Goal: Communication & Community: Answer question/provide support

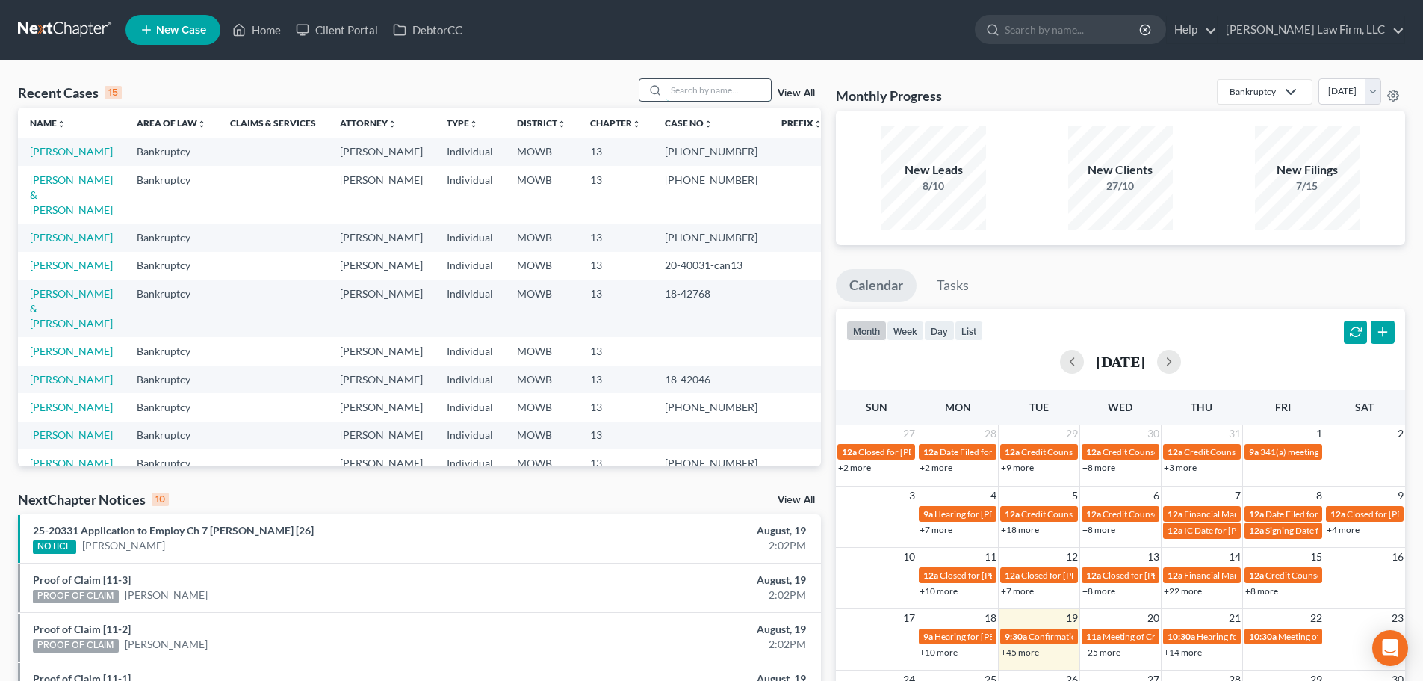
click at [681, 88] on input "search" at bounding box center [718, 90] width 105 height 22
type input "[PERSON_NAME]"
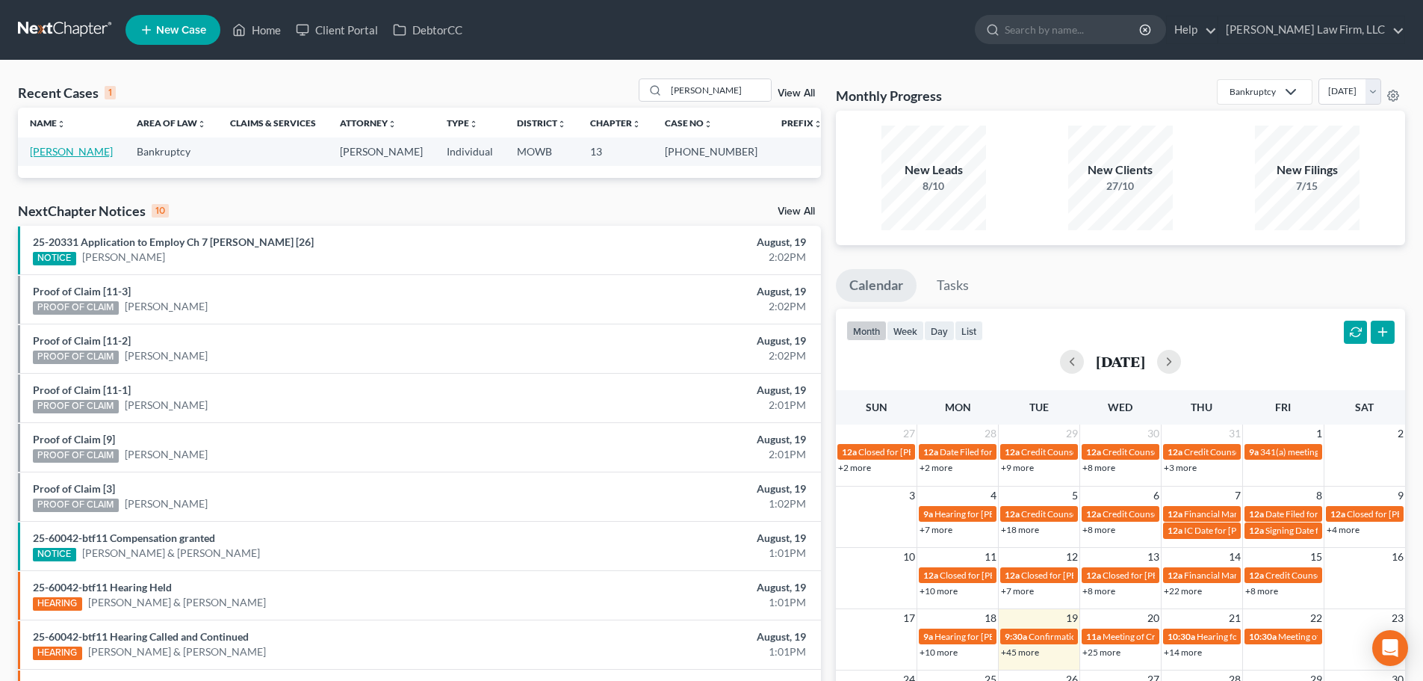
click at [62, 152] on link "[PERSON_NAME]" at bounding box center [71, 151] width 83 height 13
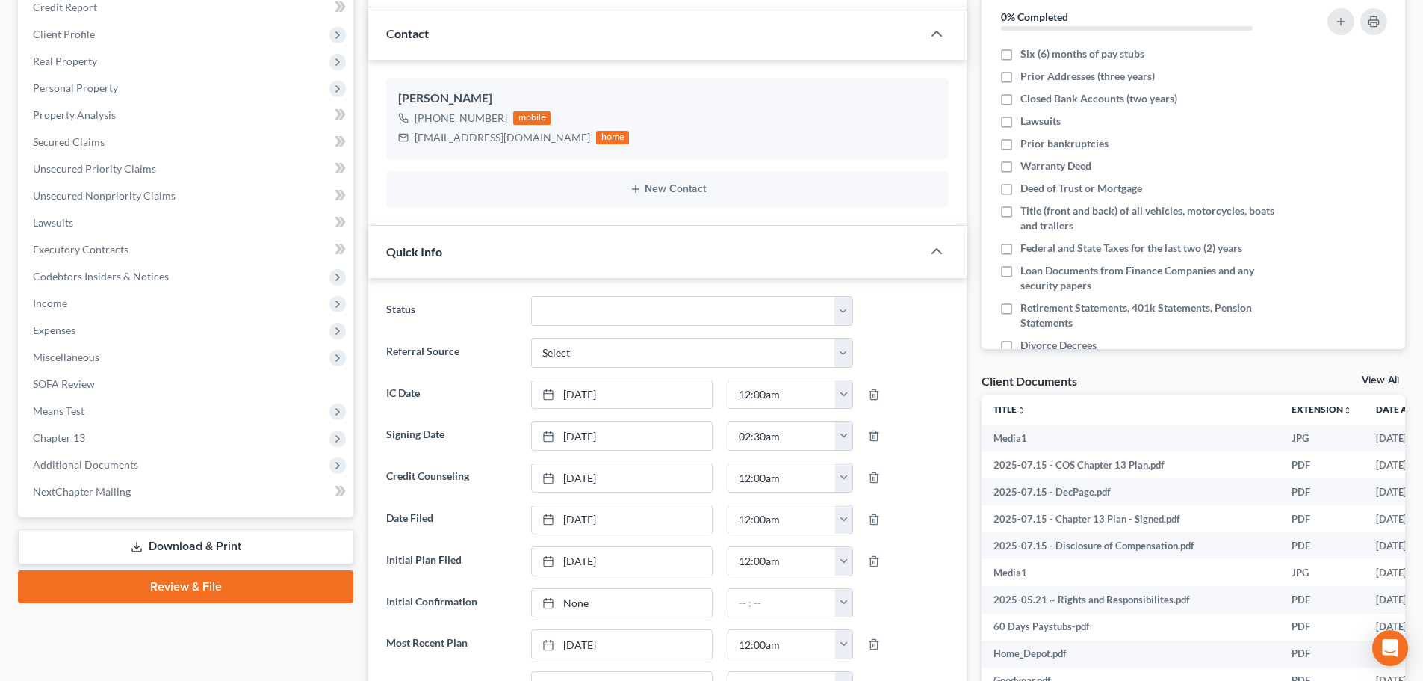
scroll to position [224, 0]
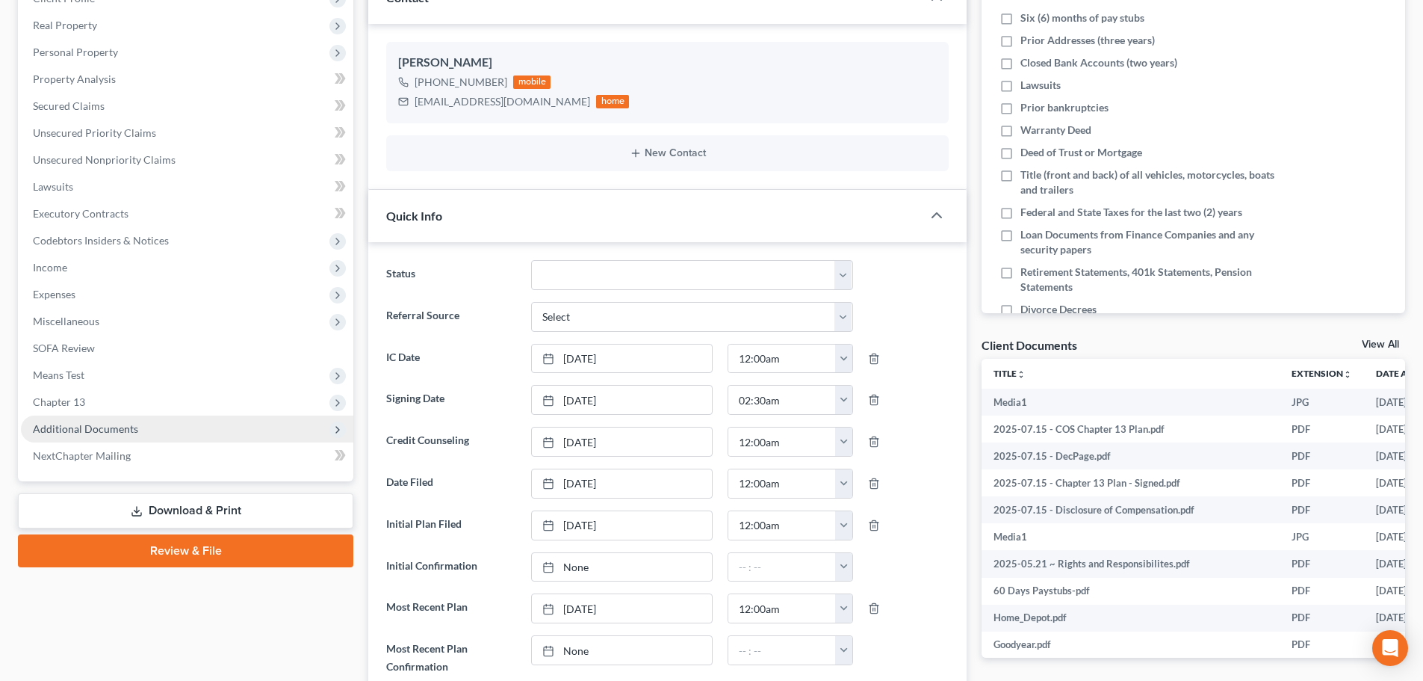
click at [105, 423] on span "Additional Documents" at bounding box center [85, 428] width 105 height 13
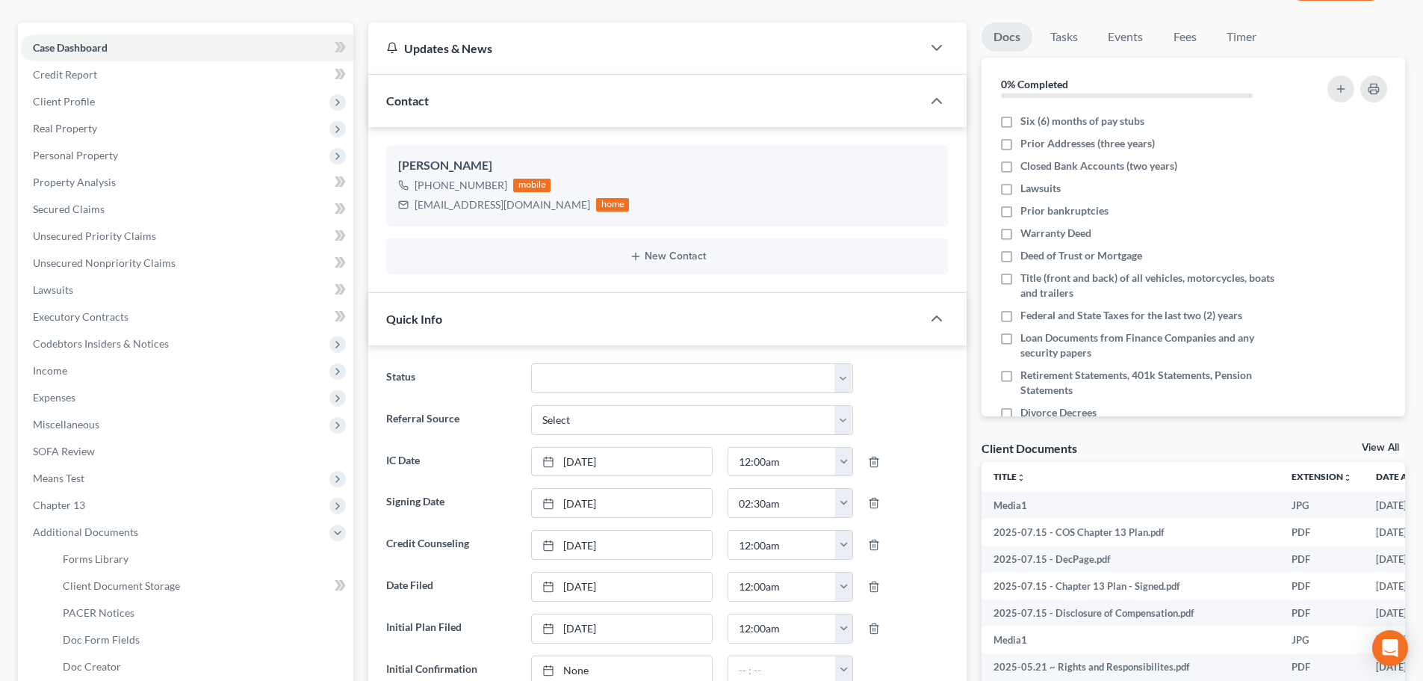
scroll to position [0, 0]
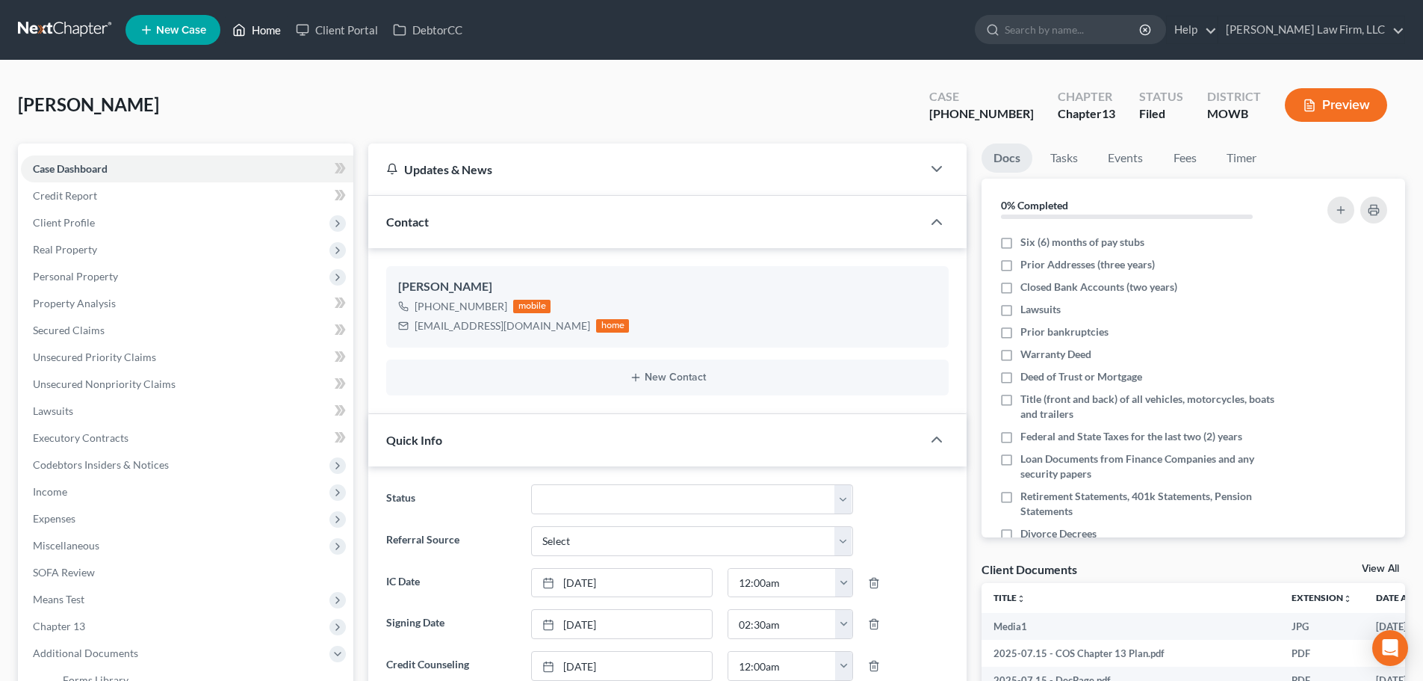
click at [264, 27] on link "Home" at bounding box center [256, 29] width 63 height 27
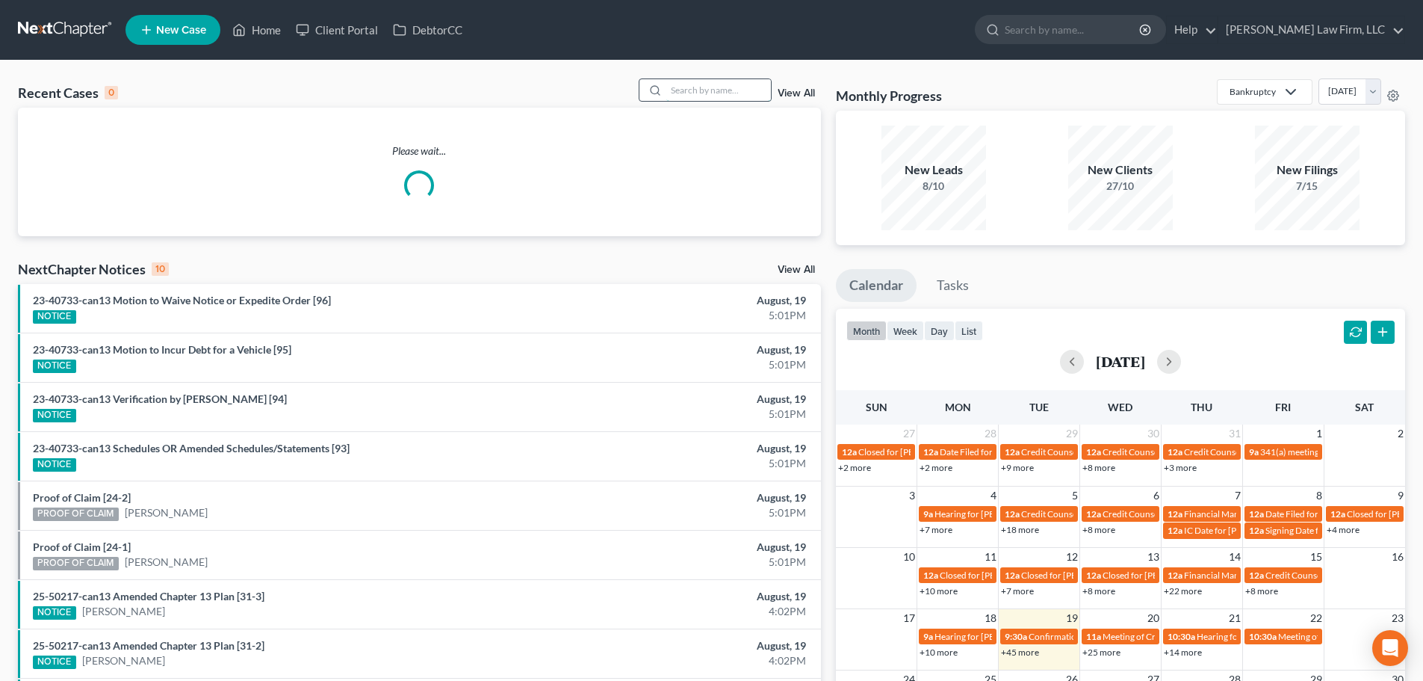
click at [677, 96] on input "search" at bounding box center [718, 90] width 105 height 22
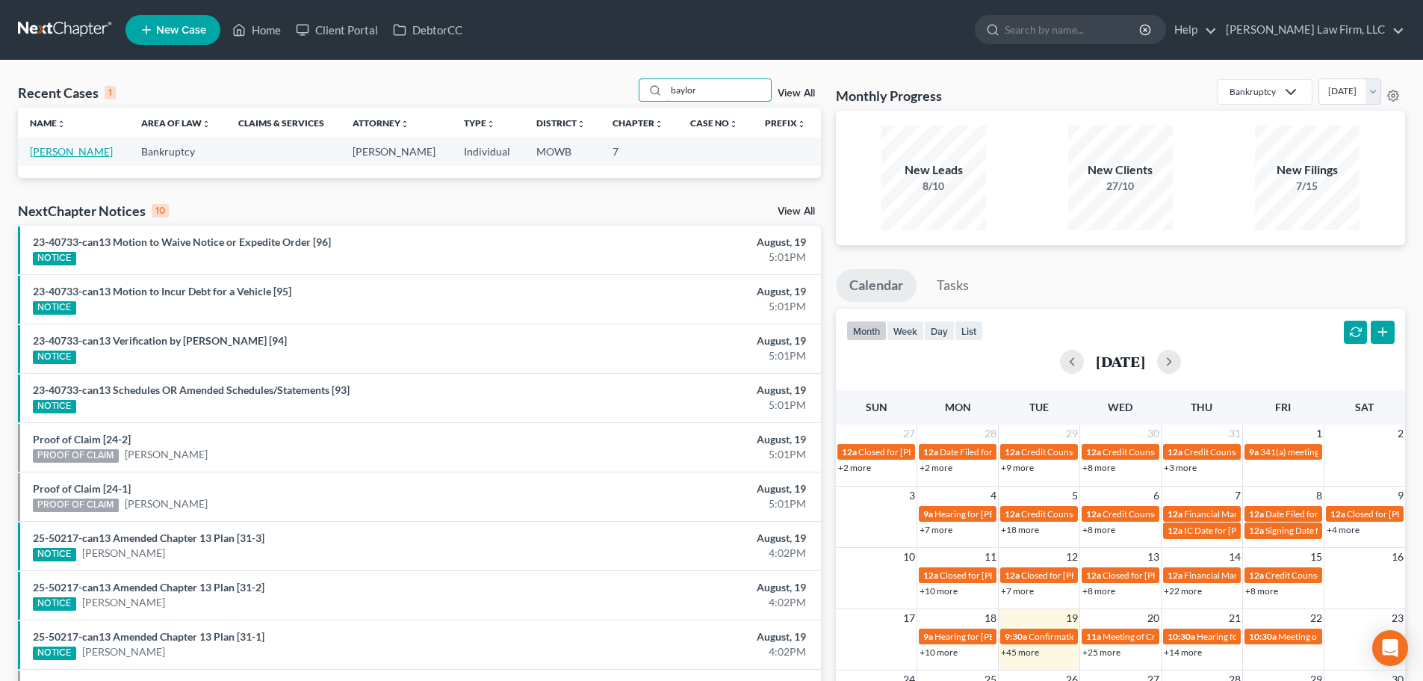
type input "baylor"
click at [61, 152] on link "[PERSON_NAME]" at bounding box center [71, 151] width 83 height 13
select select "4"
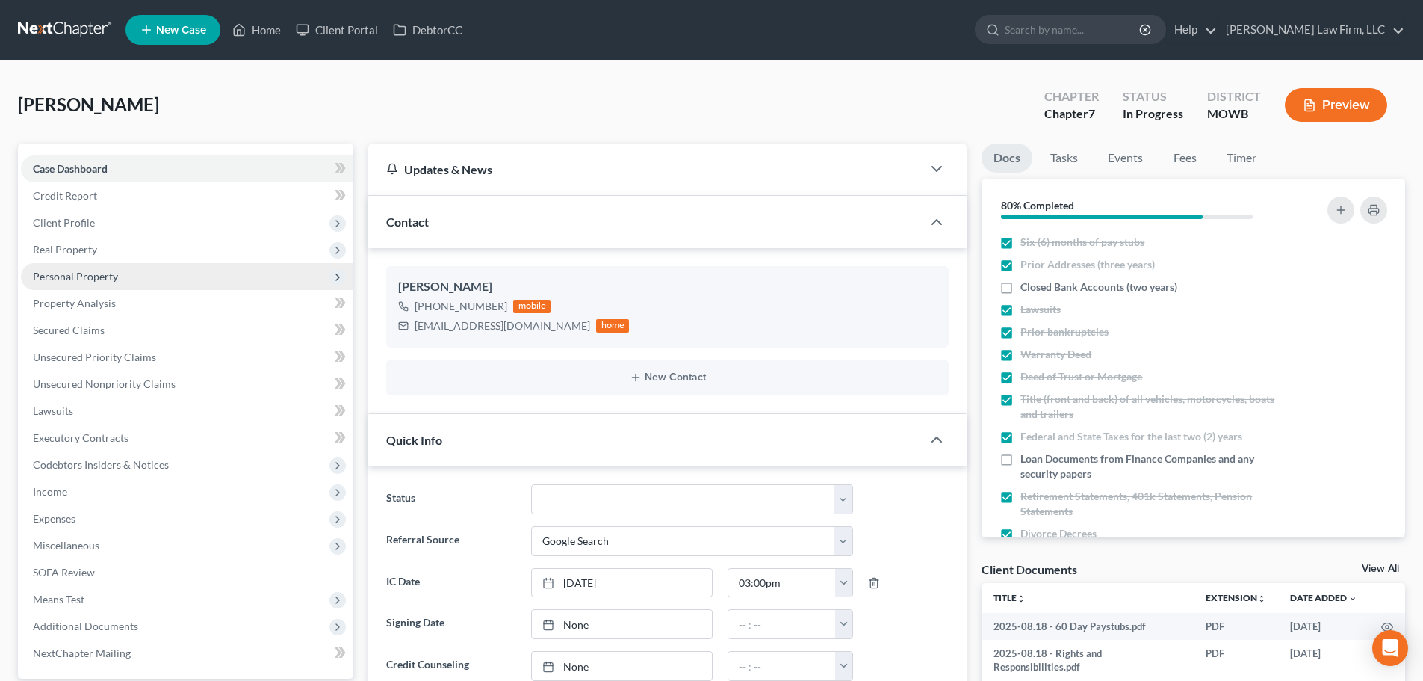
click at [103, 268] on span "Personal Property" at bounding box center [187, 276] width 332 height 27
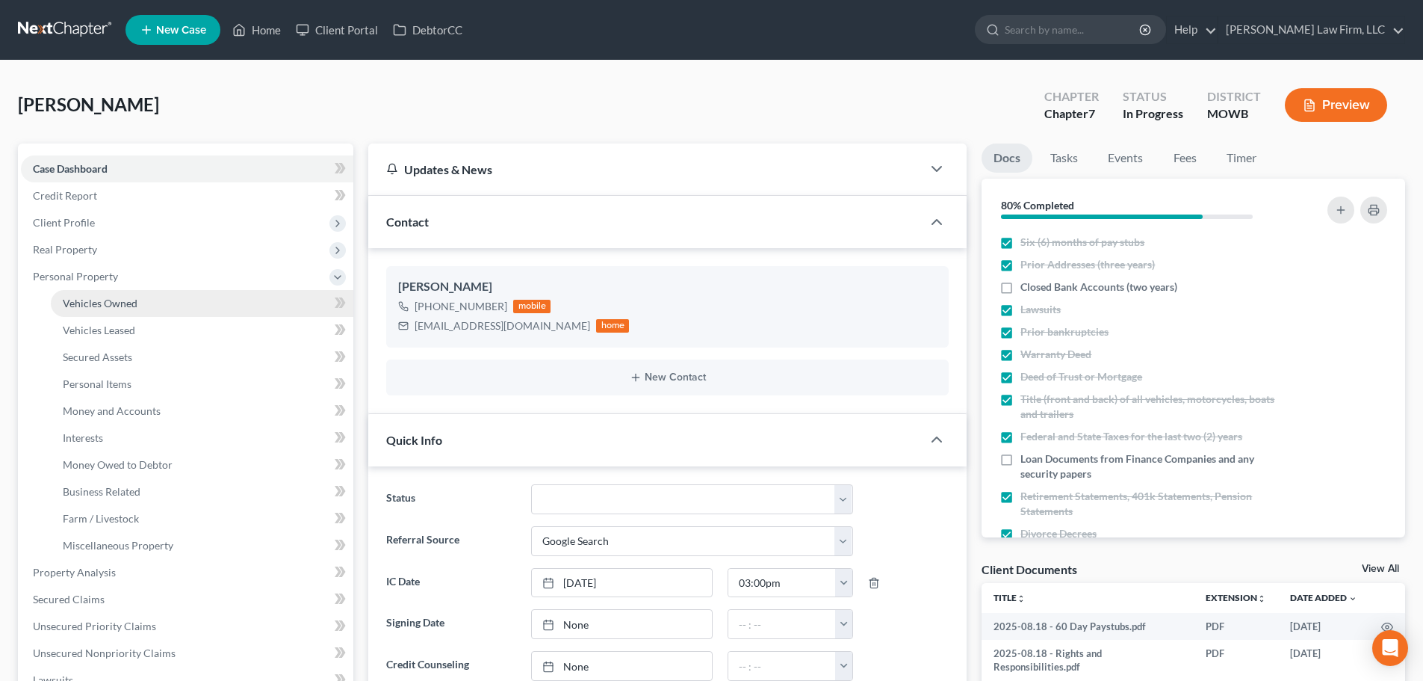
click at [127, 300] on span "Vehicles Owned" at bounding box center [100, 303] width 75 height 13
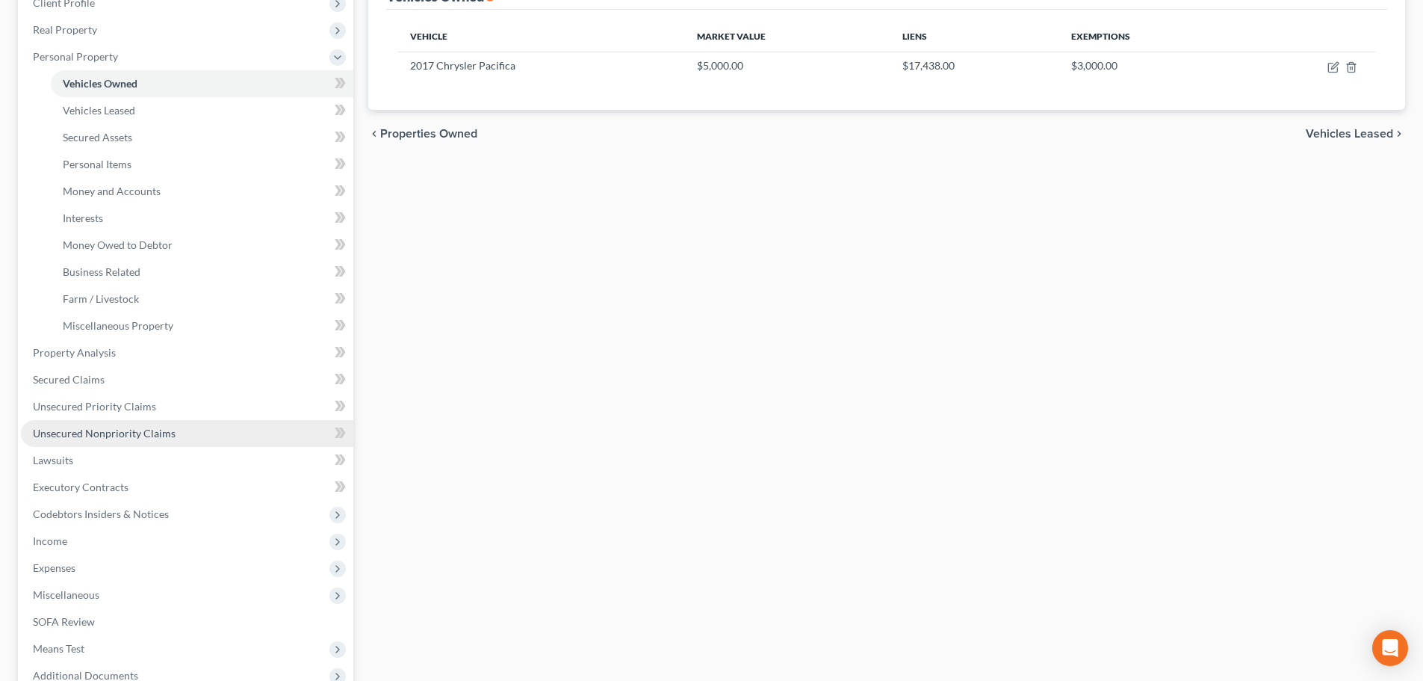
scroll to position [224, 0]
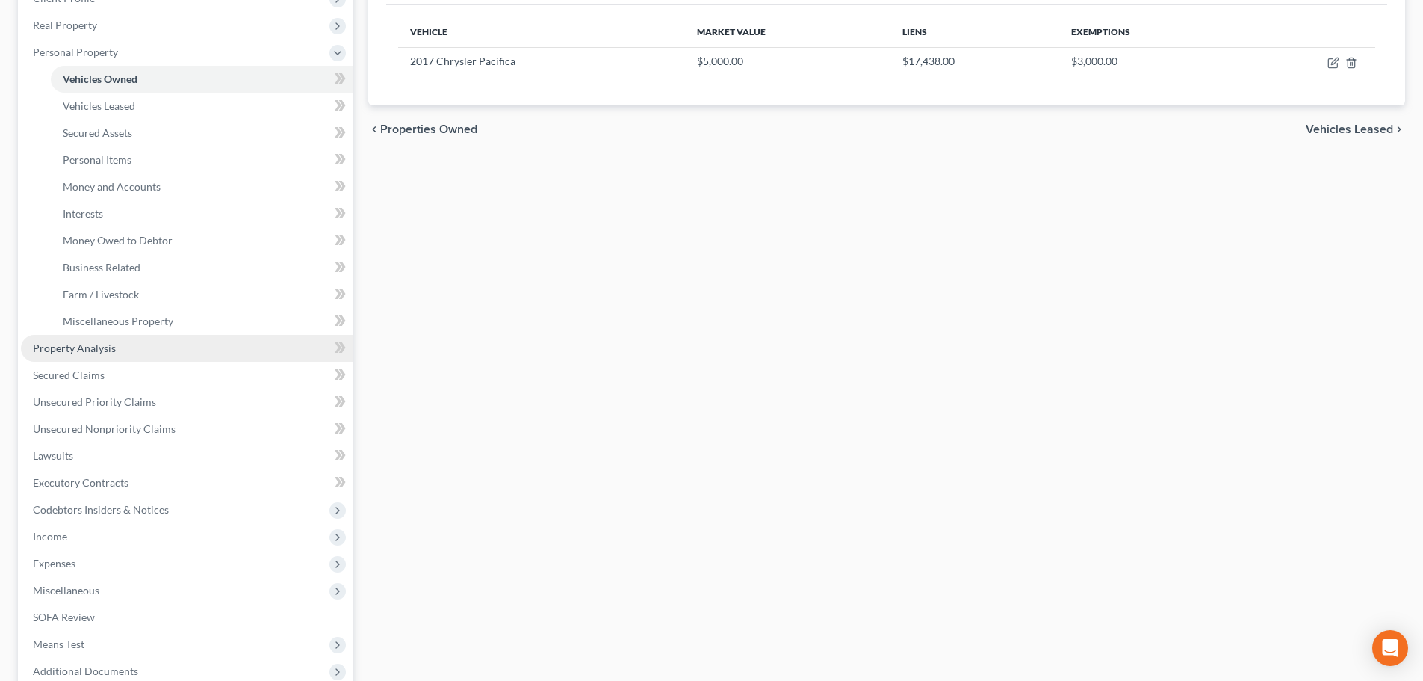
click at [111, 342] on span "Property Analysis" at bounding box center [74, 347] width 83 height 13
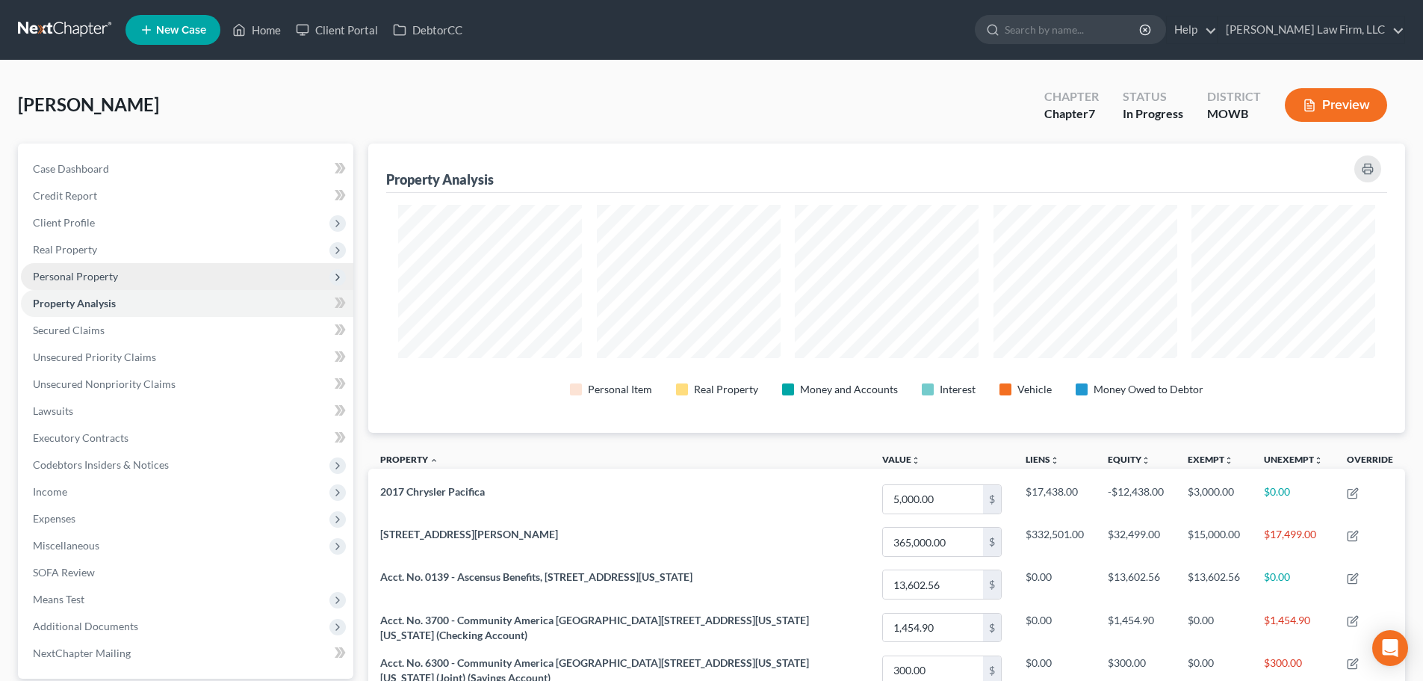
click at [107, 270] on span "Personal Property" at bounding box center [75, 276] width 85 height 13
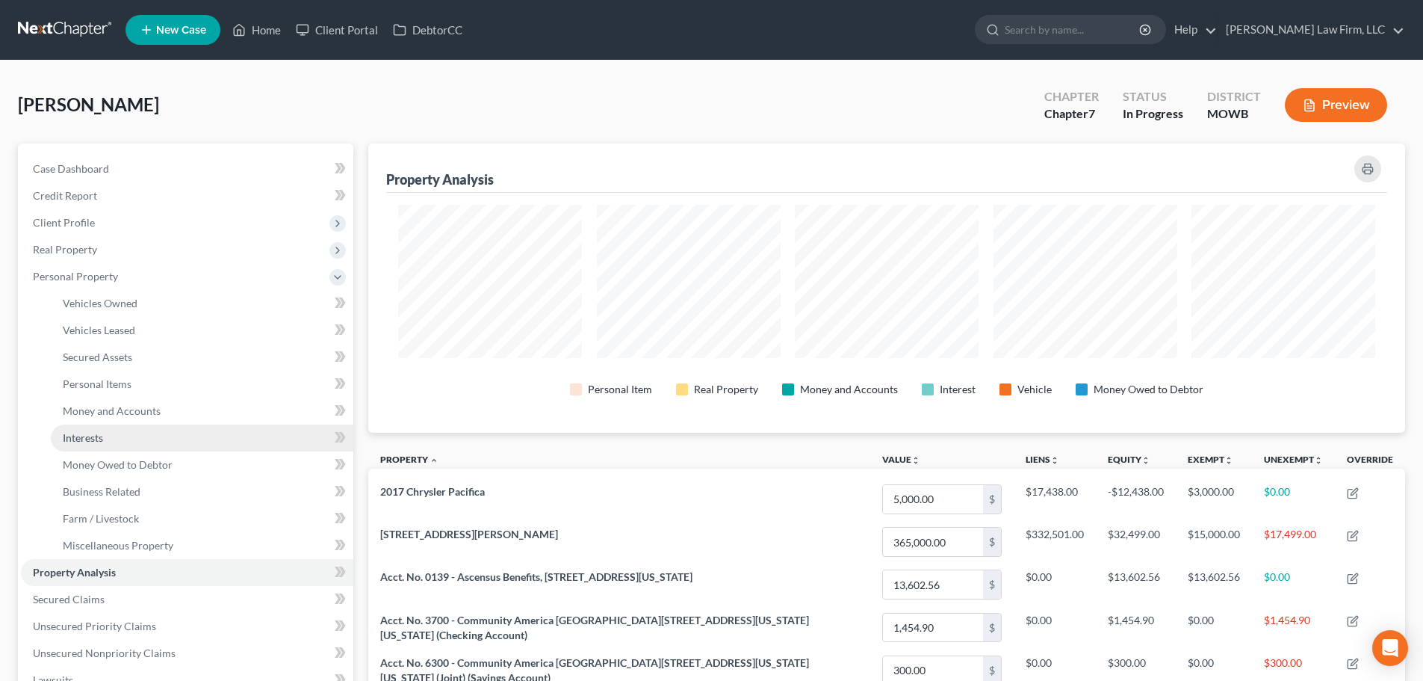
click at [99, 431] on span "Interests" at bounding box center [83, 437] width 40 height 13
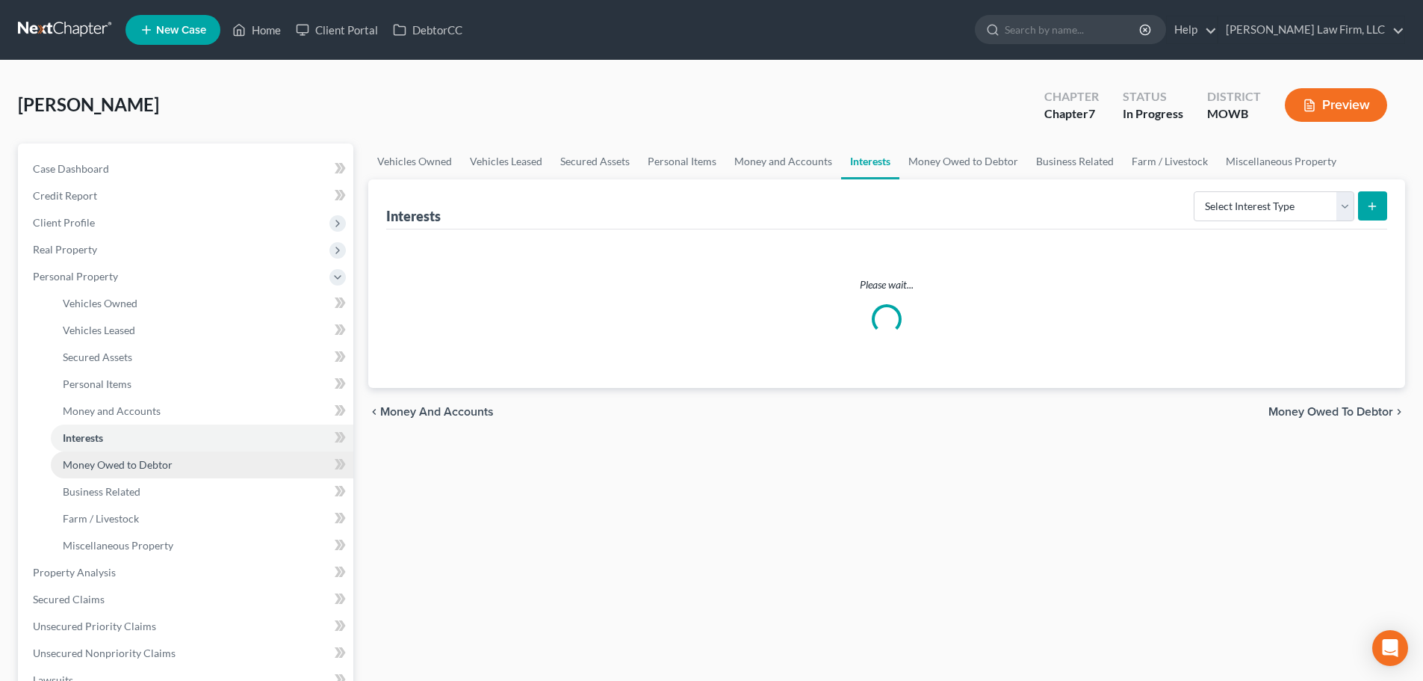
click at [111, 465] on span "Money Owed to Debtor" at bounding box center [118, 464] width 110 height 13
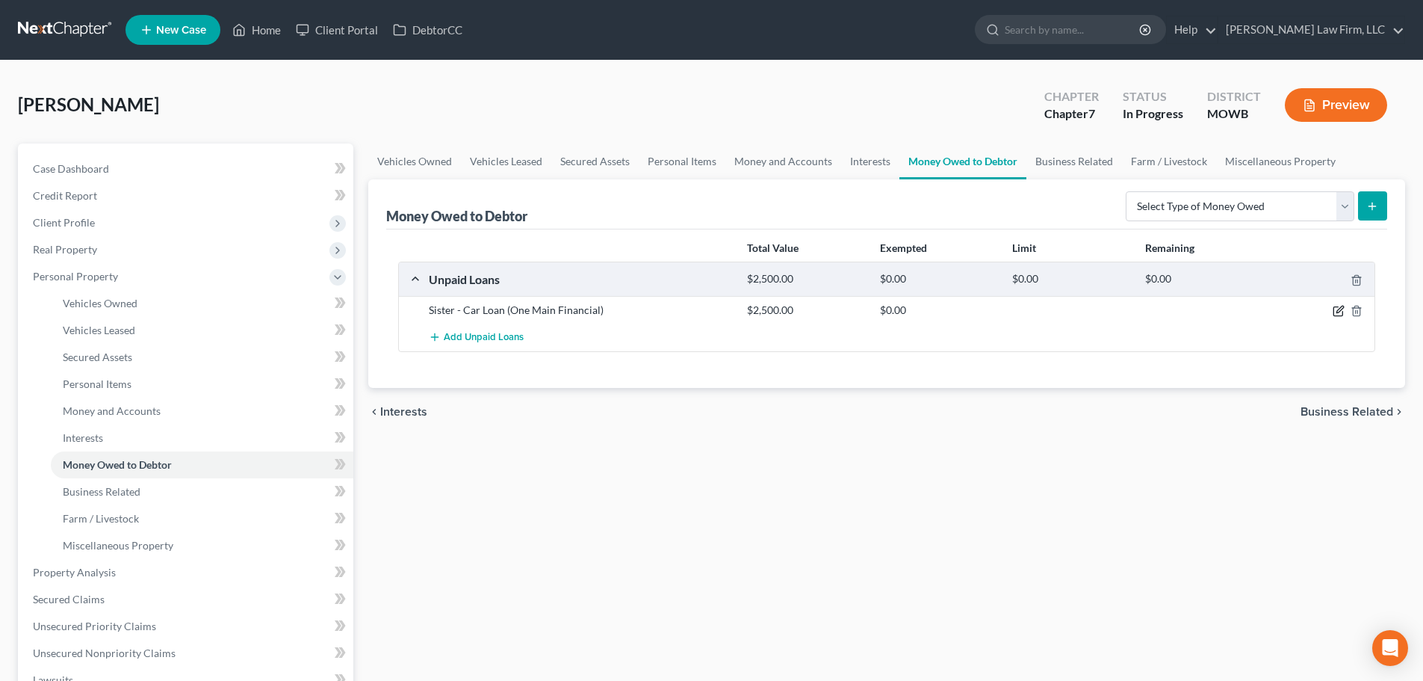
click at [1336, 305] on icon "button" at bounding box center [1339, 311] width 12 height 12
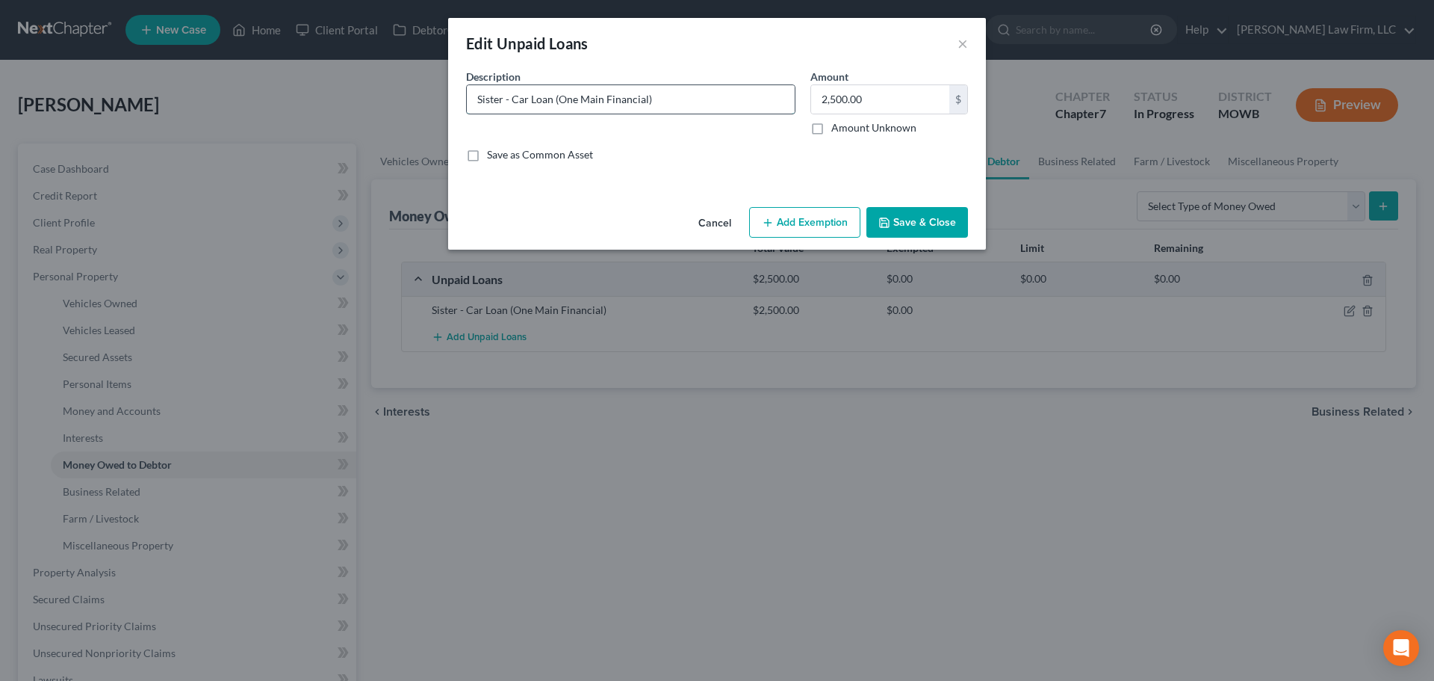
click at [505, 97] on input "Sister - Car Loan (One Main Financial)" at bounding box center [631, 99] width 328 height 28
click at [478, 98] on input "Sister - Car Loan (One Main Financial)" at bounding box center [631, 99] width 328 height 28
type input "Loan to Sister for Car - uncollectible"
click at [871, 99] on input "2,500.00" at bounding box center [880, 99] width 138 height 28
type input "0.00"
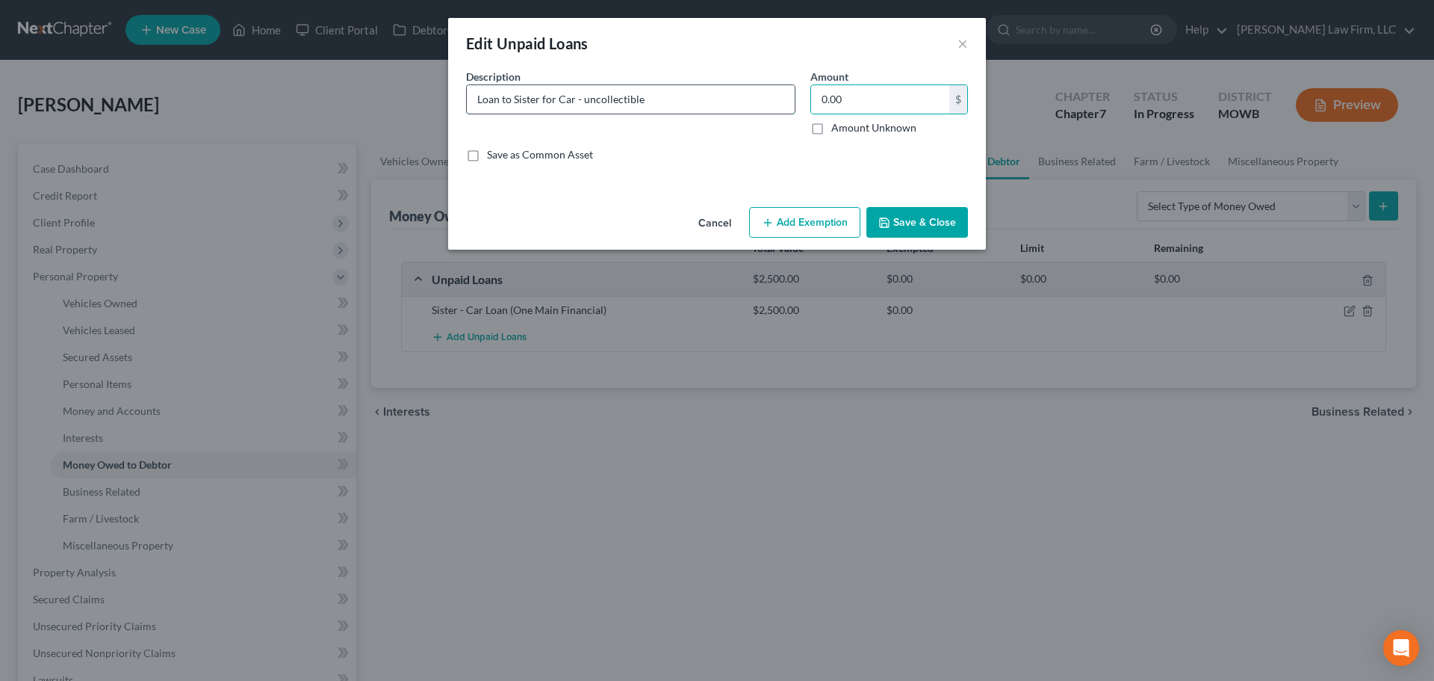
click at [647, 99] on input "Loan to Sister for Car - uncollectible" at bounding box center [631, 99] width 328 height 28
type input "Loan to Sister for Car - uncollectible ($2,500 owed - no payments received sinc…"
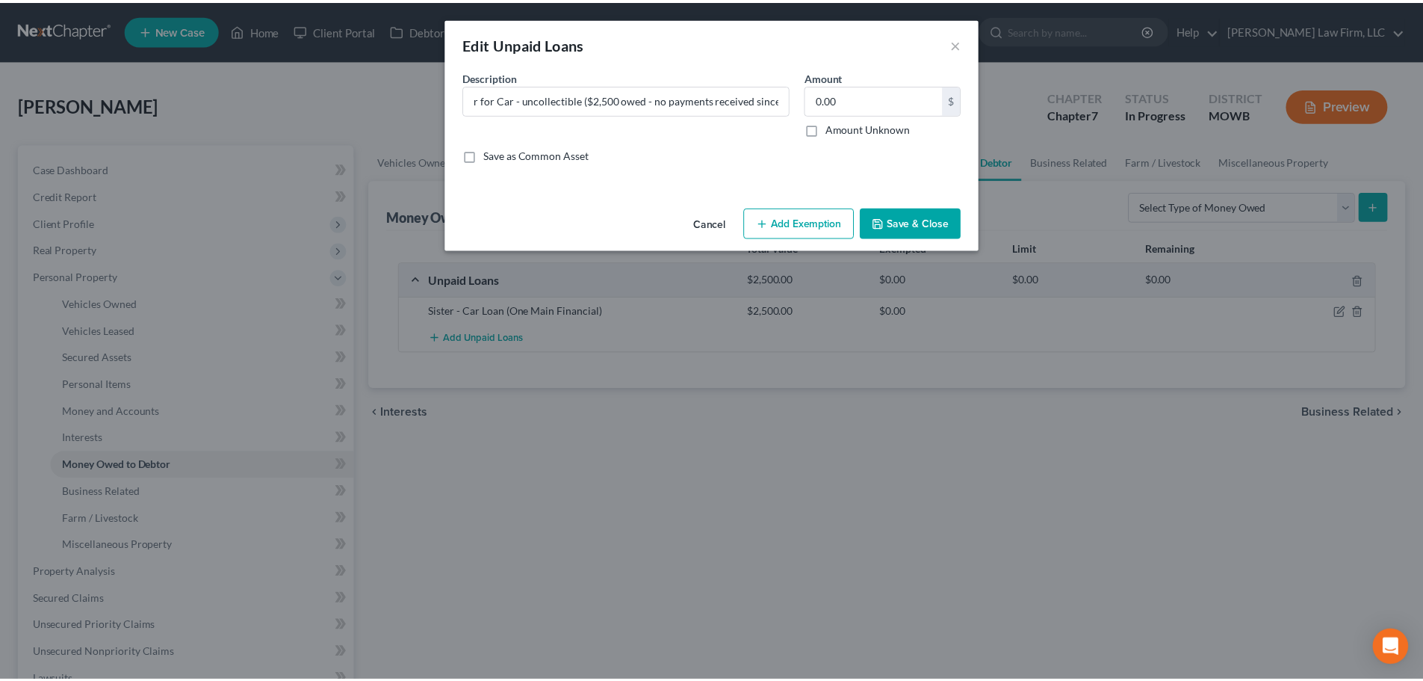
scroll to position [0, 0]
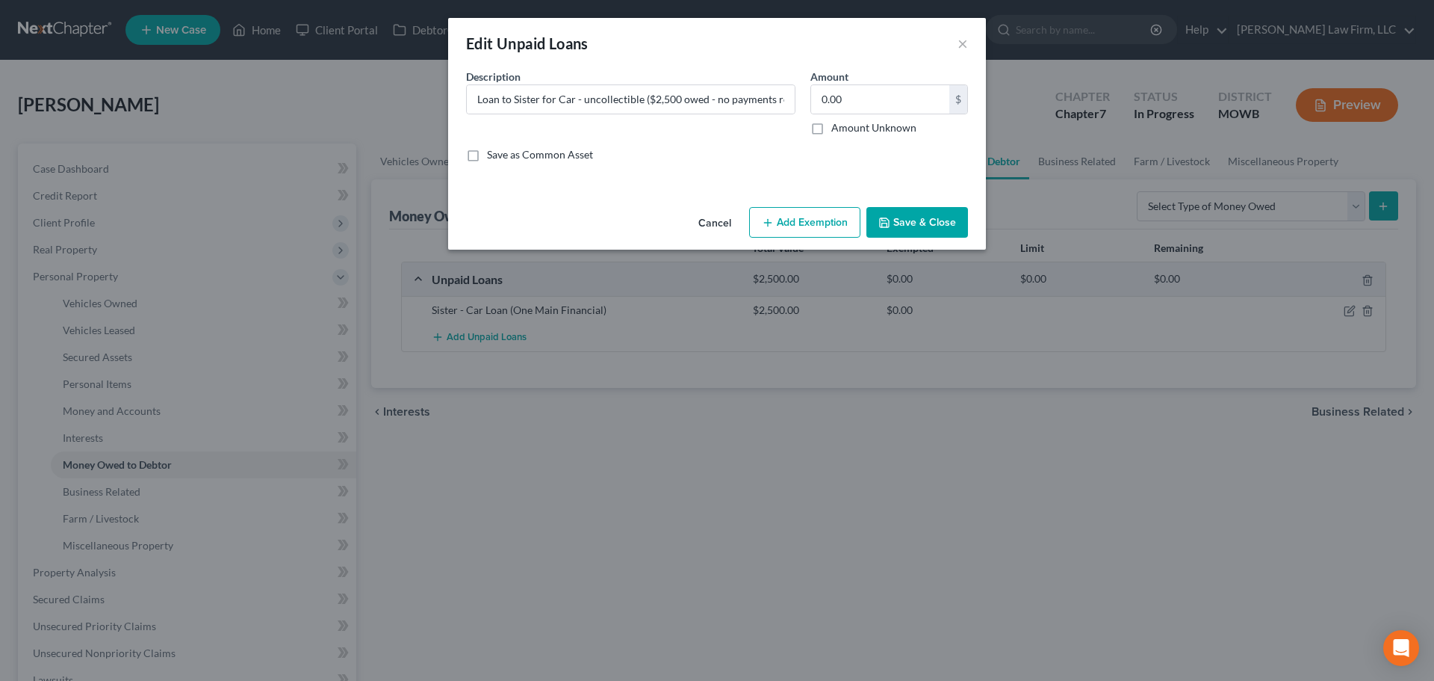
click at [919, 219] on button "Save & Close" at bounding box center [918, 222] width 102 height 31
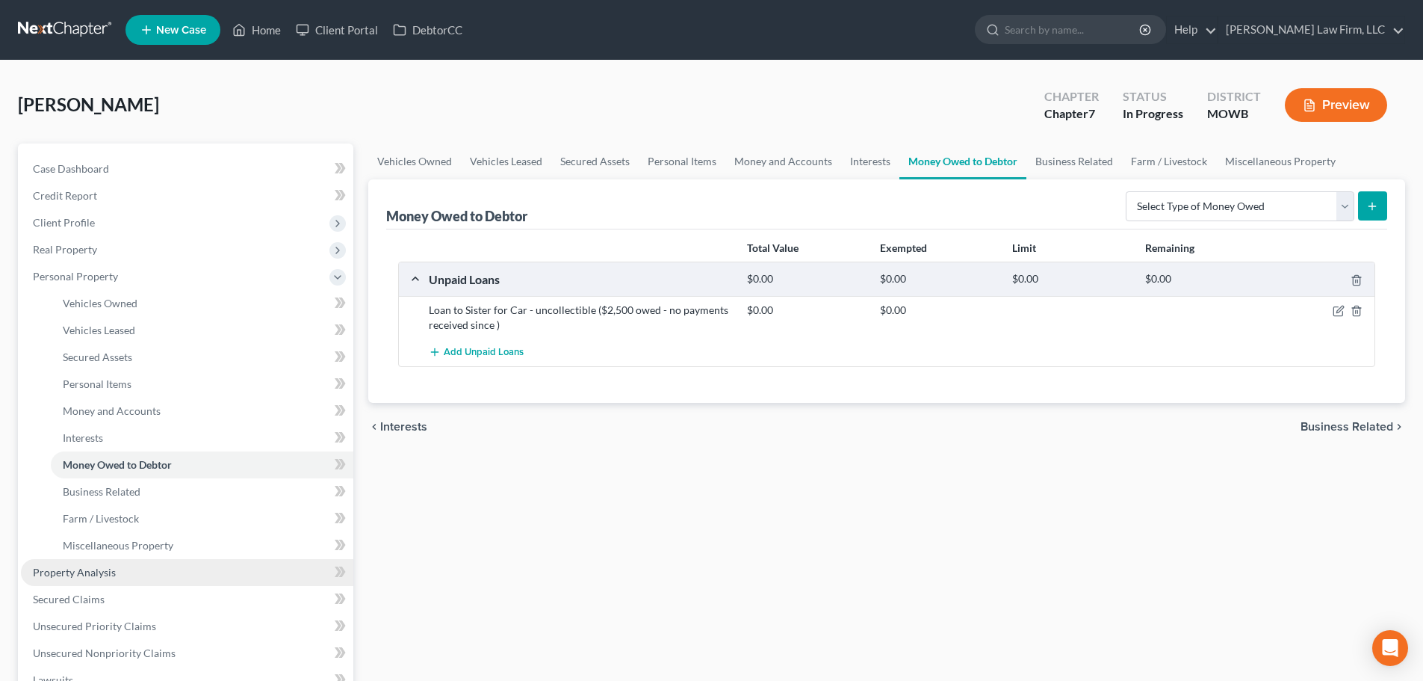
drag, startPoint x: 93, startPoint y: 567, endPoint x: 109, endPoint y: 566, distance: 16.5
click at [93, 566] on span "Property Analysis" at bounding box center [74, 571] width 83 height 13
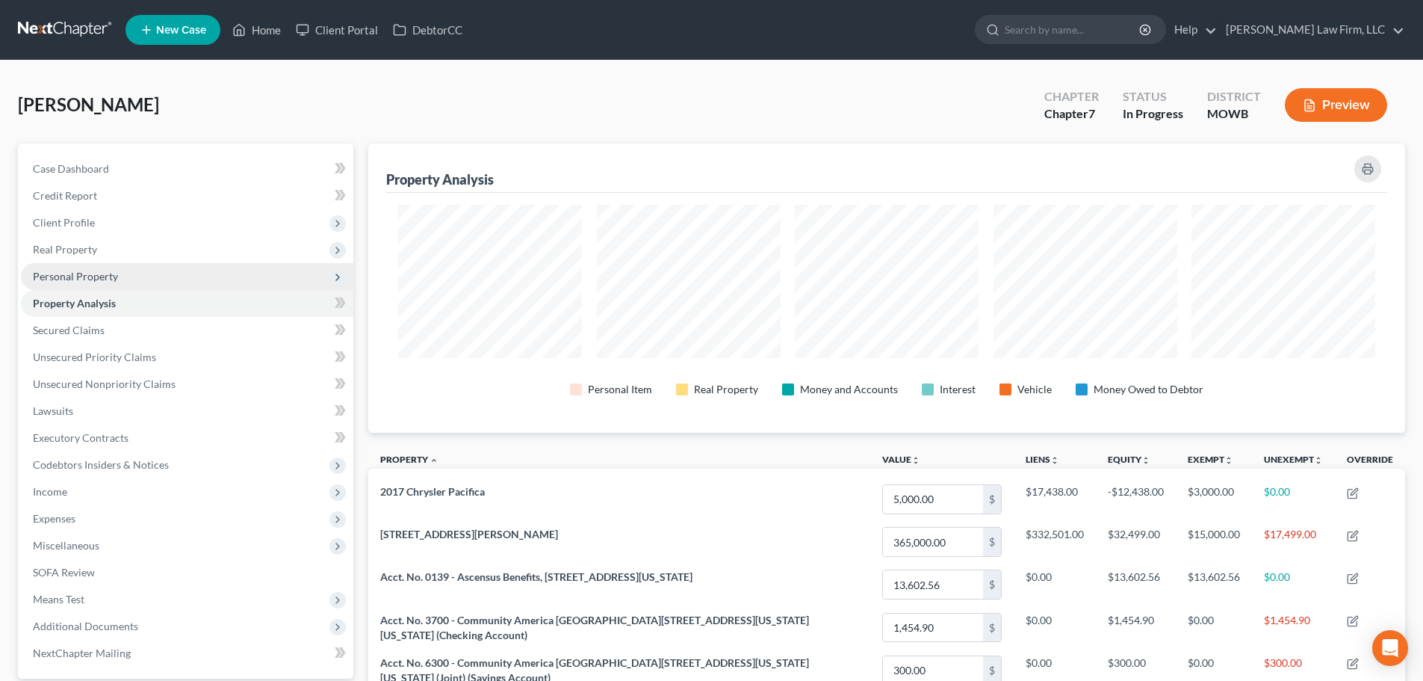
click at [106, 267] on span "Personal Property" at bounding box center [187, 276] width 332 height 27
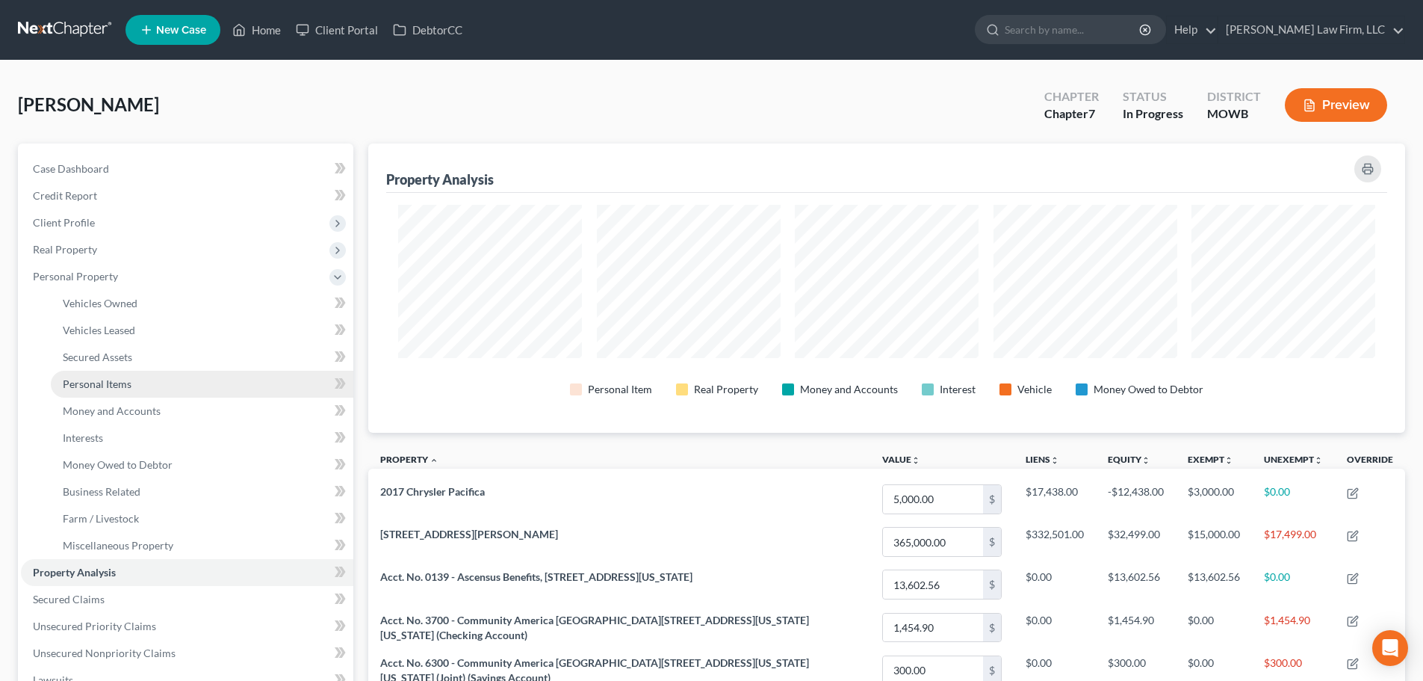
click at [114, 379] on span "Personal Items" at bounding box center [97, 383] width 69 height 13
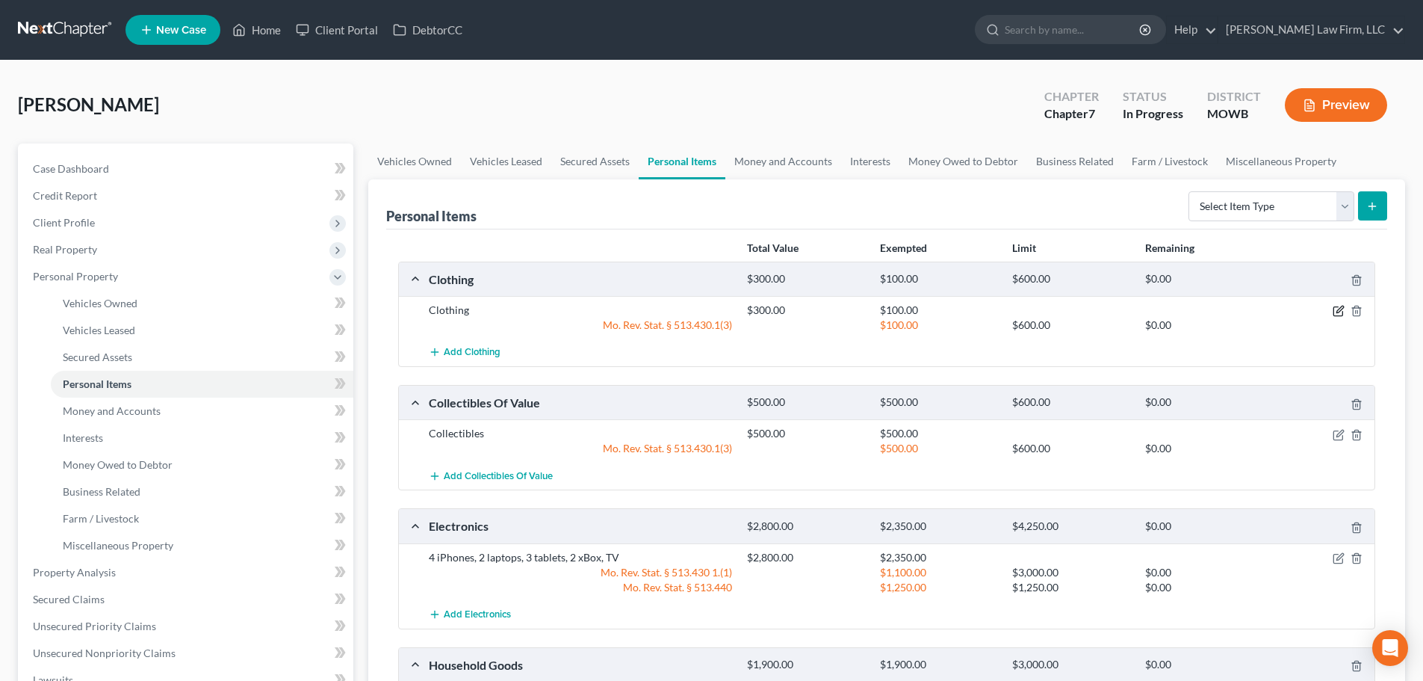
click at [1338, 309] on icon "button" at bounding box center [1339, 311] width 12 height 12
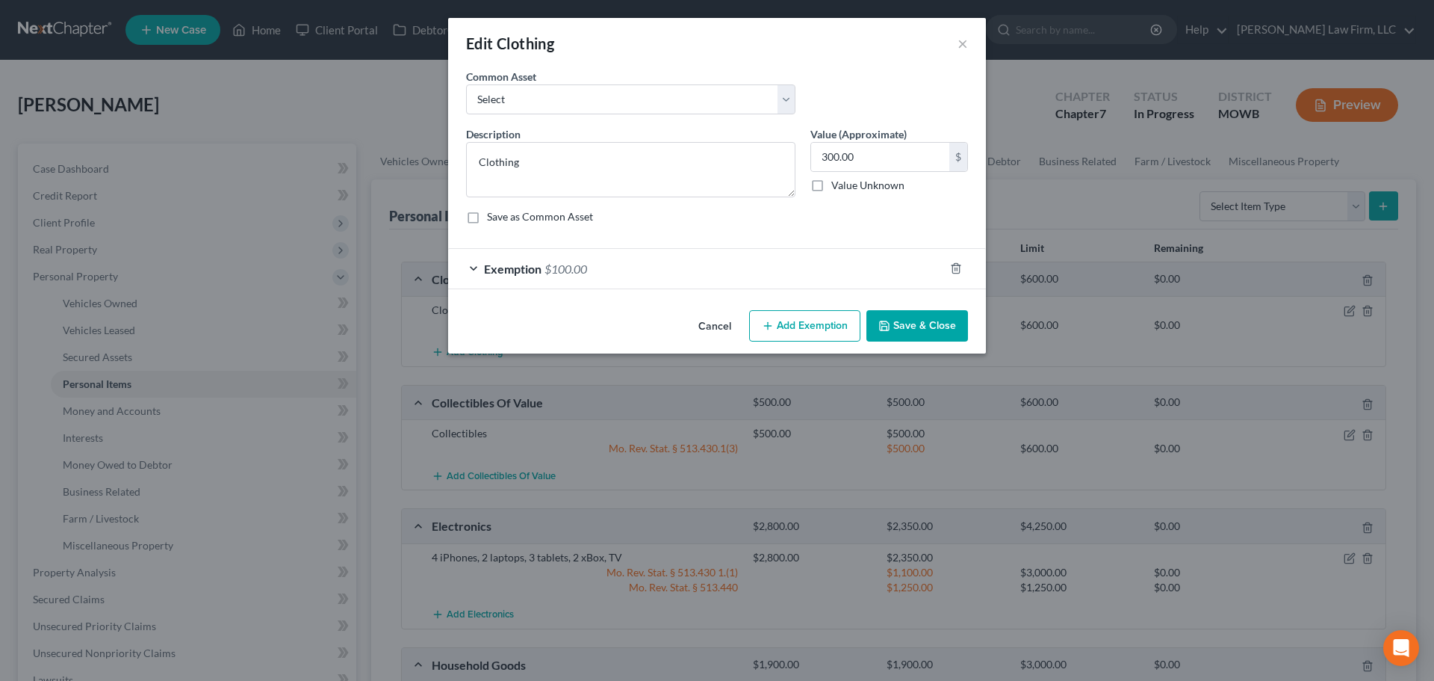
click at [474, 259] on div "Exemption $100.00" at bounding box center [696, 269] width 496 height 40
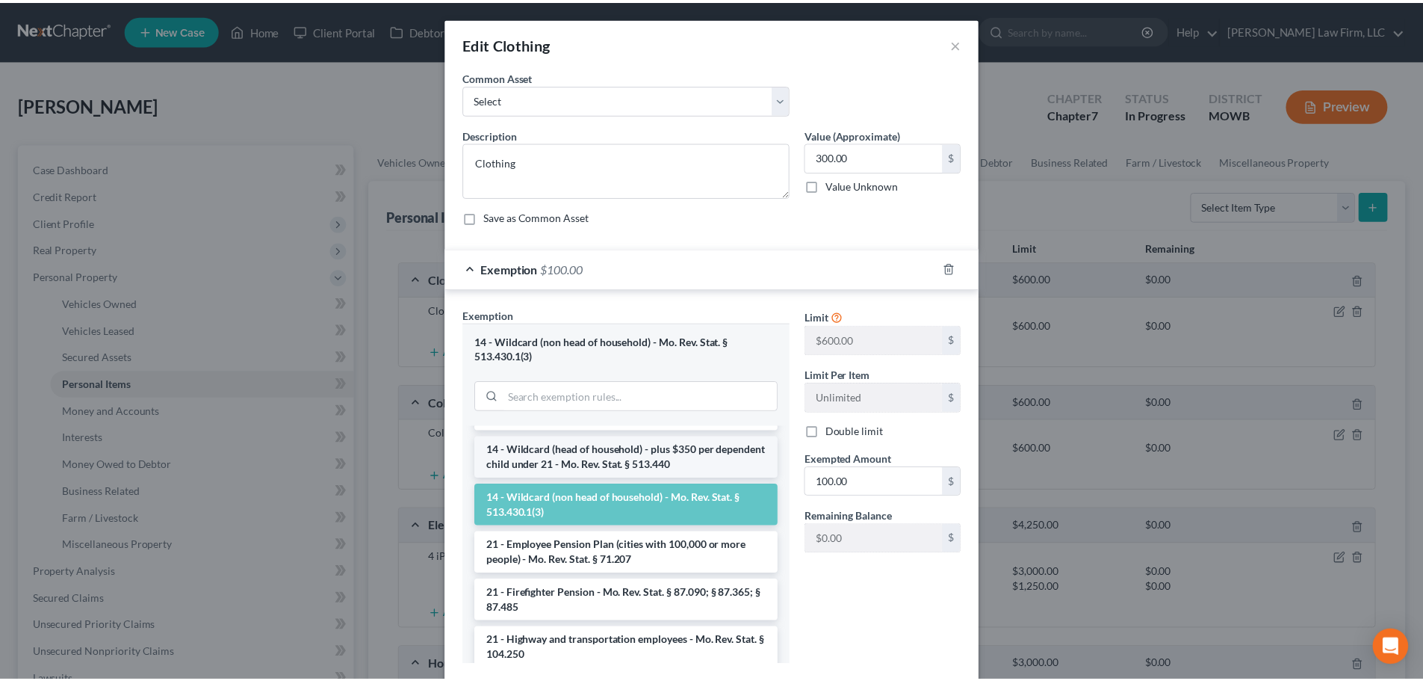
scroll to position [373, 0]
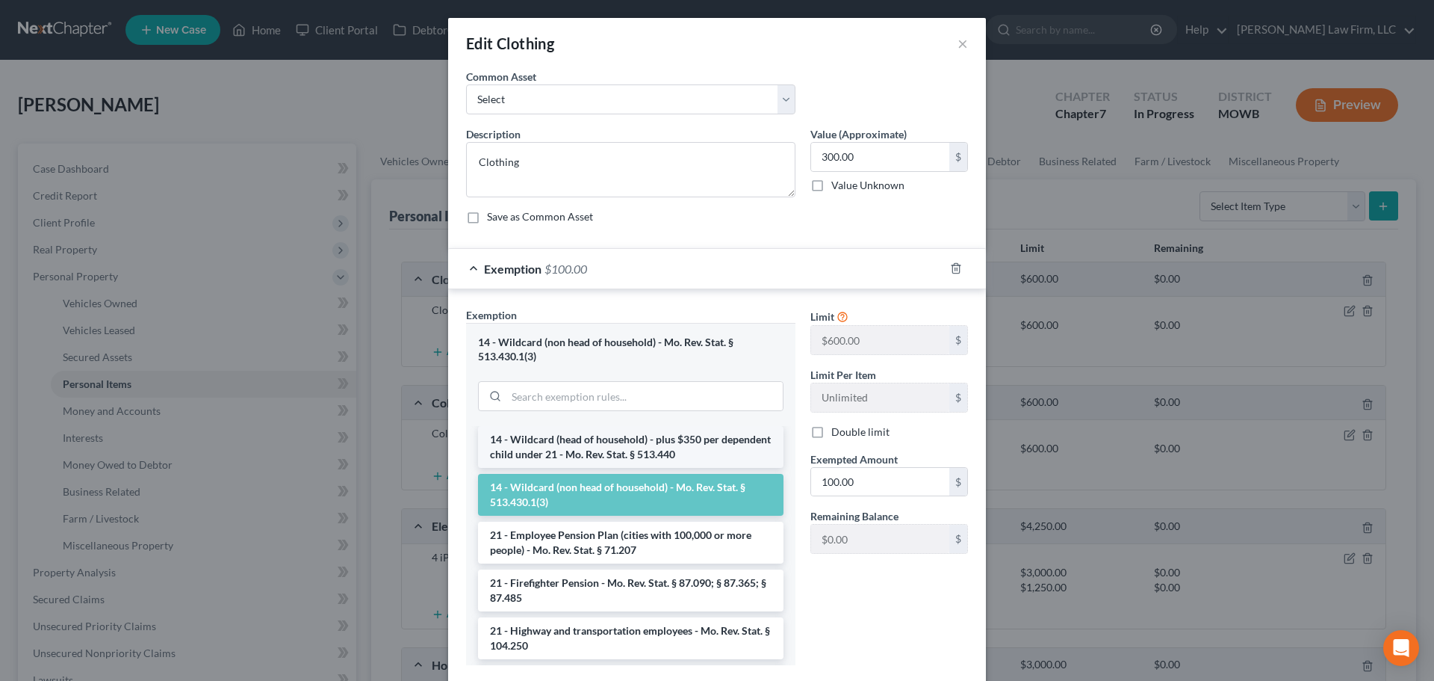
click at [614, 435] on li "14 - Wildcard (head of household) - plus $350 per dependent child under 21 - Mo…" at bounding box center [631, 447] width 306 height 42
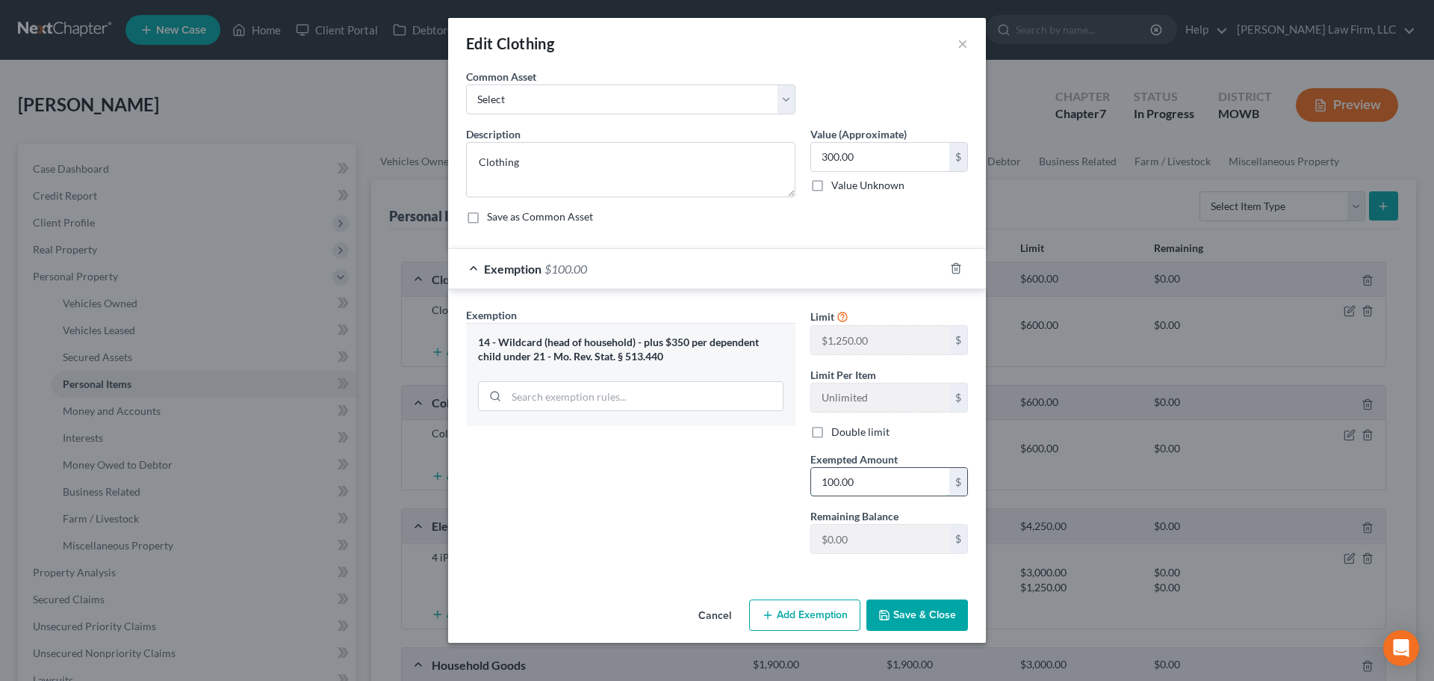
click at [858, 478] on input "100.00" at bounding box center [880, 482] width 138 height 28
type input "300.00"
click at [914, 609] on button "Save & Close" at bounding box center [918, 614] width 102 height 31
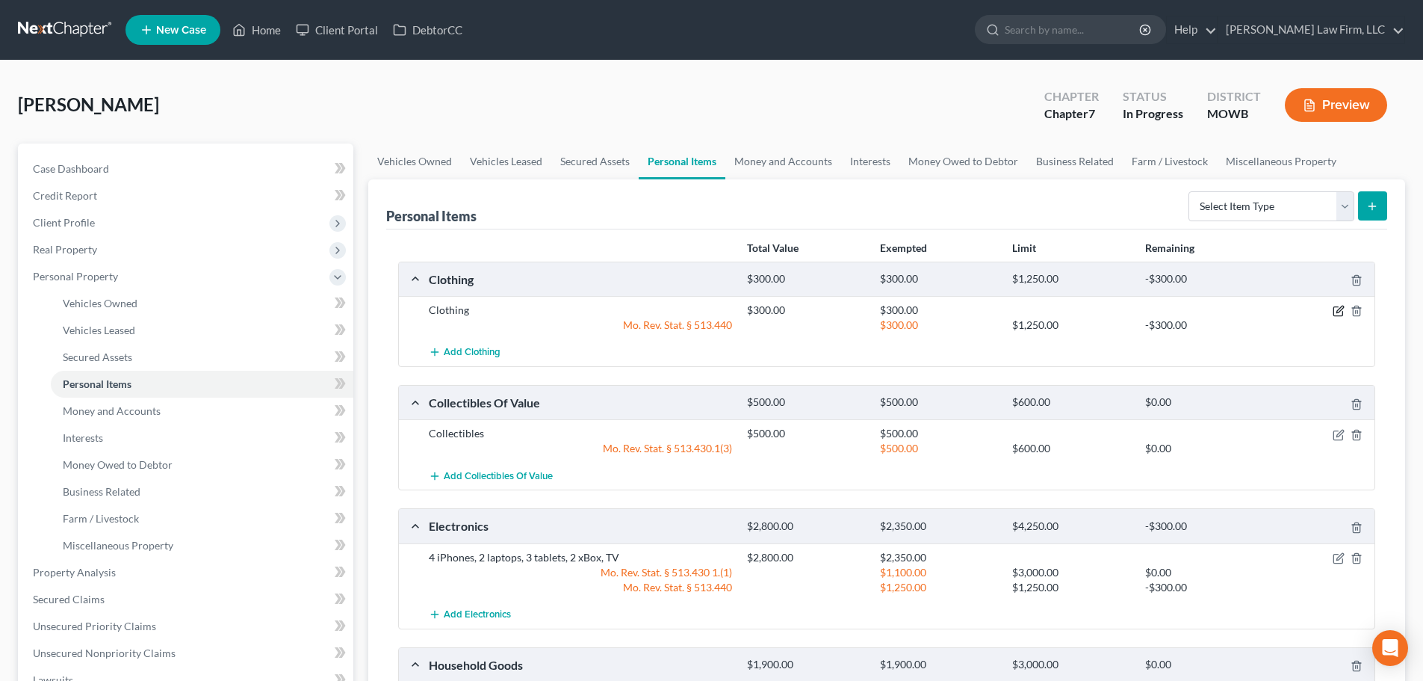
click at [1334, 306] on icon "button" at bounding box center [1339, 311] width 12 height 12
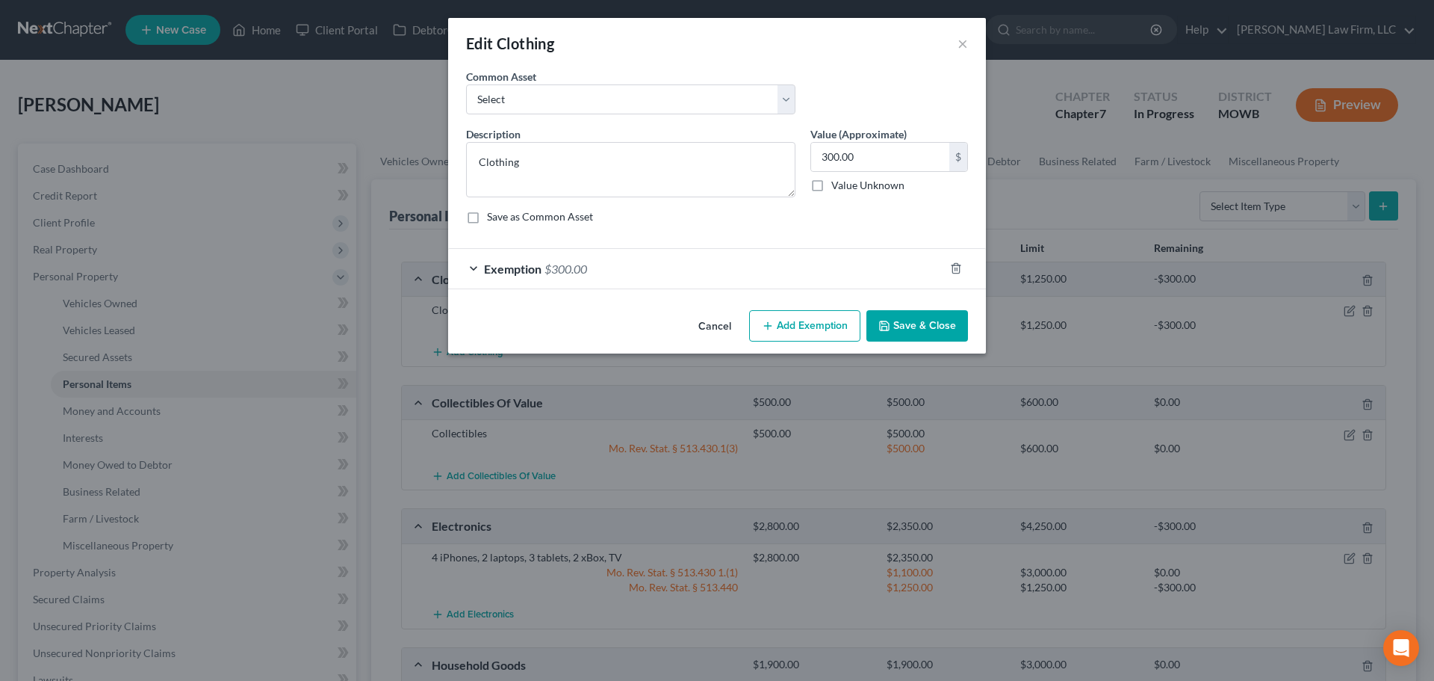
click at [802, 325] on button "Add Exemption" at bounding box center [804, 325] width 111 height 31
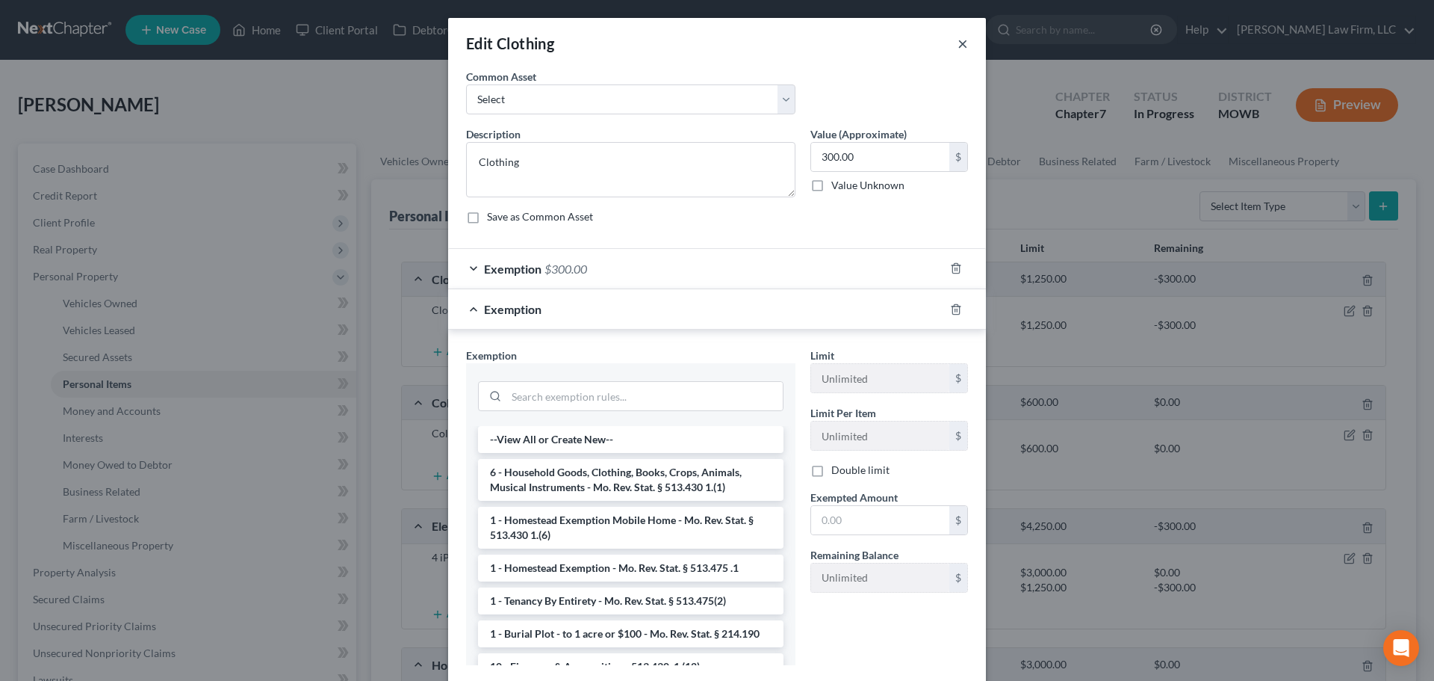
click at [958, 38] on button "×" at bounding box center [963, 43] width 10 height 18
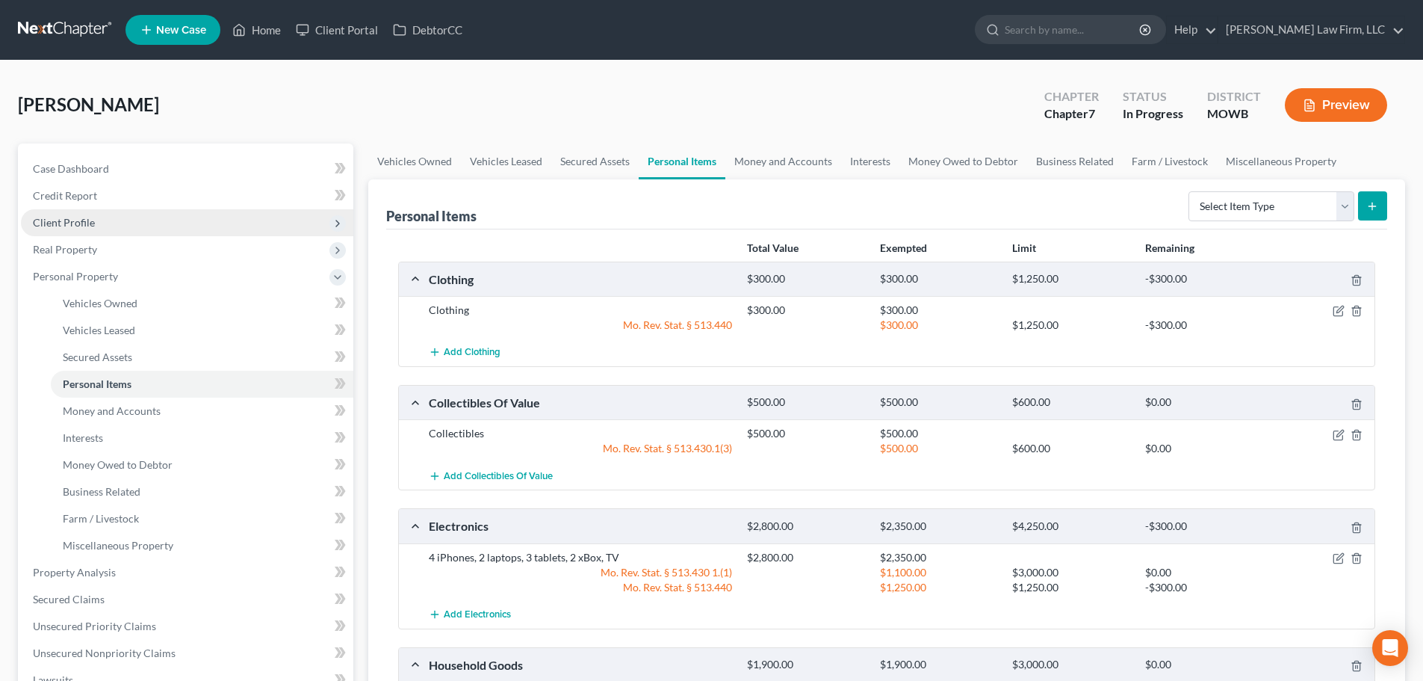
click at [96, 222] on span "Client Profile" at bounding box center [187, 222] width 332 height 27
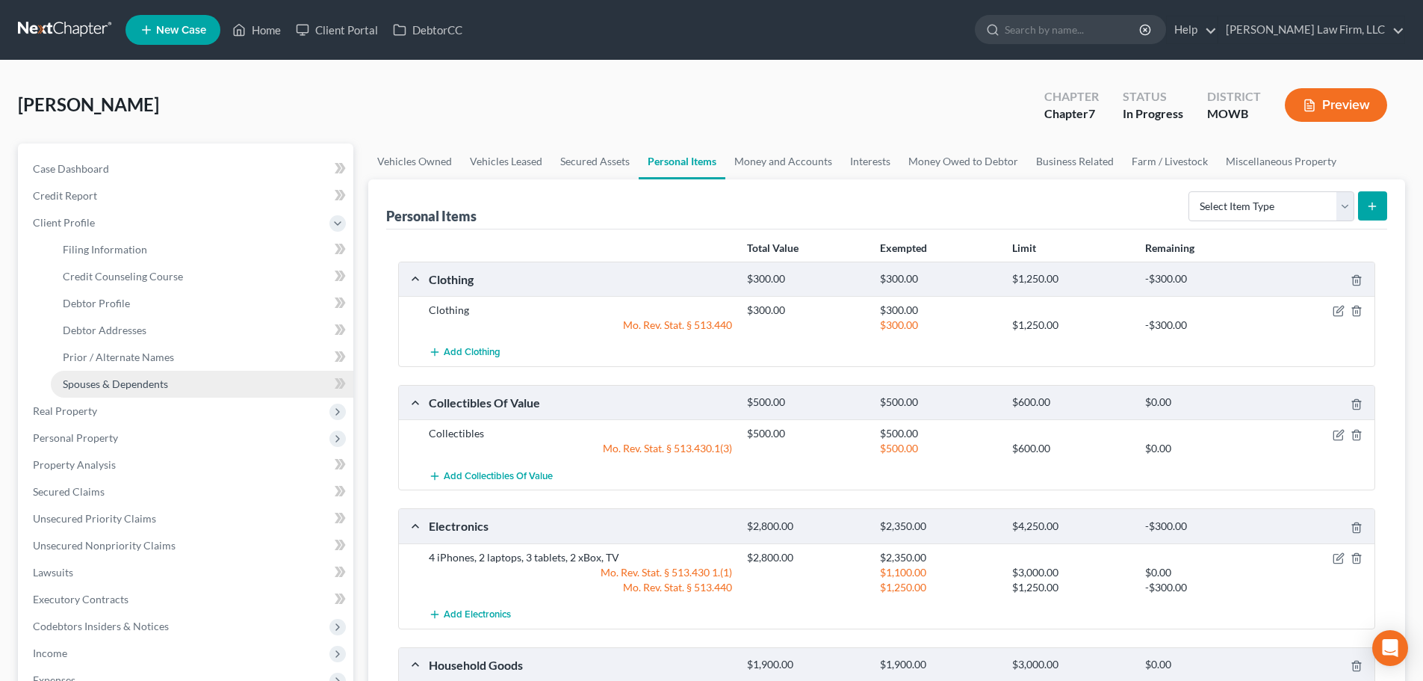
click at [121, 377] on span "Spouses & Dependents" at bounding box center [115, 383] width 105 height 13
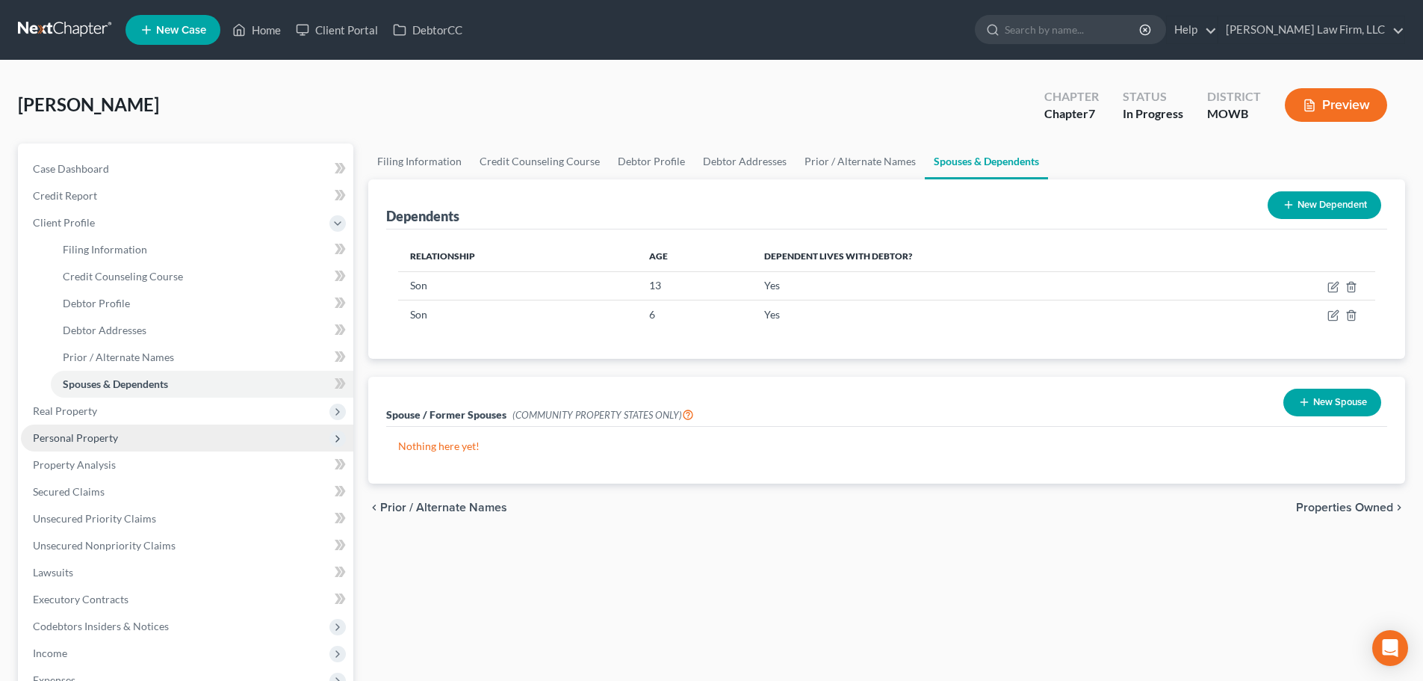
click at [90, 433] on span "Personal Property" at bounding box center [75, 437] width 85 height 13
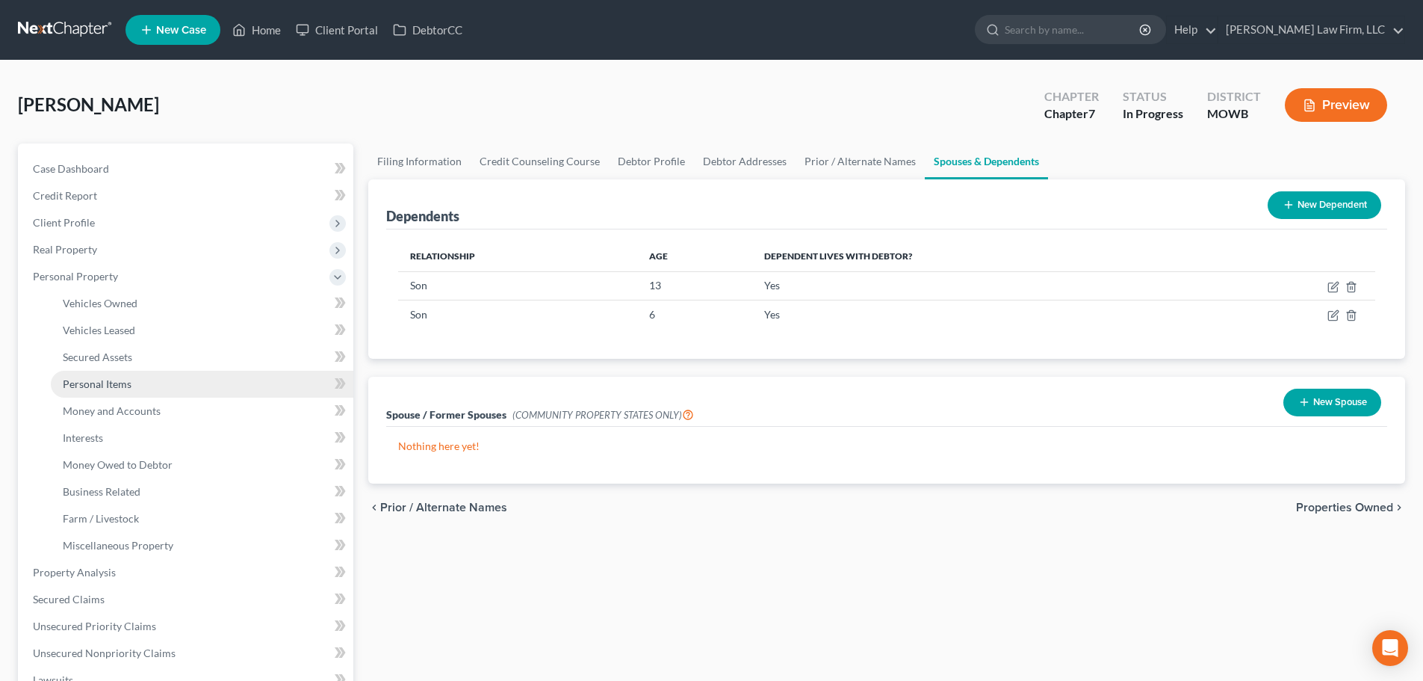
click at [118, 377] on span "Personal Items" at bounding box center [97, 383] width 69 height 13
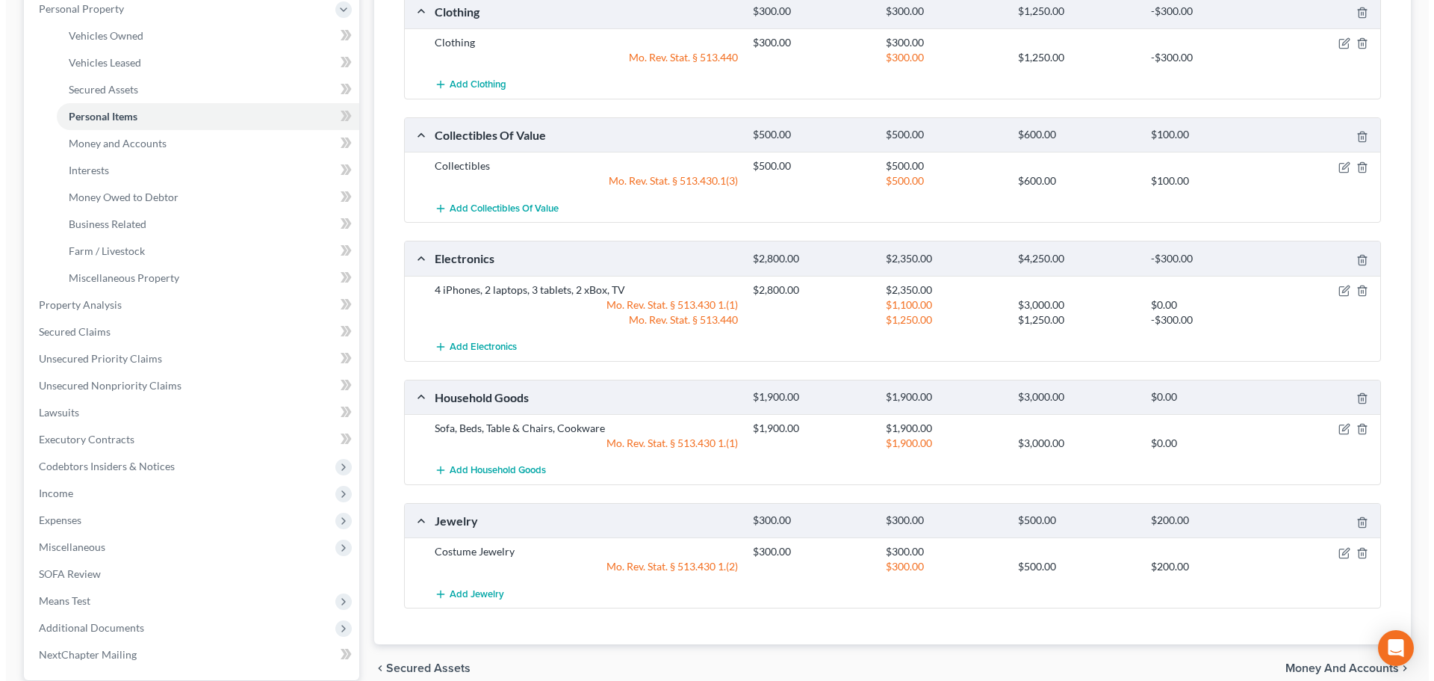
scroll to position [149, 0]
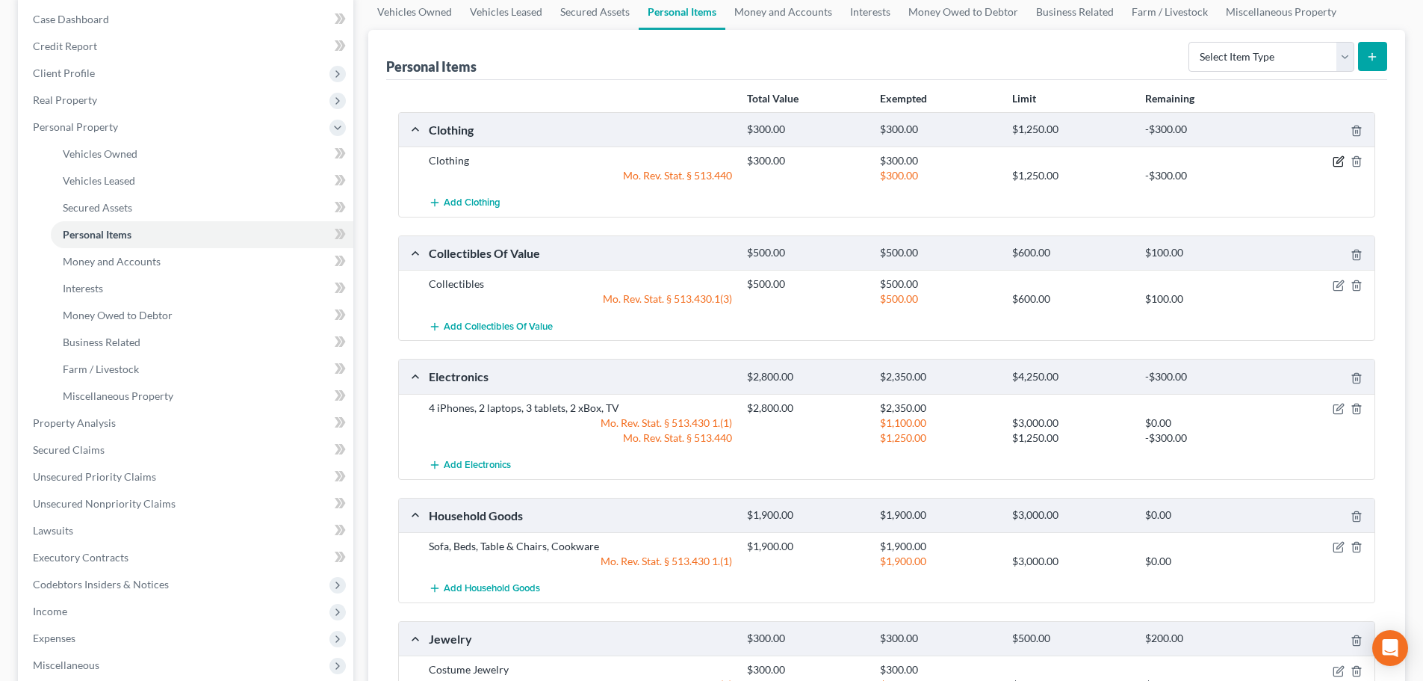
click at [1334, 160] on icon "button" at bounding box center [1339, 161] width 12 height 12
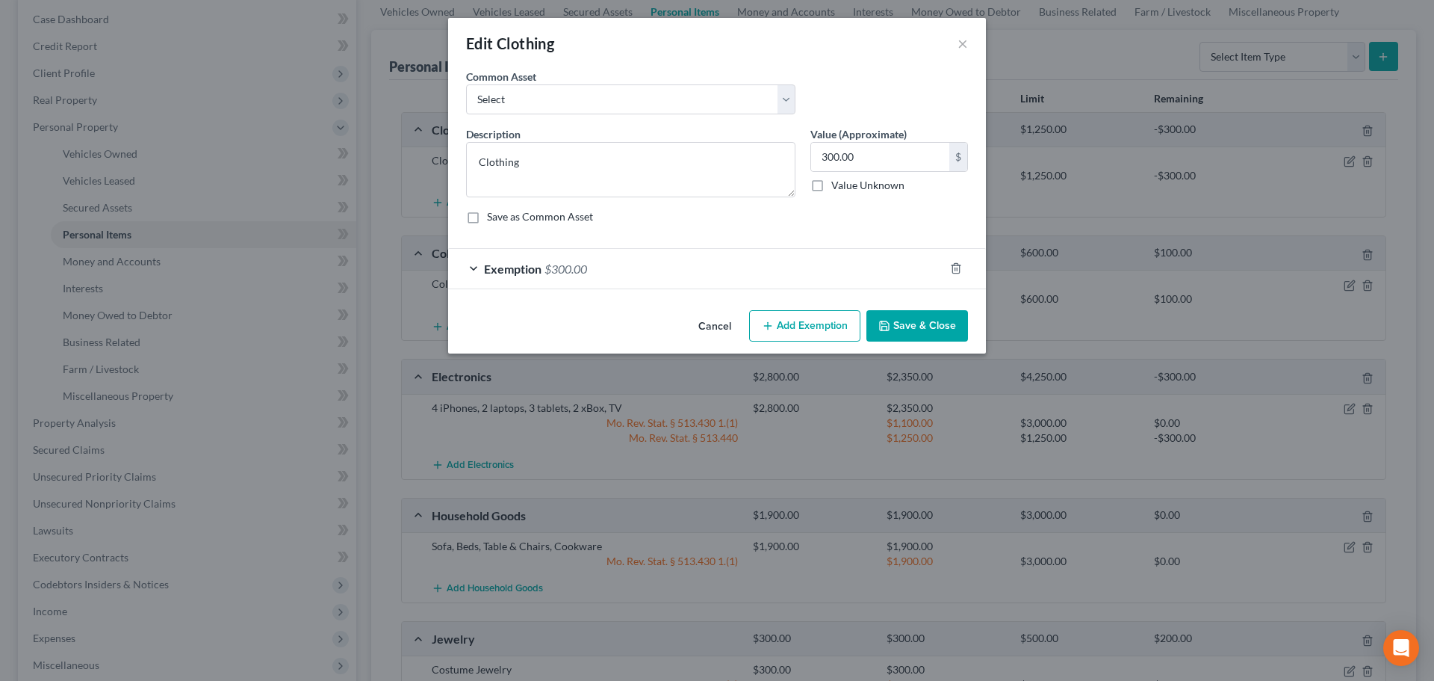
click at [492, 267] on span "Exemption" at bounding box center [513, 268] width 58 height 14
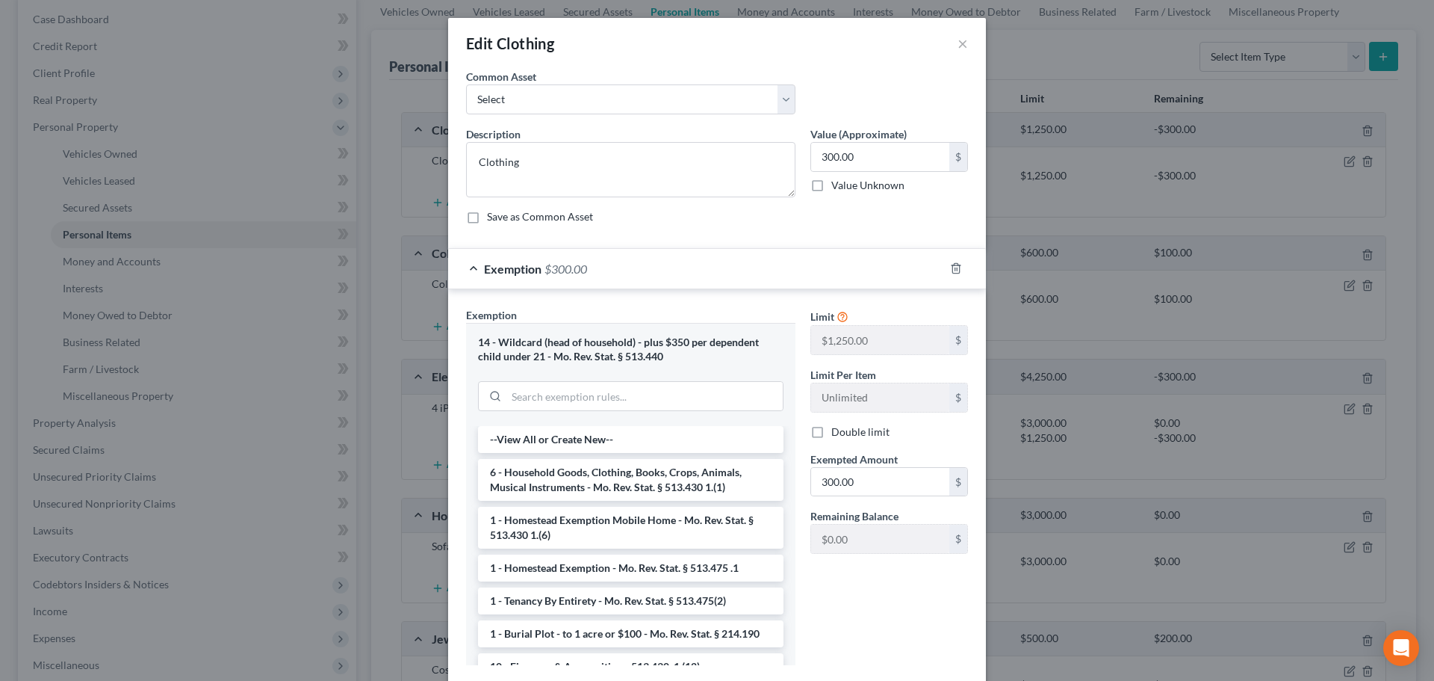
click at [530, 345] on div "14 - Wildcard (head of household) - plus $350 per dependent child under 21 - Mo…" at bounding box center [631, 349] width 306 height 28
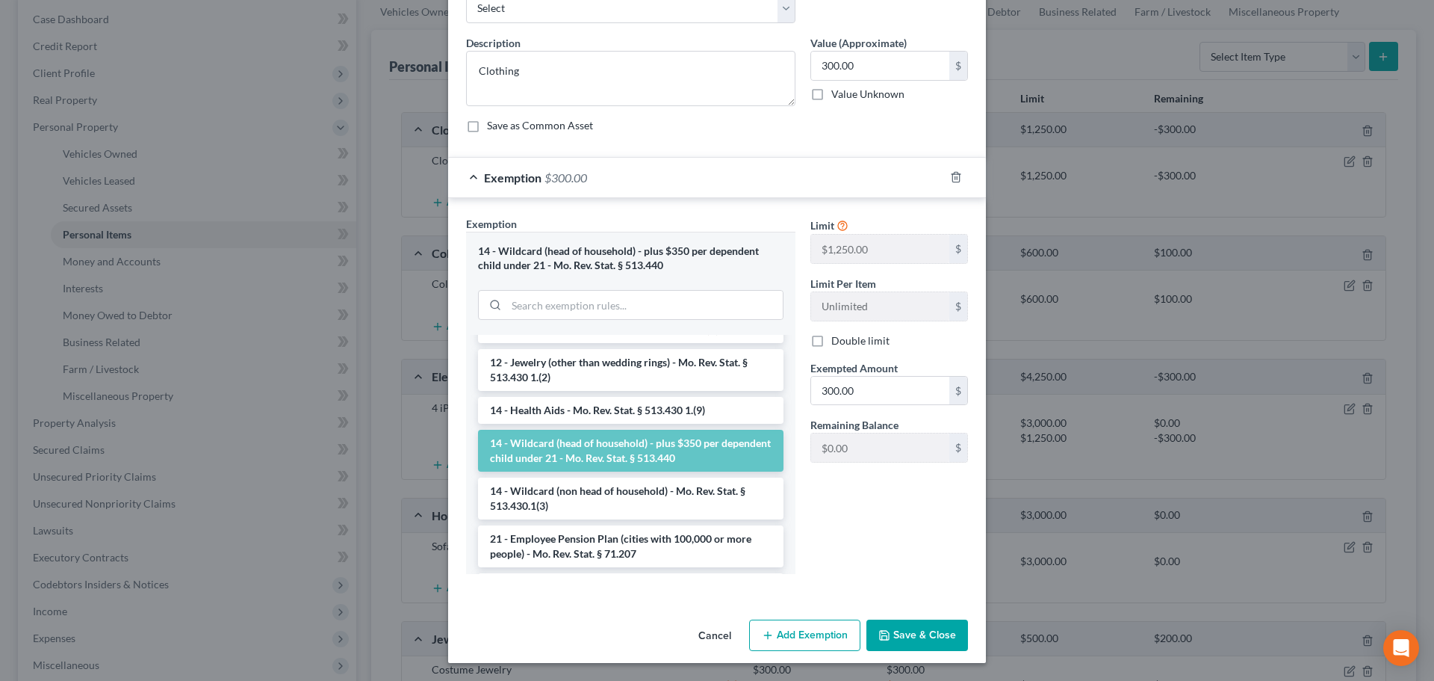
scroll to position [286, 0]
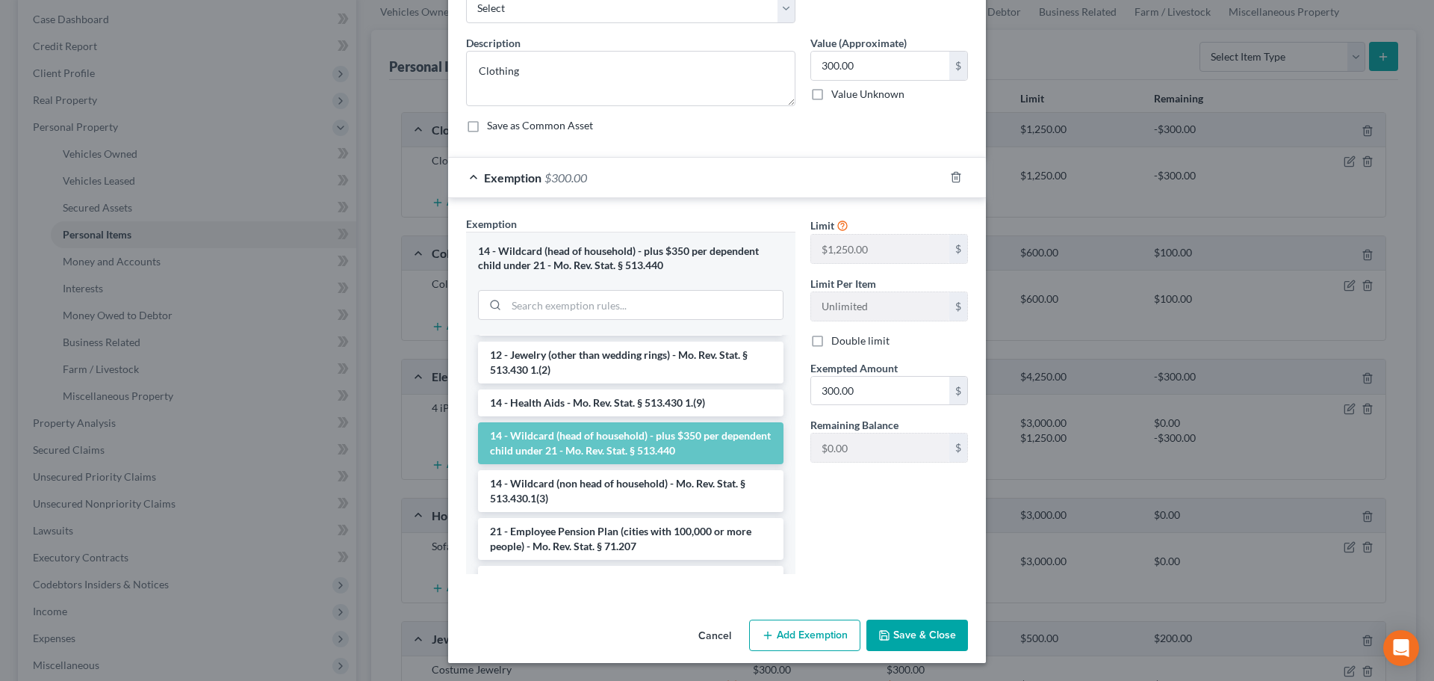
click at [542, 435] on li "14 - Wildcard (head of household) - plus $350 per dependent child under 21 - Mo…" at bounding box center [631, 443] width 306 height 42
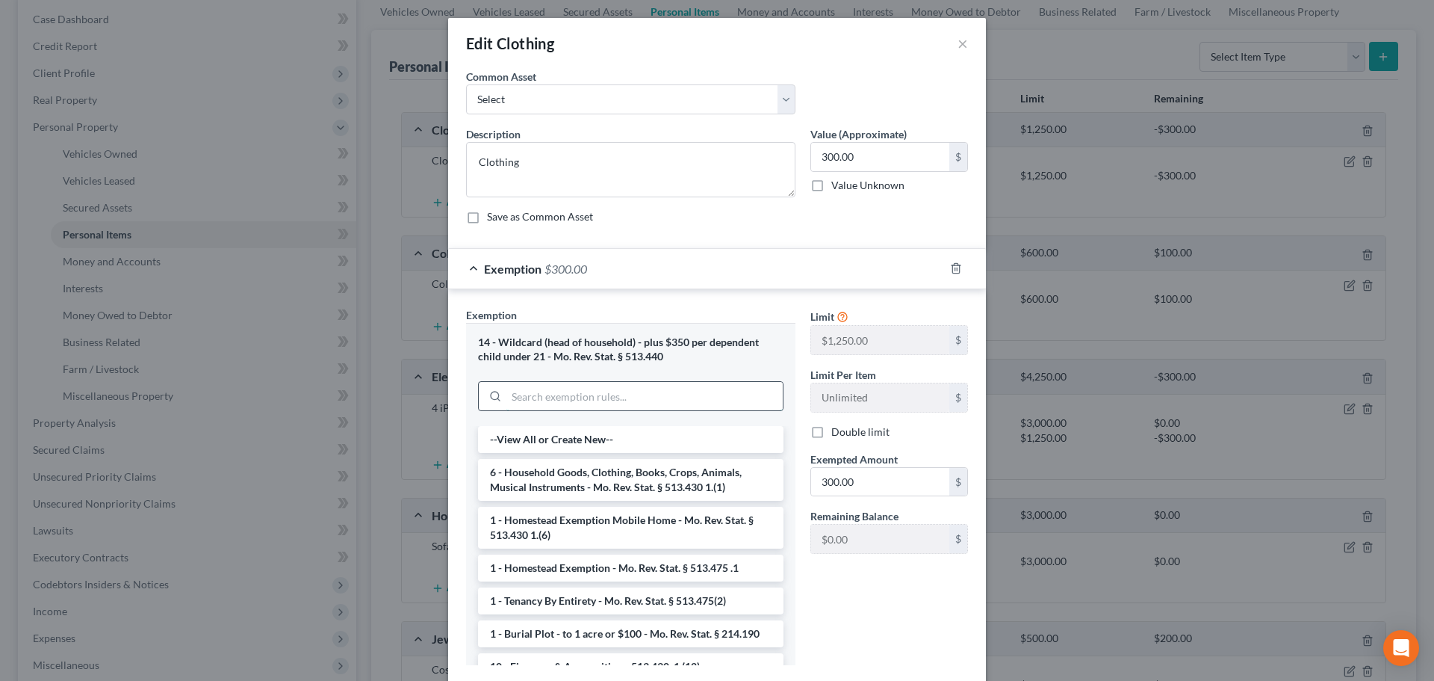
click at [648, 395] on input "search" at bounding box center [644, 396] width 276 height 28
click at [837, 315] on icon at bounding box center [843, 316] width 12 height 14
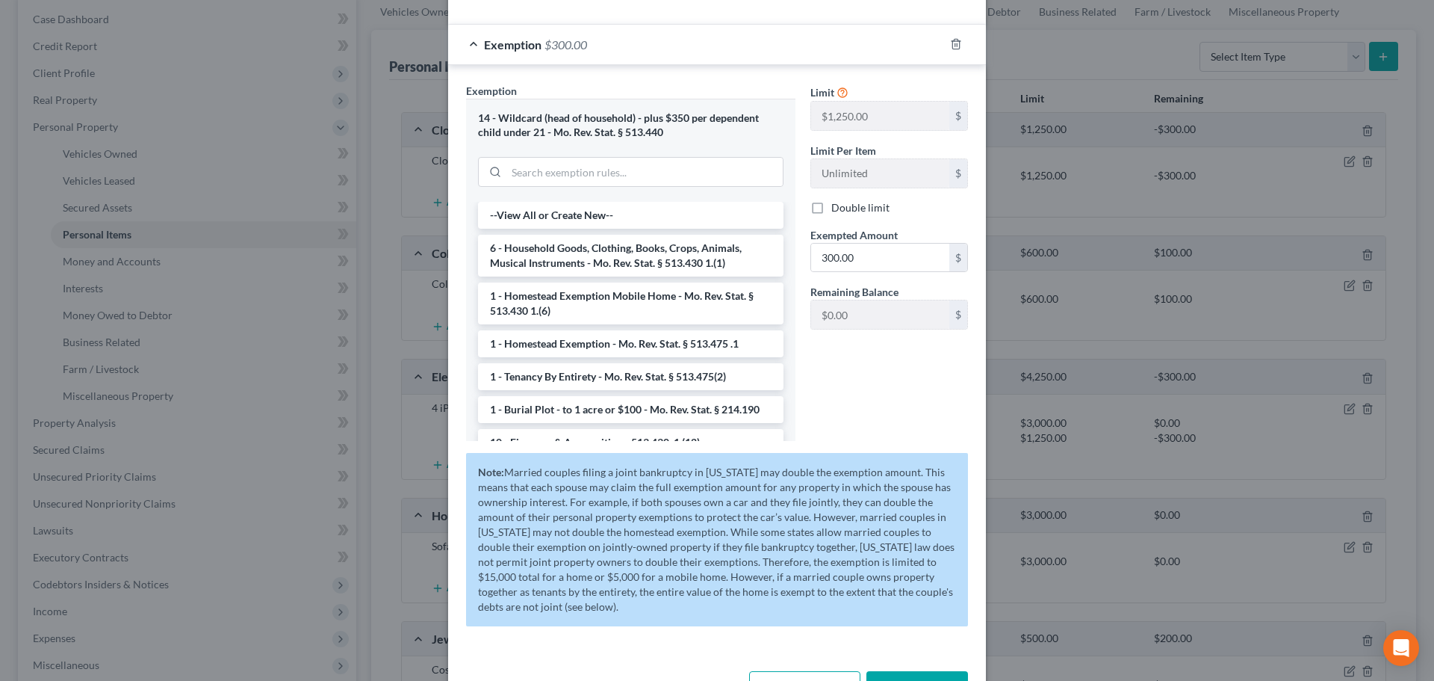
scroll to position [276, 0]
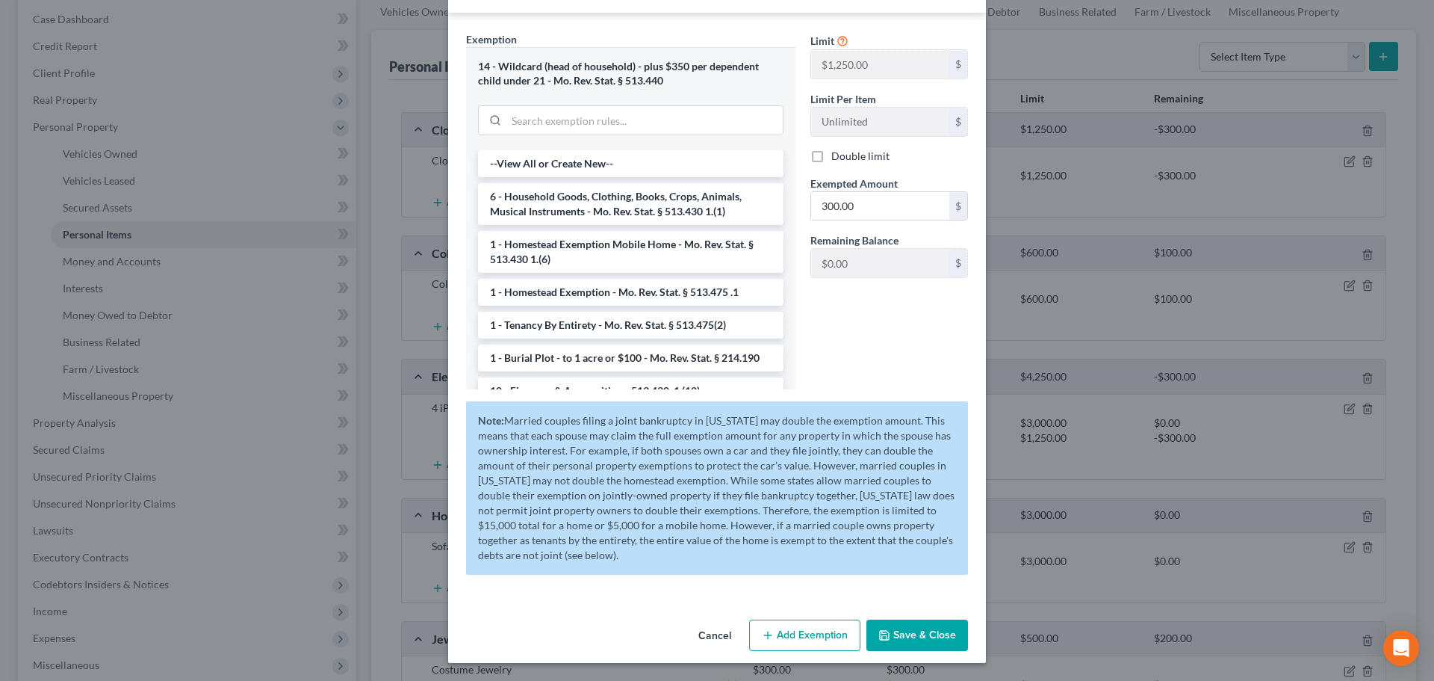
click at [777, 630] on button "Add Exemption" at bounding box center [804, 634] width 111 height 31
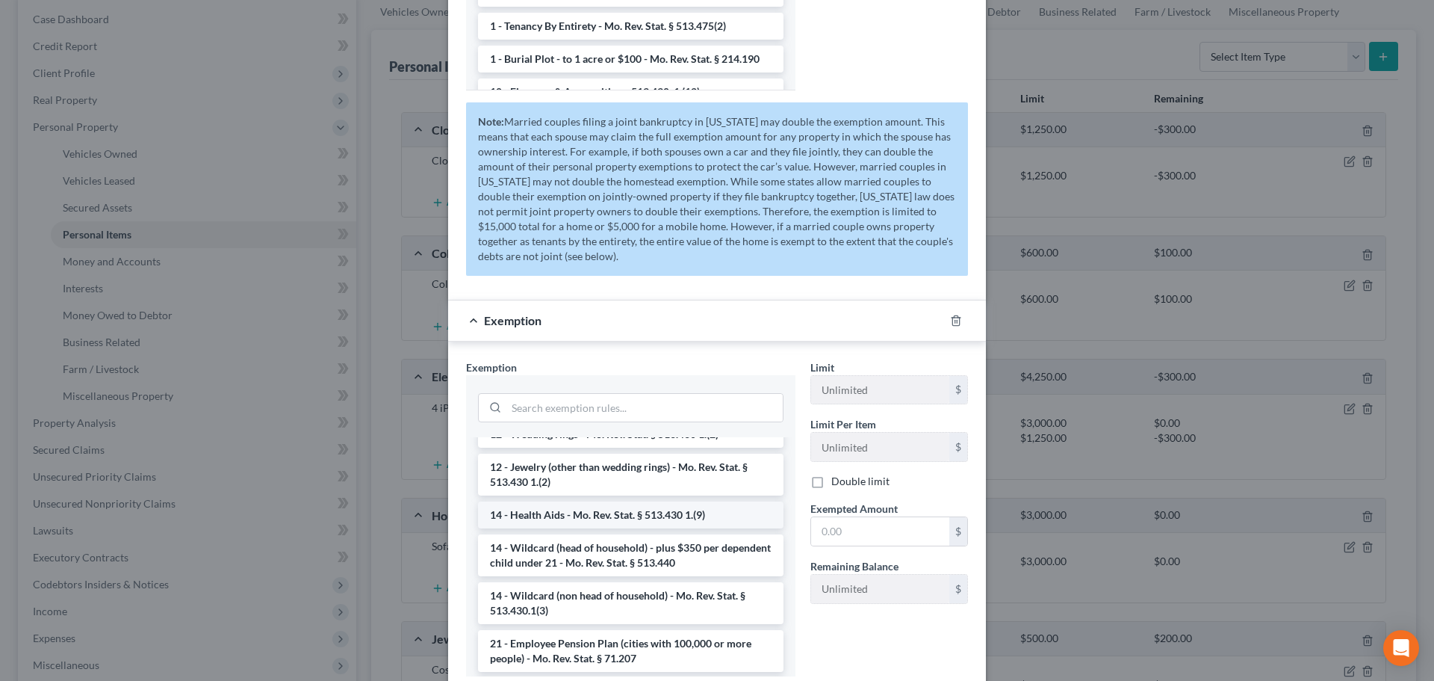
scroll to position [299, 0]
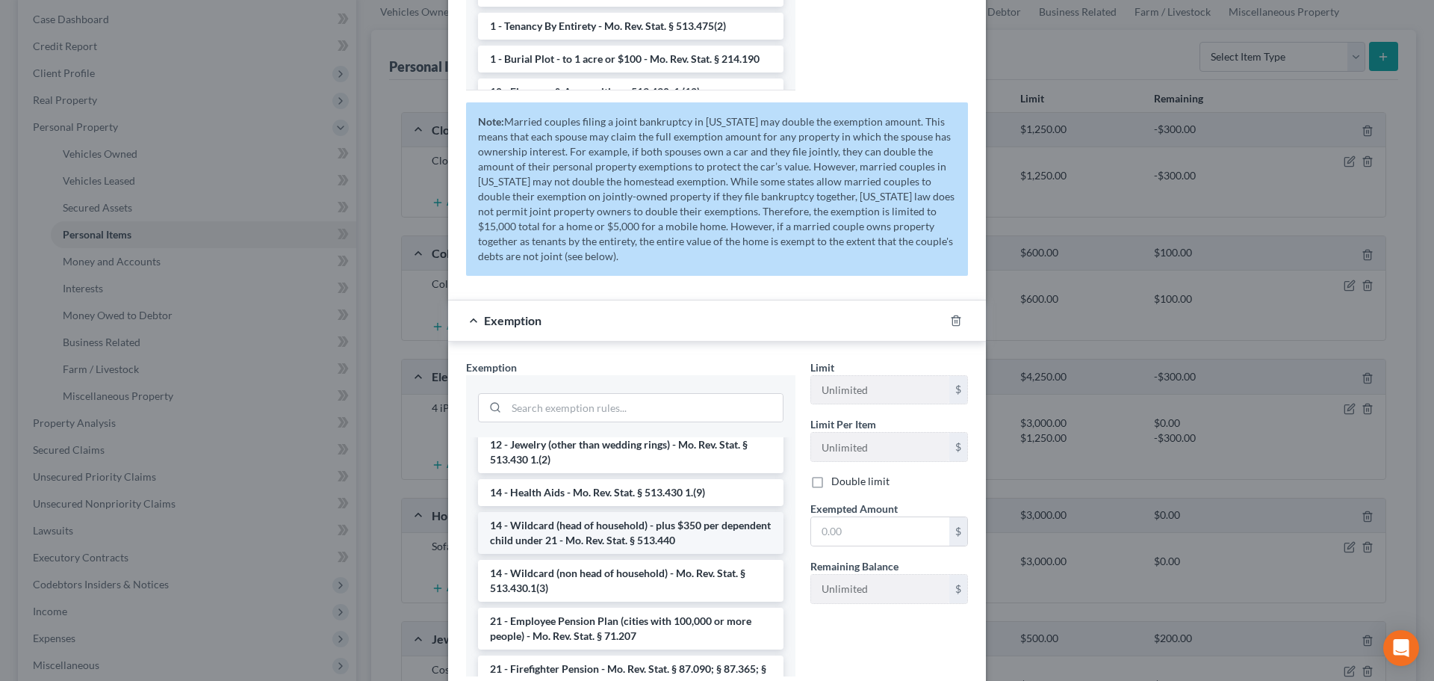
click at [598, 527] on li "14 - Wildcard (head of household) - plus $350 per dependent child under 21 - Mo…" at bounding box center [631, 533] width 306 height 42
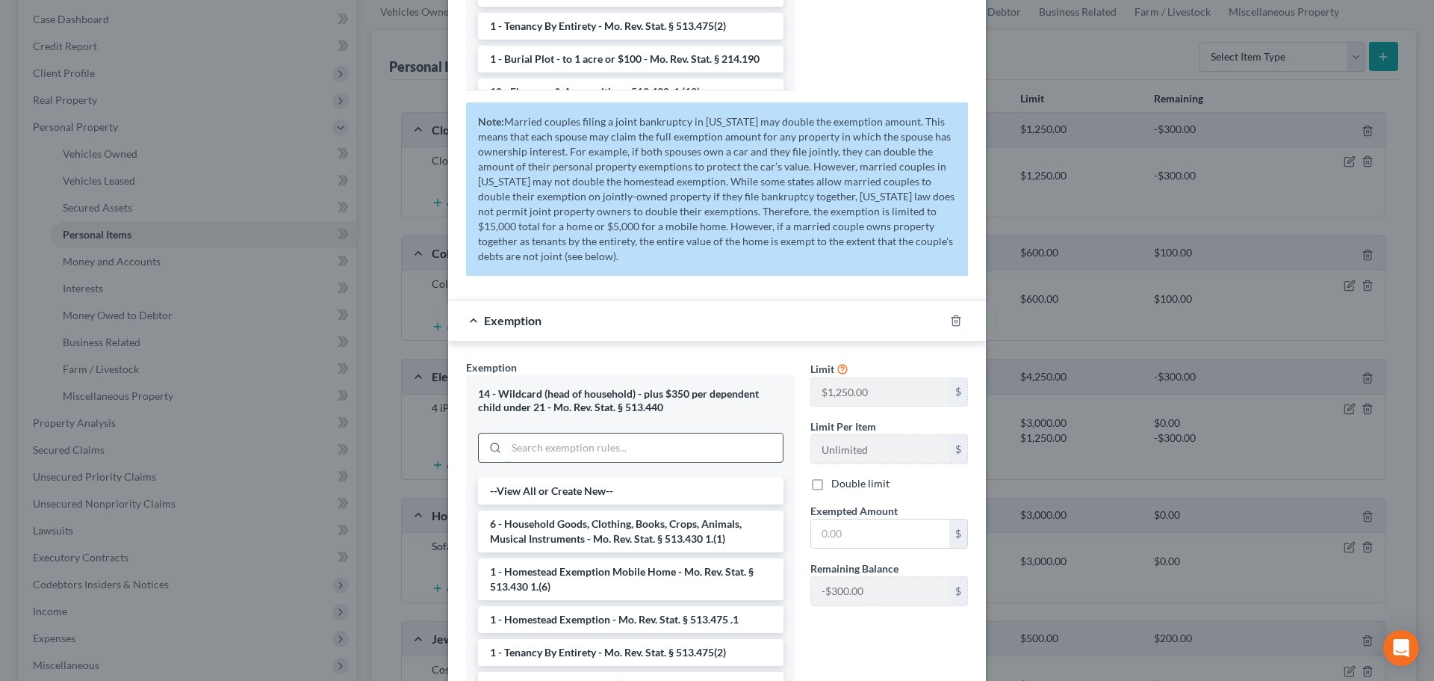
click at [525, 447] on input "search" at bounding box center [644, 447] width 276 height 28
click at [473, 324] on div "Exemption" at bounding box center [696, 320] width 496 height 40
click at [471, 315] on div "Exemption" at bounding box center [696, 320] width 496 height 40
click at [470, 317] on div "Exemption" at bounding box center [696, 320] width 496 height 40
click at [466, 314] on div "Exemption" at bounding box center [696, 320] width 496 height 40
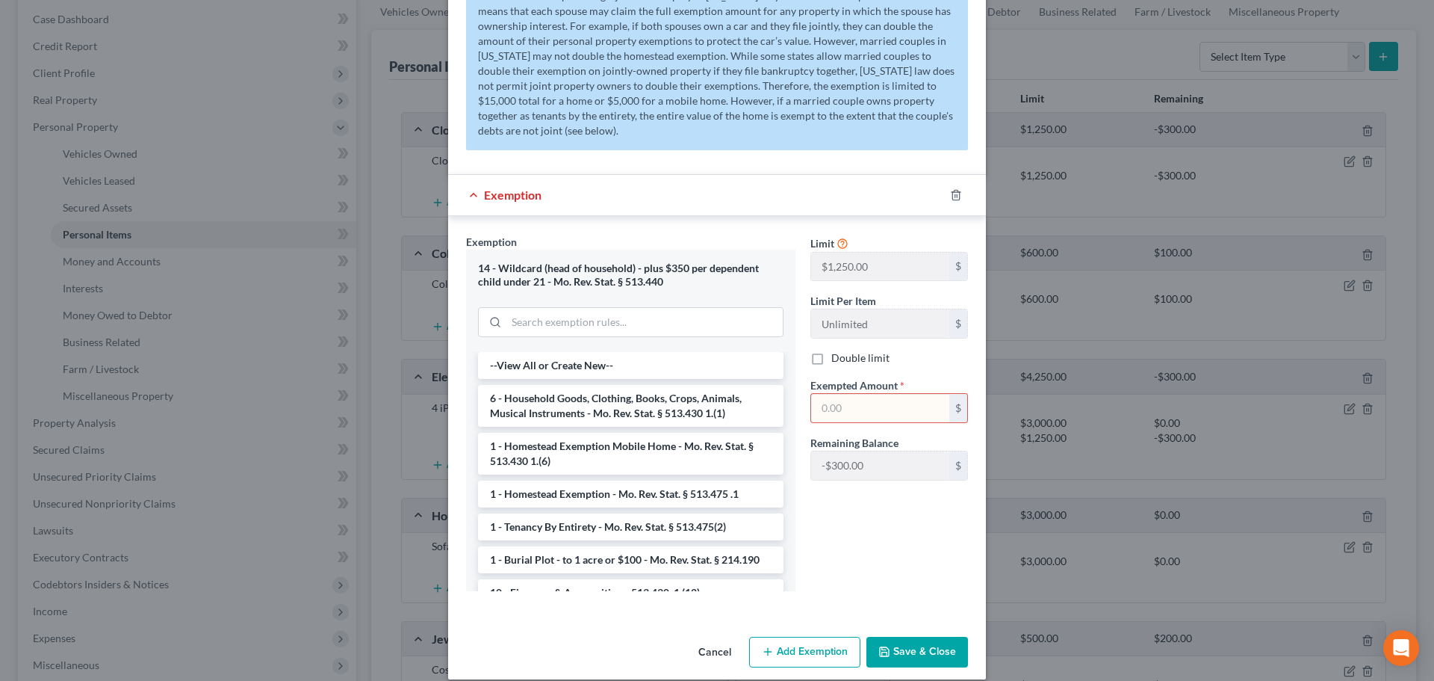
scroll to position [716, 0]
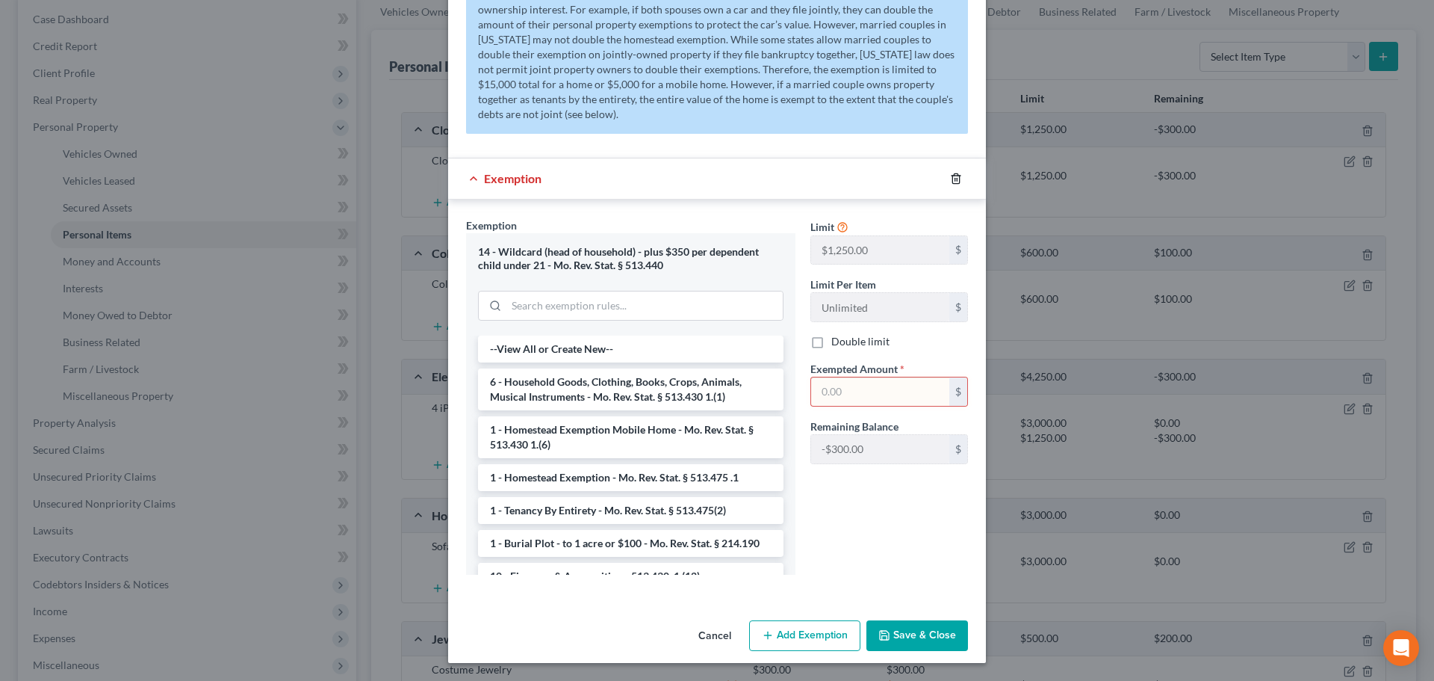
click at [955, 178] on line "button" at bounding box center [955, 179] width 0 height 3
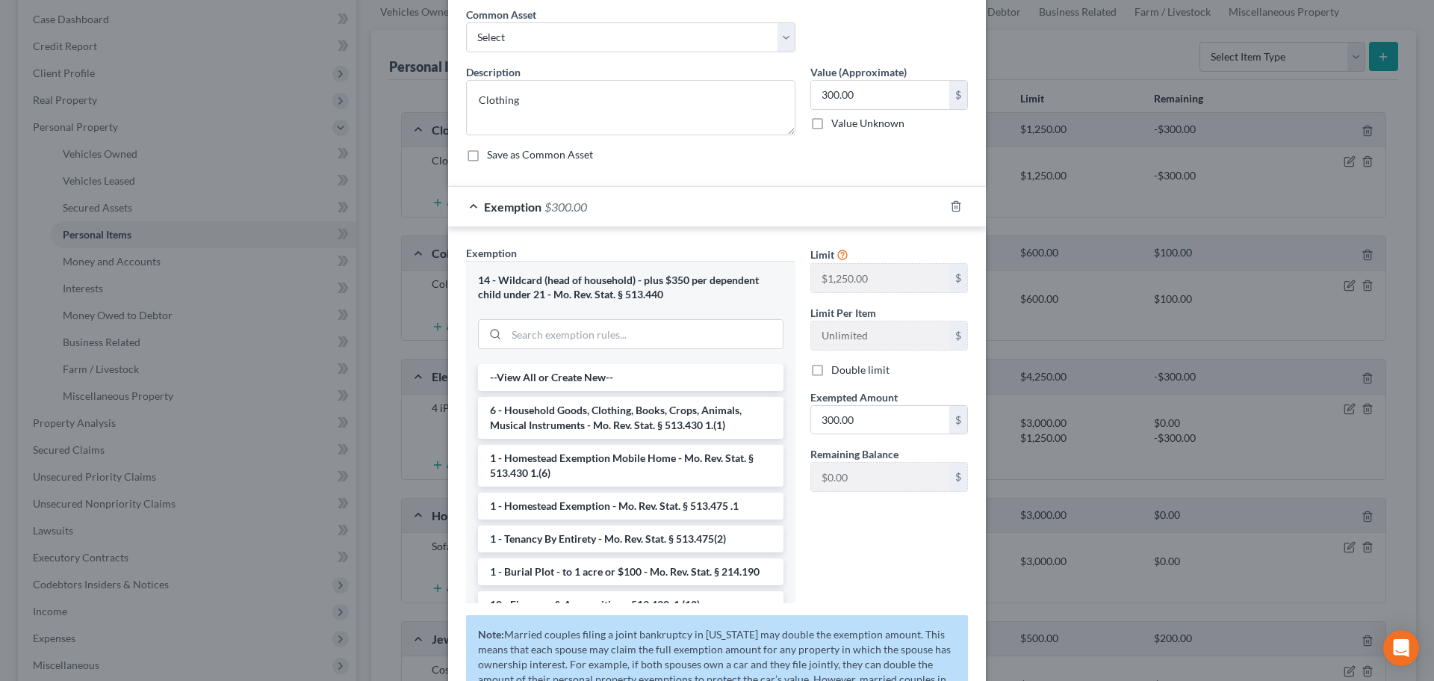
scroll to position [0, 0]
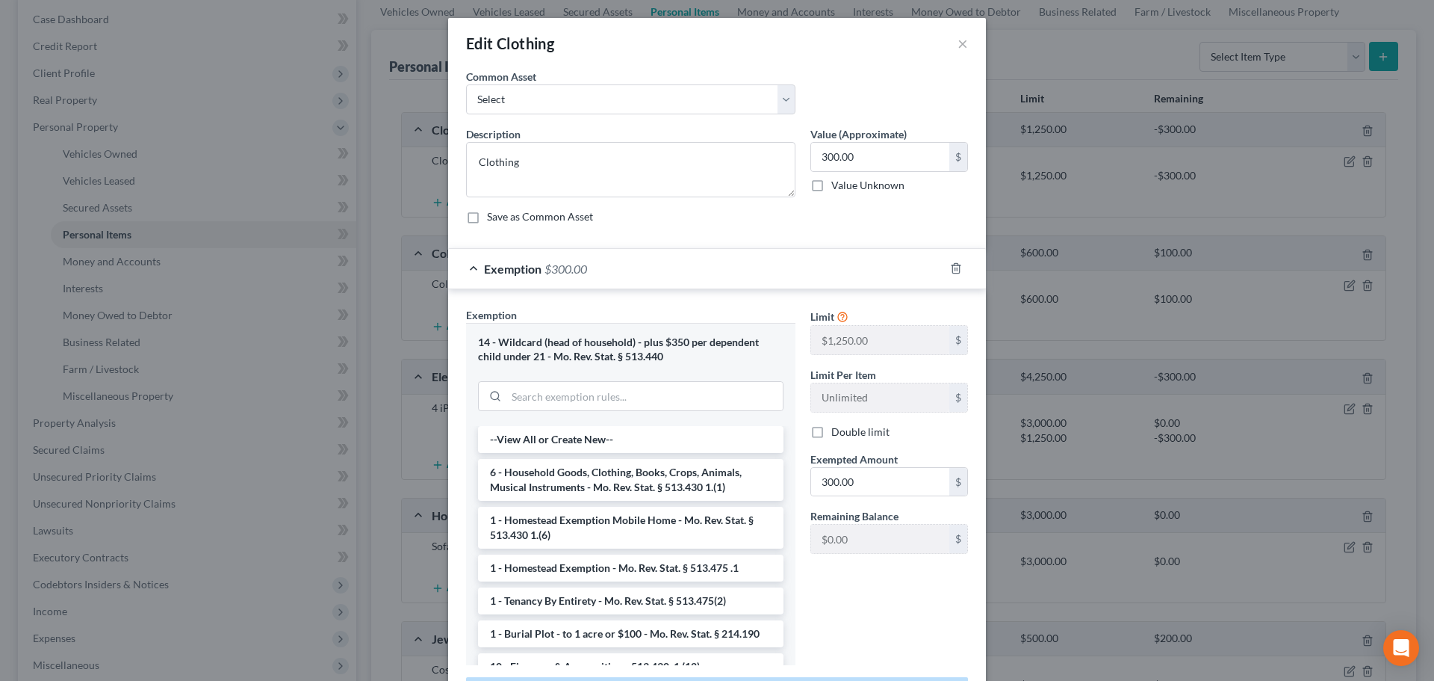
click at [474, 264] on div "Exemption $300.00" at bounding box center [696, 269] width 496 height 40
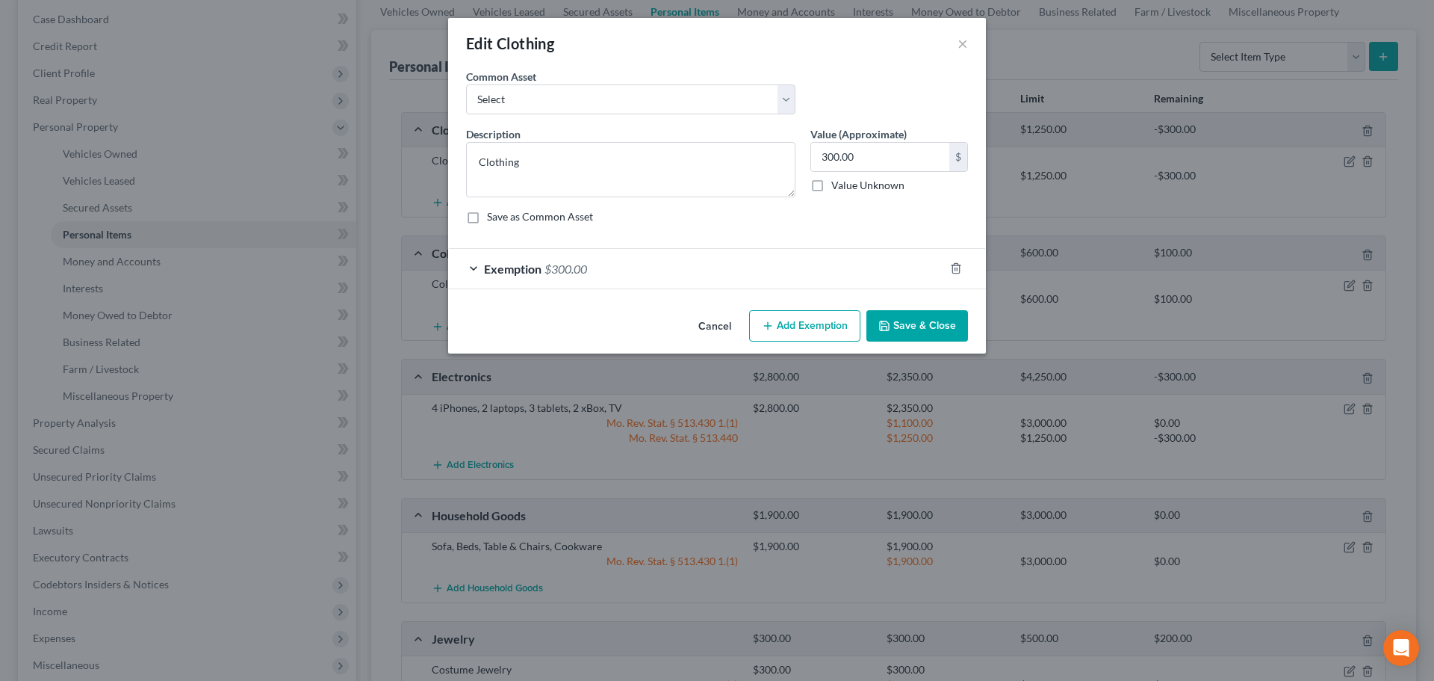
click at [474, 264] on div "Exemption $300.00" at bounding box center [696, 269] width 496 height 40
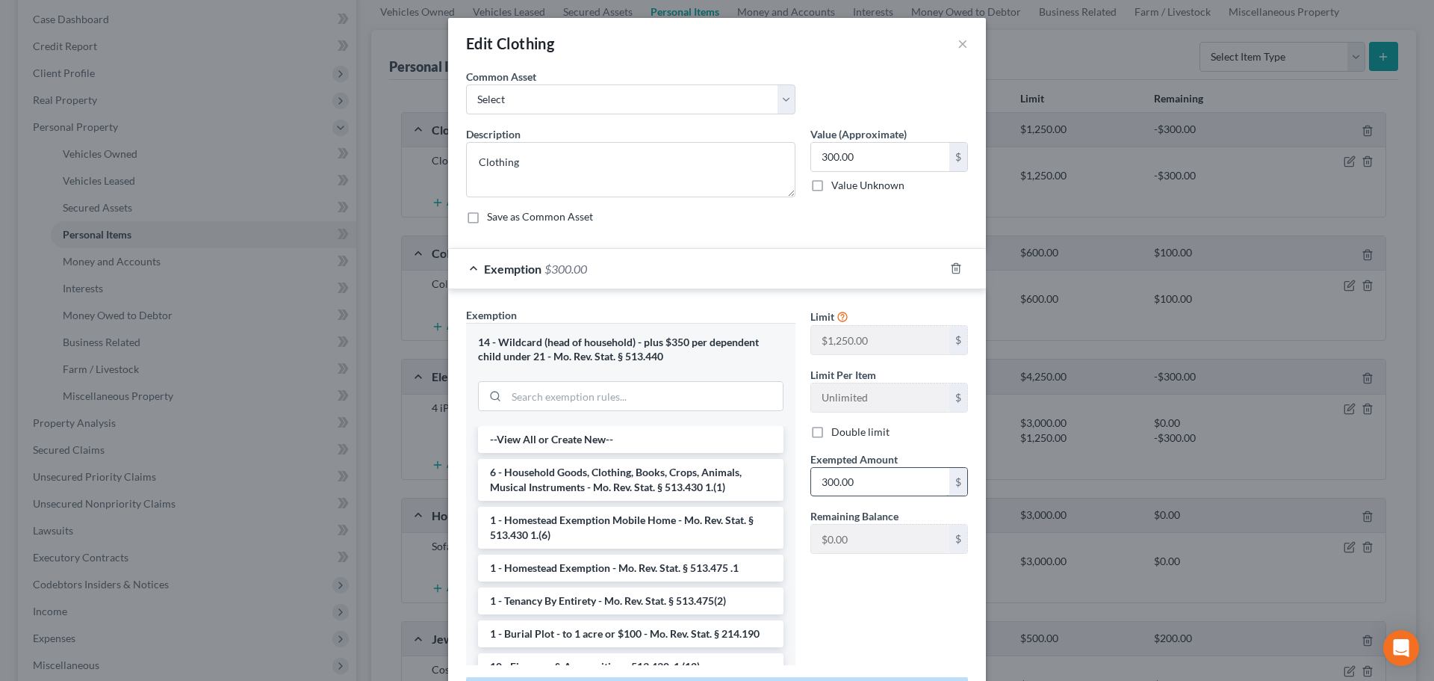
click at [887, 481] on input "300.00" at bounding box center [880, 482] width 138 height 28
type input "100.00"
click at [884, 590] on div "Limit $1,250.00 $ Limit Per Item Unlimited $ Double limit Exempted Amount * 100…" at bounding box center [889, 492] width 173 height 370
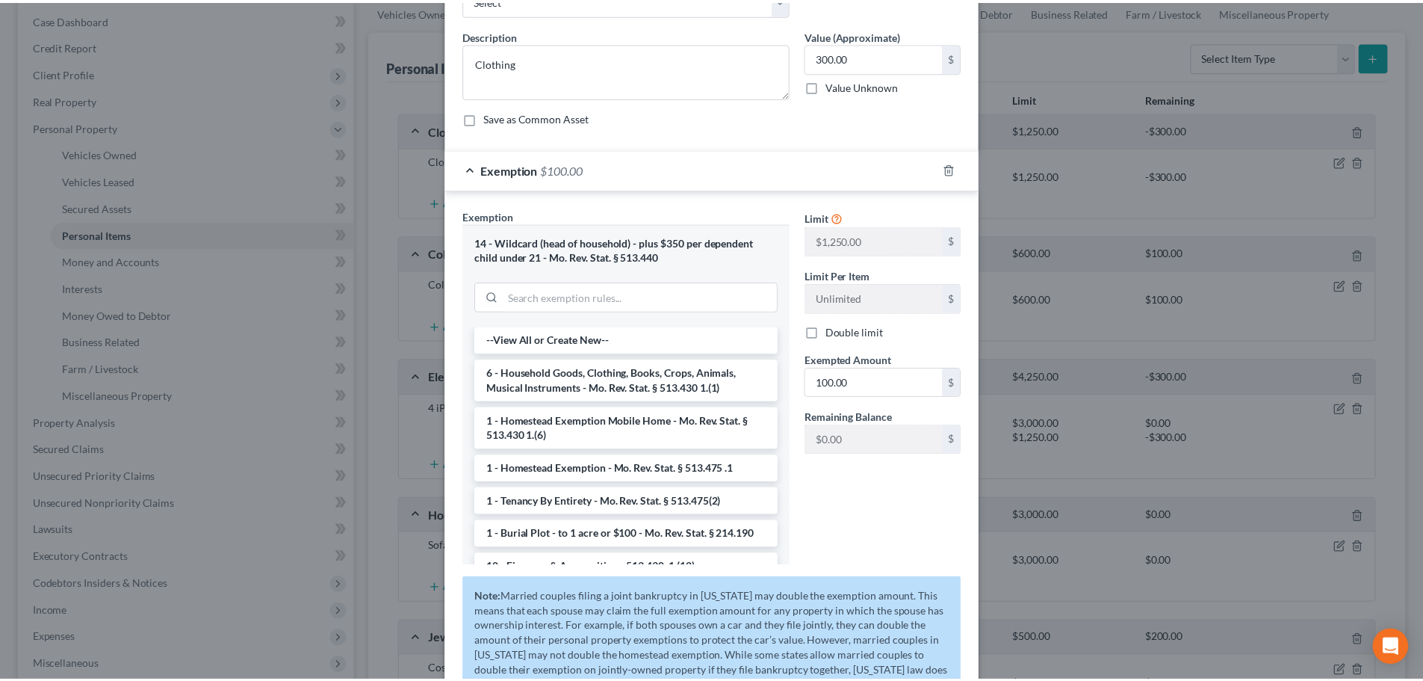
scroll to position [276, 0]
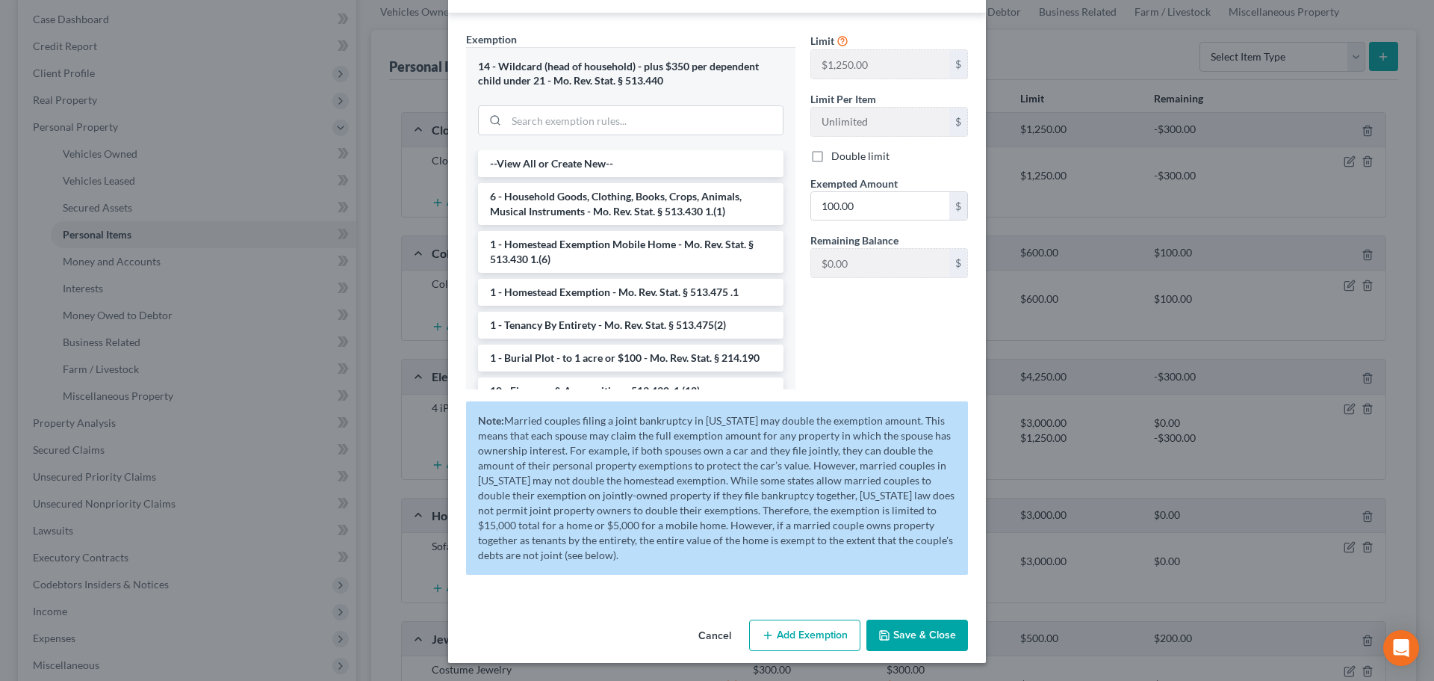
click at [916, 631] on button "Save & Close" at bounding box center [918, 634] width 102 height 31
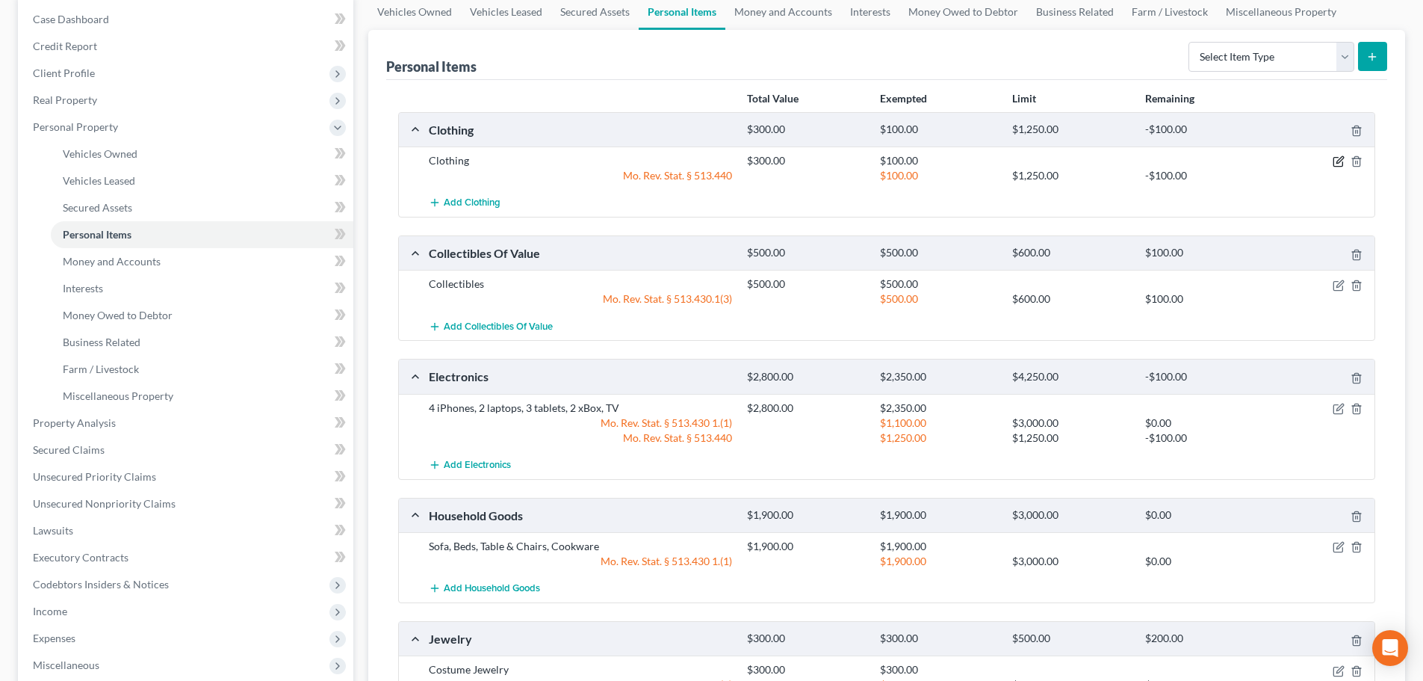
click at [1336, 161] on icon "button" at bounding box center [1339, 161] width 12 height 12
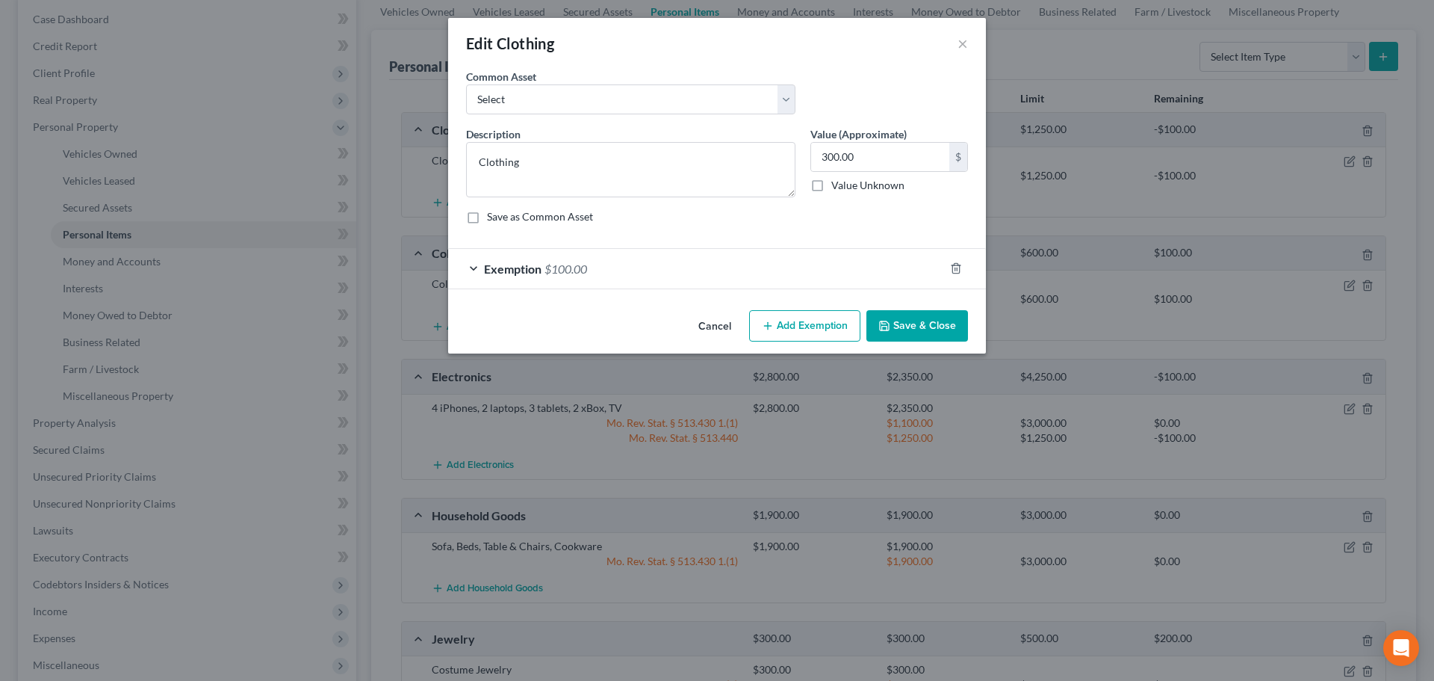
click at [950, 256] on div at bounding box center [965, 268] width 42 height 24
click at [562, 261] on span "$100.00" at bounding box center [566, 268] width 43 height 14
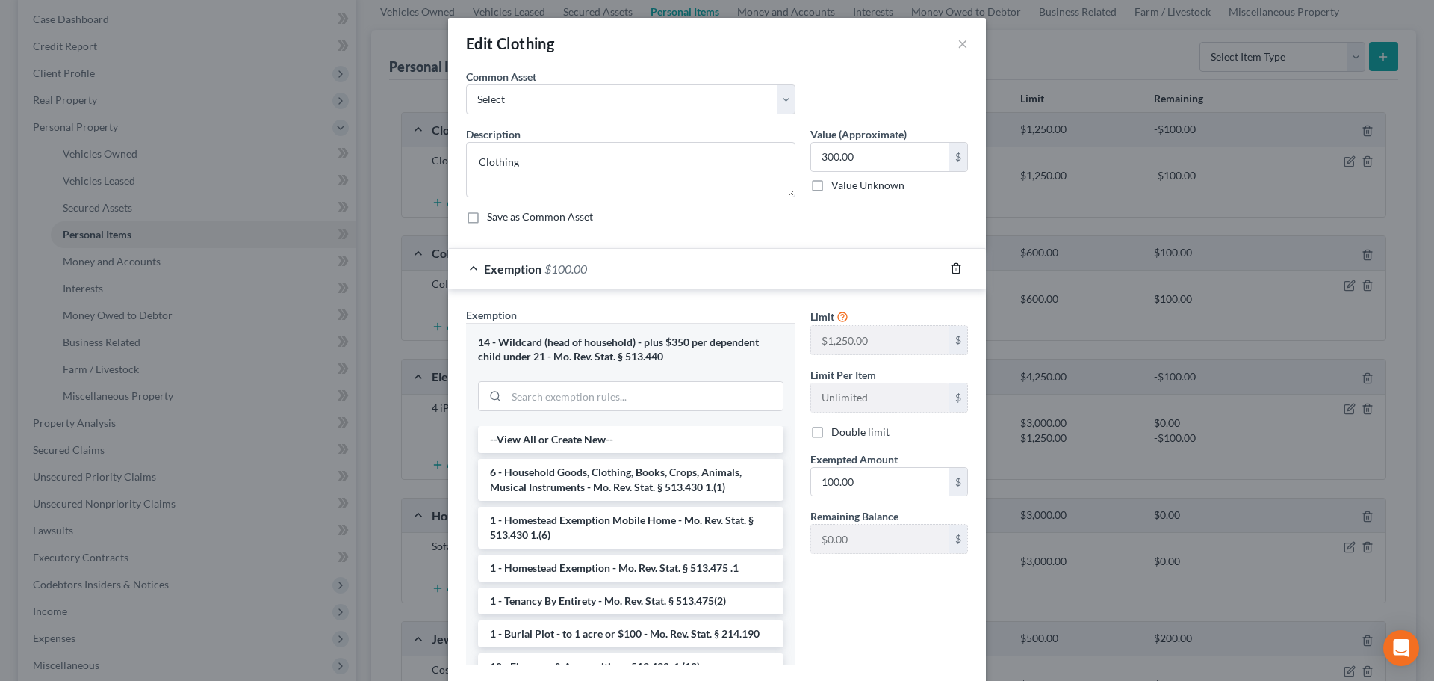
click at [955, 268] on icon "button" at bounding box center [956, 268] width 12 height 12
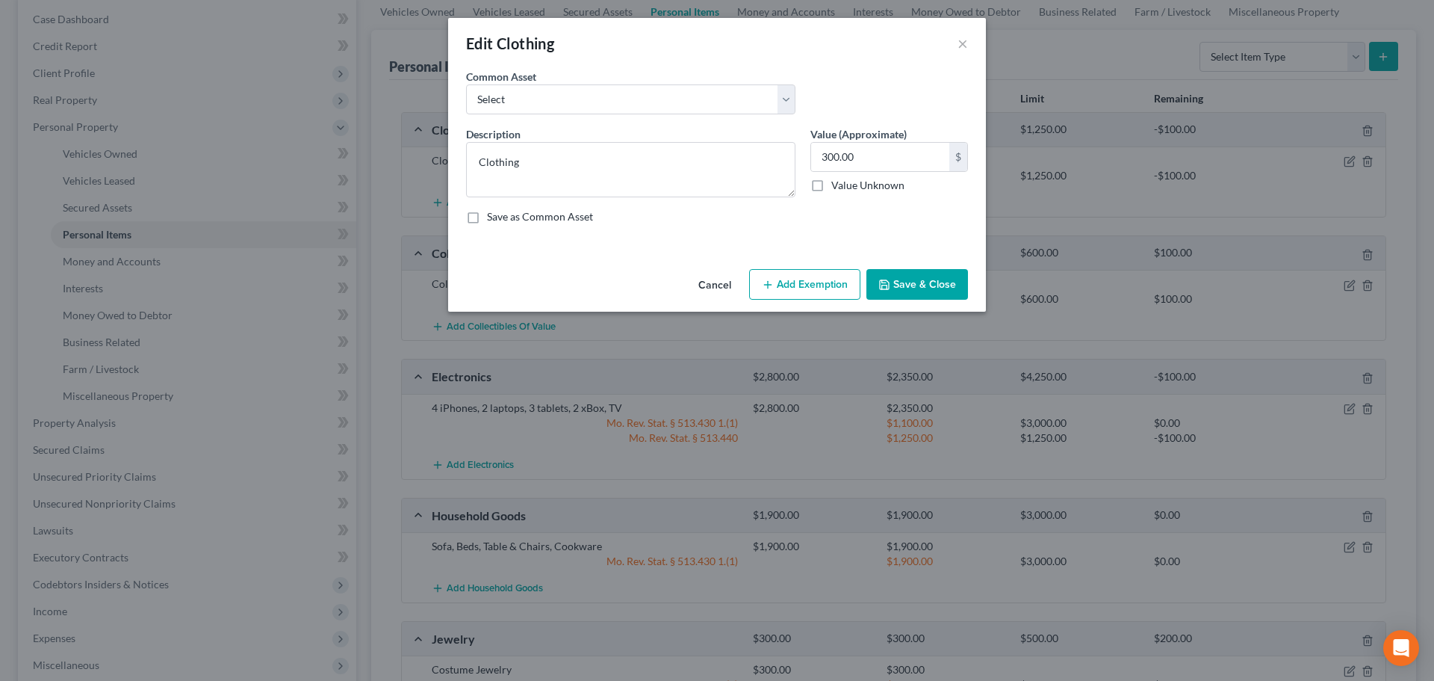
click at [894, 276] on button "Save & Close" at bounding box center [918, 284] width 102 height 31
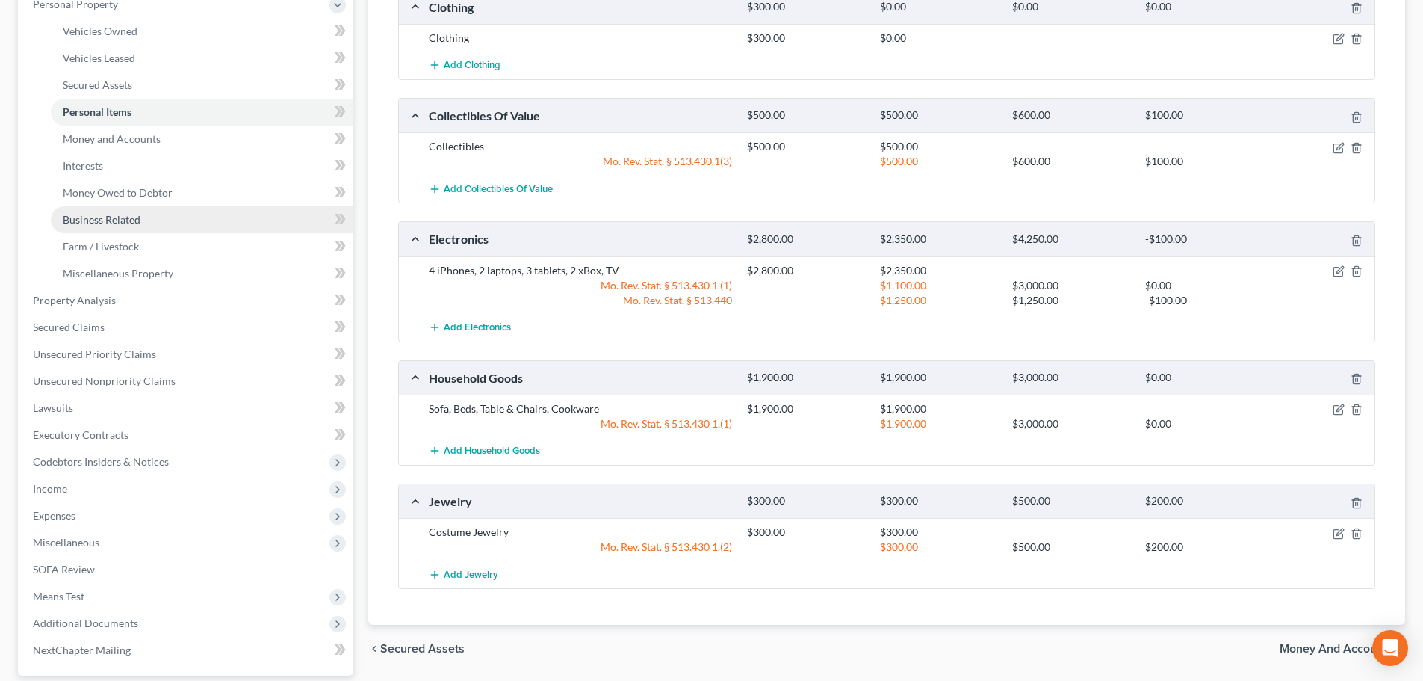
scroll to position [260, 0]
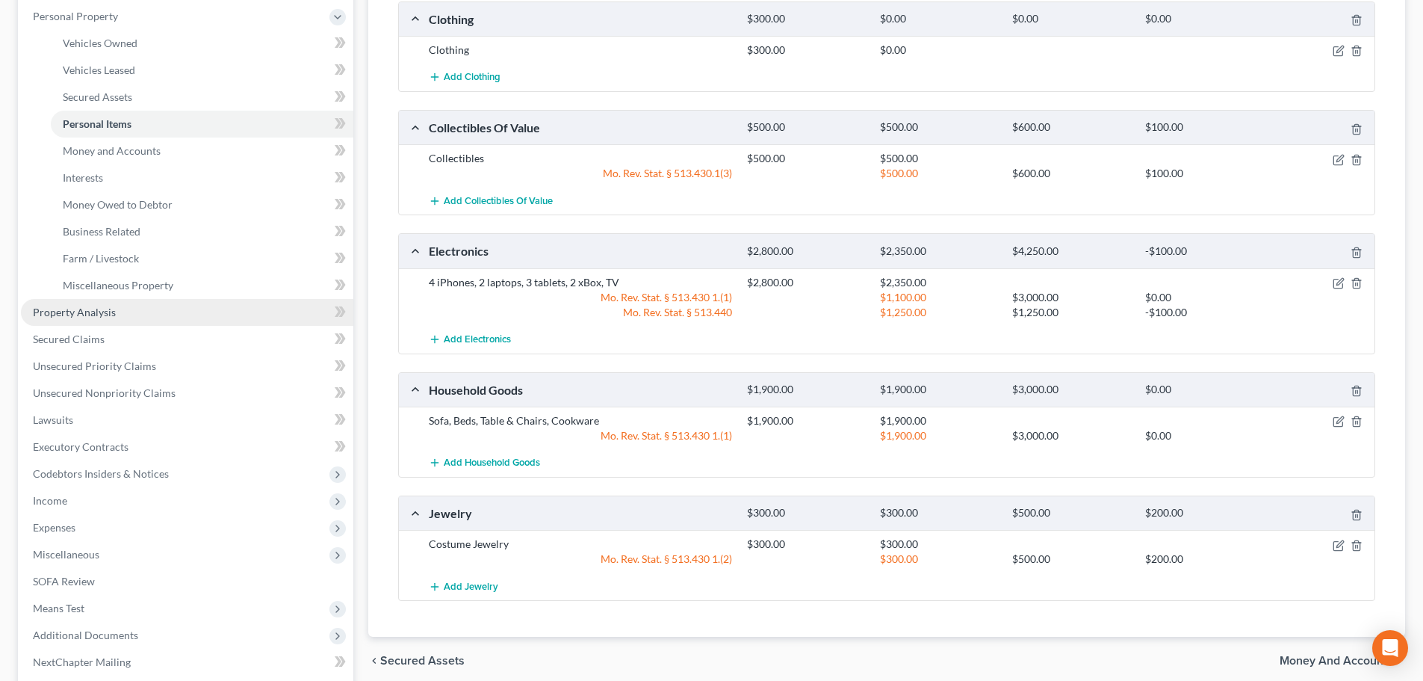
click at [100, 310] on span "Property Analysis" at bounding box center [74, 312] width 83 height 13
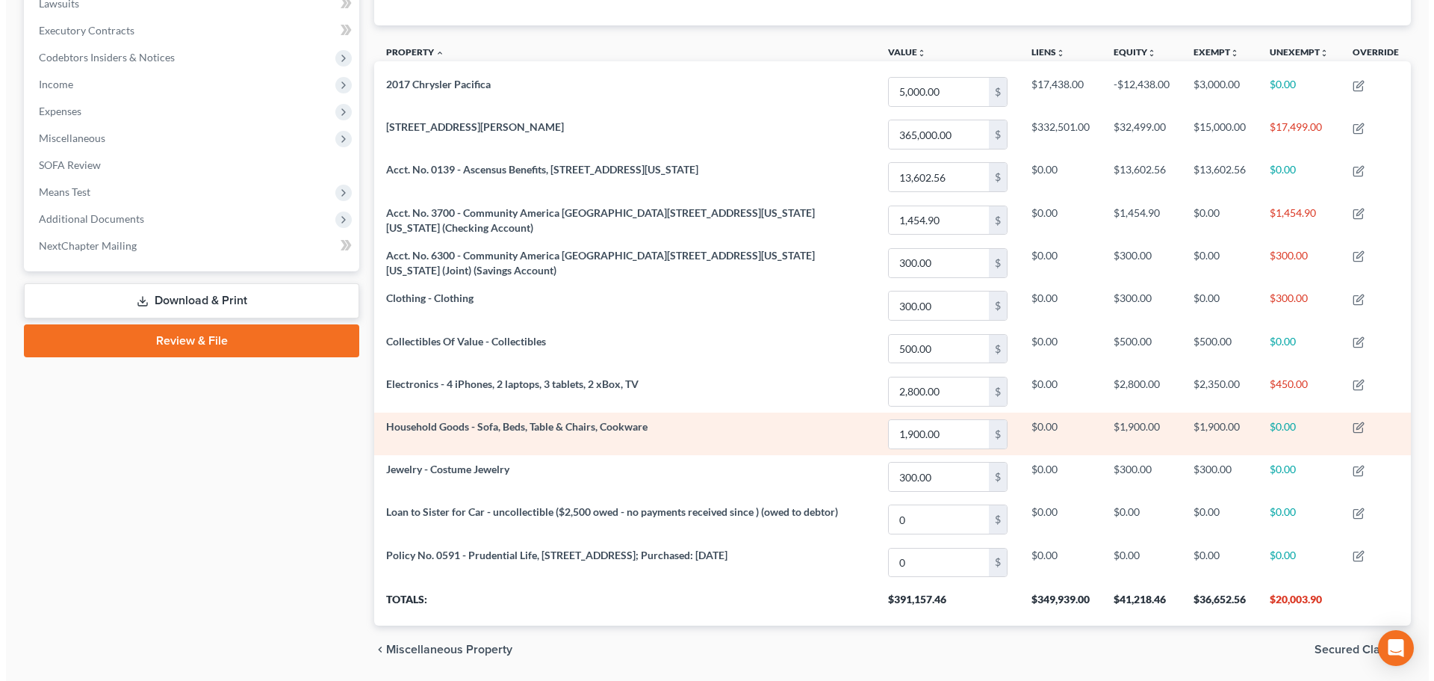
scroll to position [448, 0]
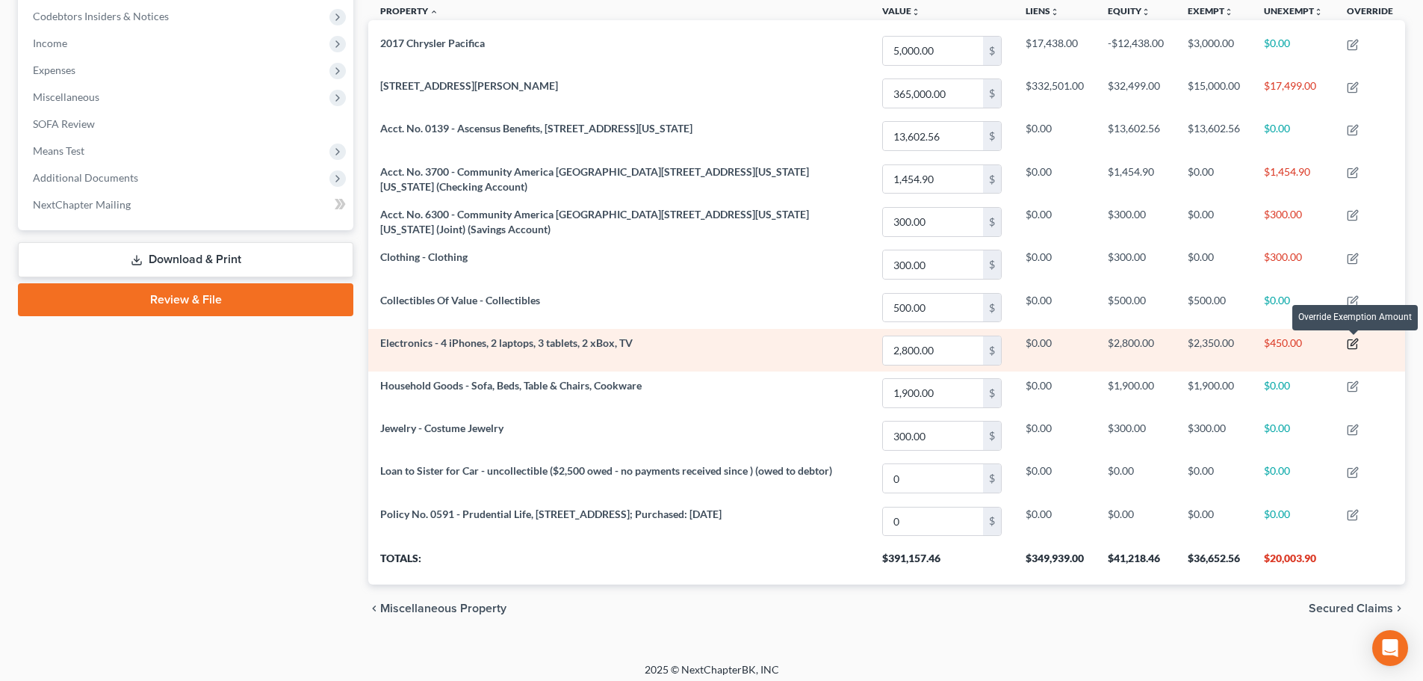
click at [1352, 340] on icon "button" at bounding box center [1352, 344] width 9 height 9
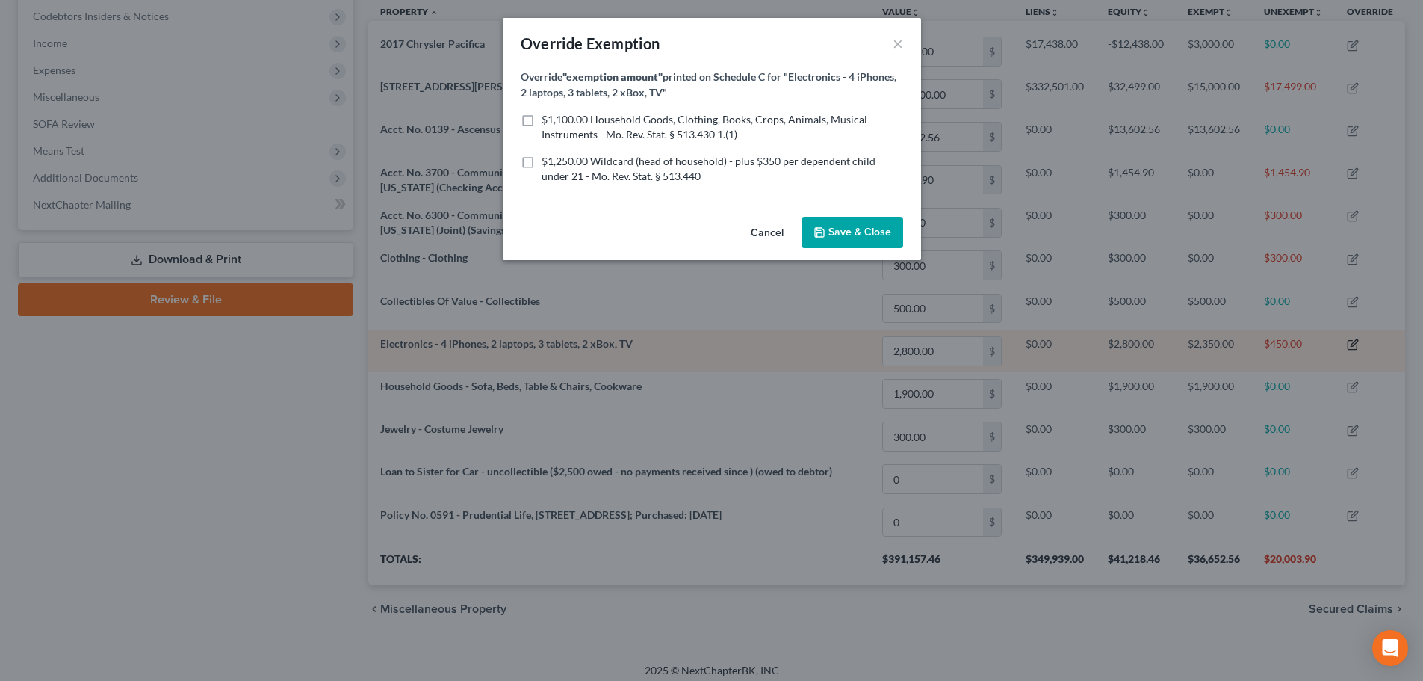
scroll to position [290, 1045]
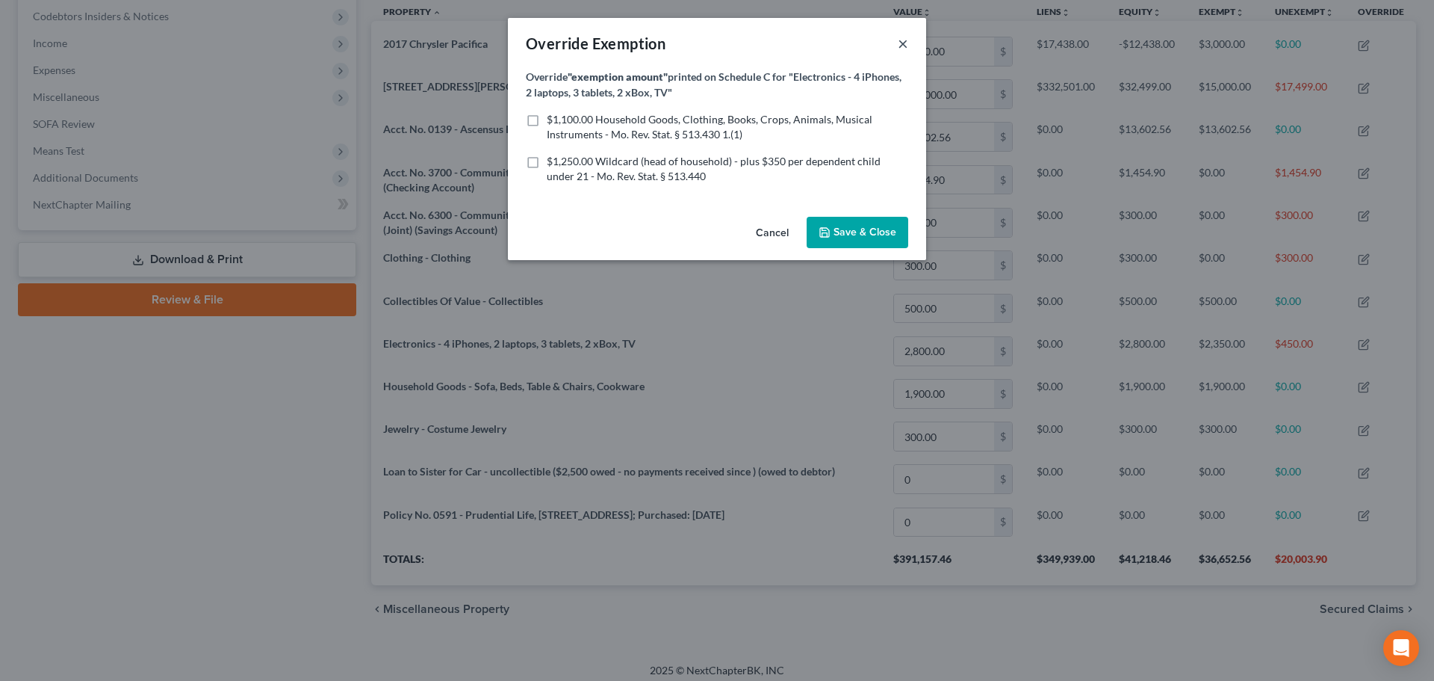
click at [903, 40] on button "×" at bounding box center [903, 43] width 10 height 18
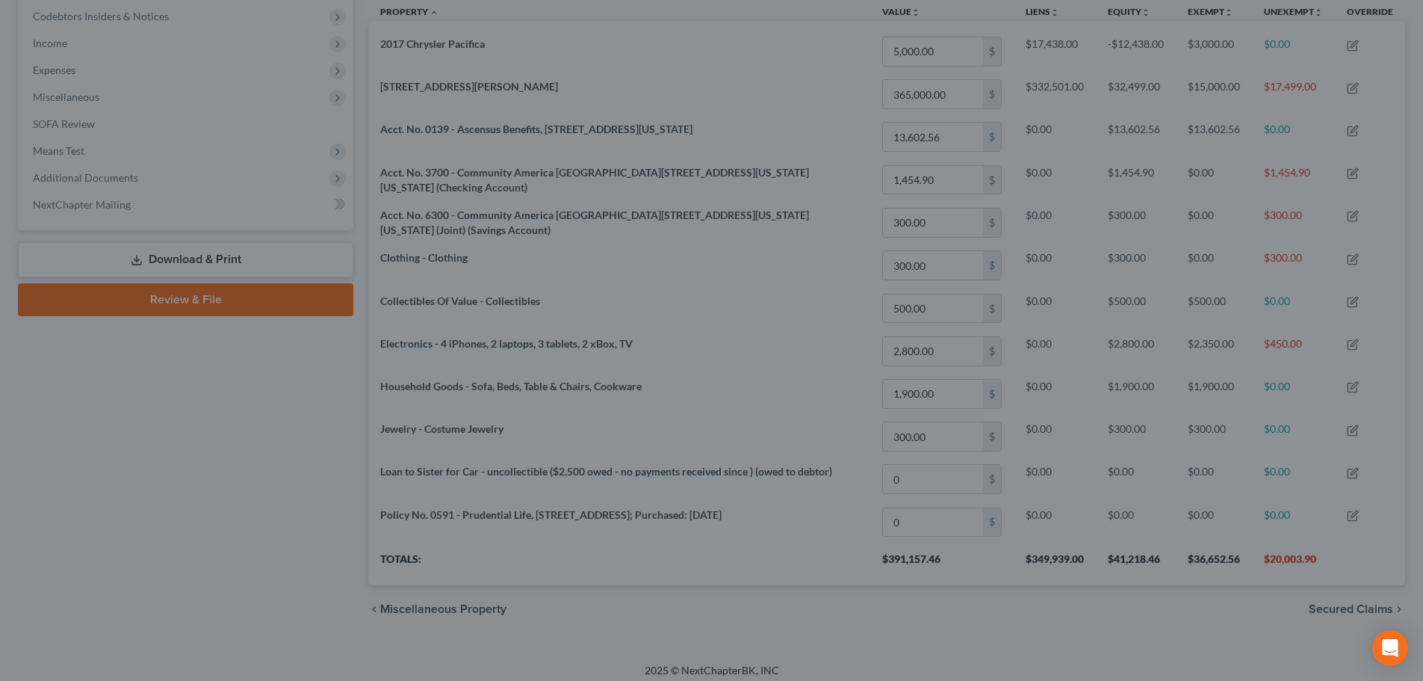
scroll to position [289, 1037]
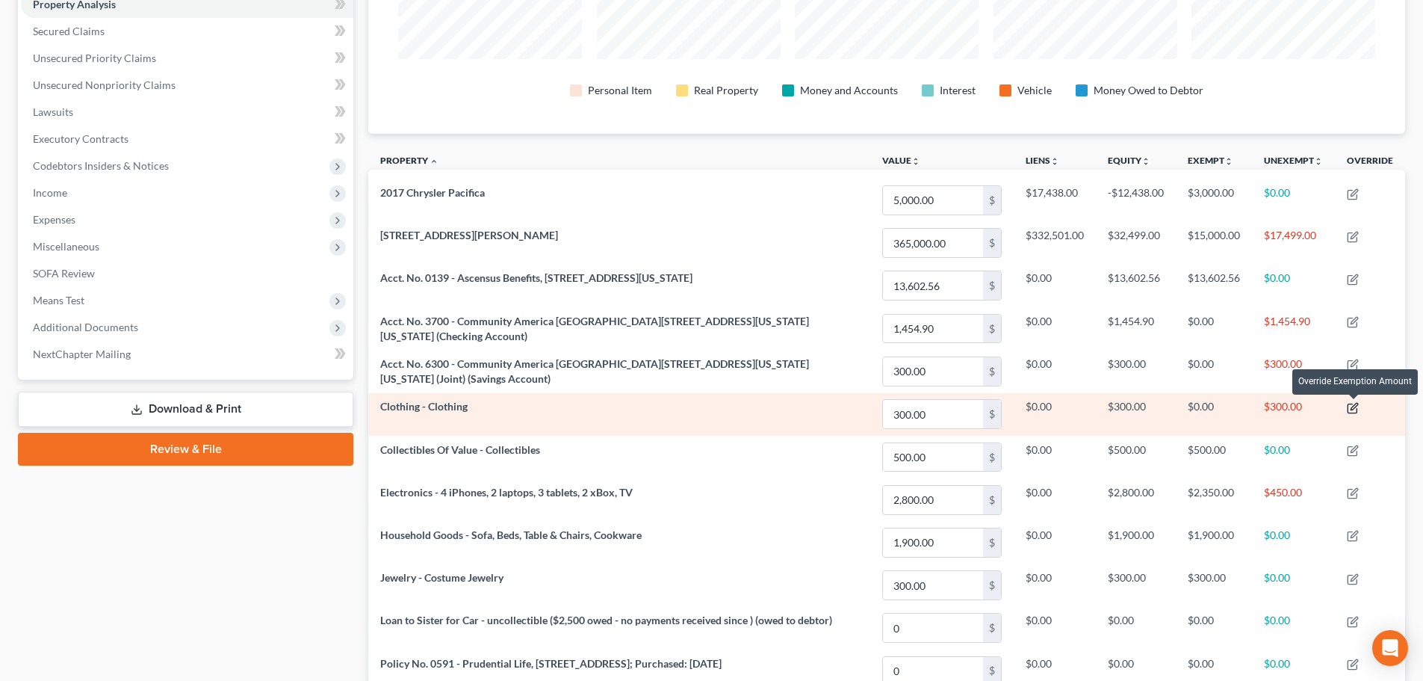
click at [1354, 406] on icon "button" at bounding box center [1354, 406] width 7 height 7
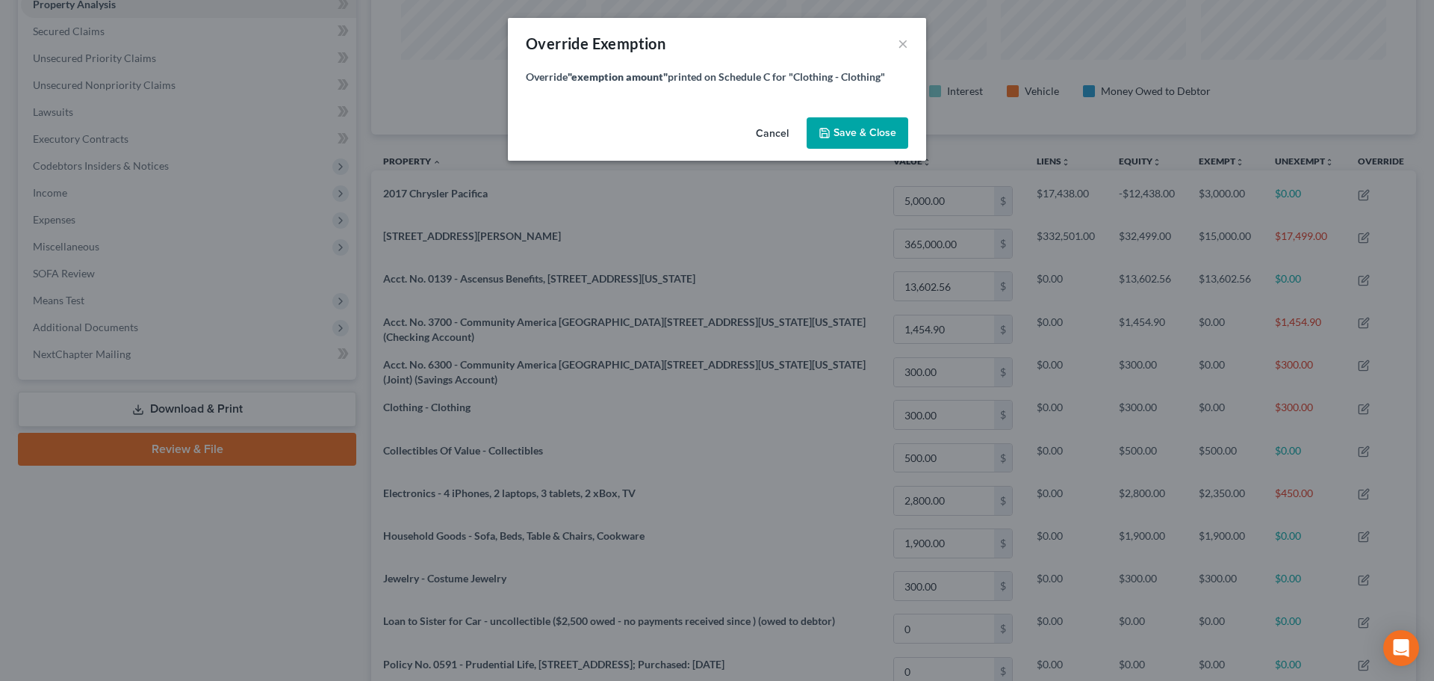
click at [705, 75] on label "Override "exemption amount" printed on Schedule C for "Clothing - Clothing"" at bounding box center [705, 77] width 359 height 16
click at [846, 126] on span "Save & Close" at bounding box center [865, 132] width 63 height 13
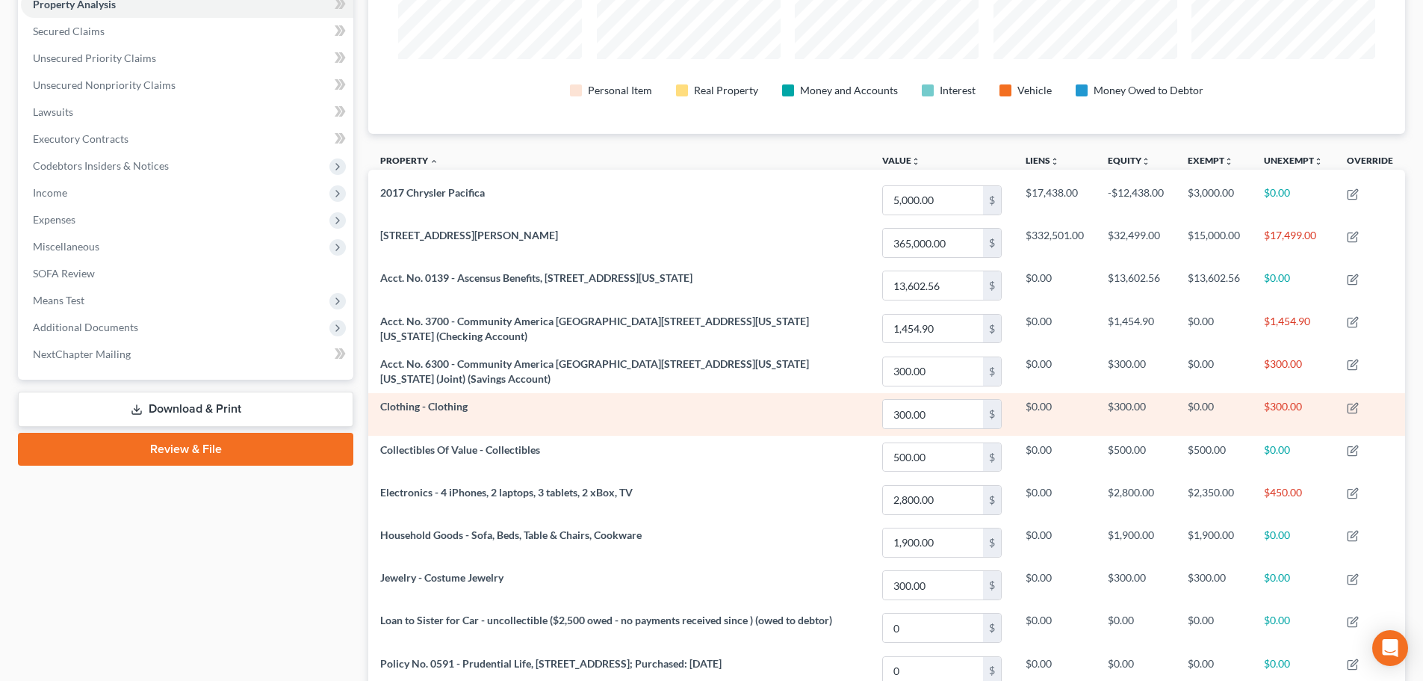
click at [531, 404] on td "Clothing - Clothing" at bounding box center [619, 414] width 502 height 43
click at [1354, 404] on icon "button" at bounding box center [1352, 408] width 9 height 9
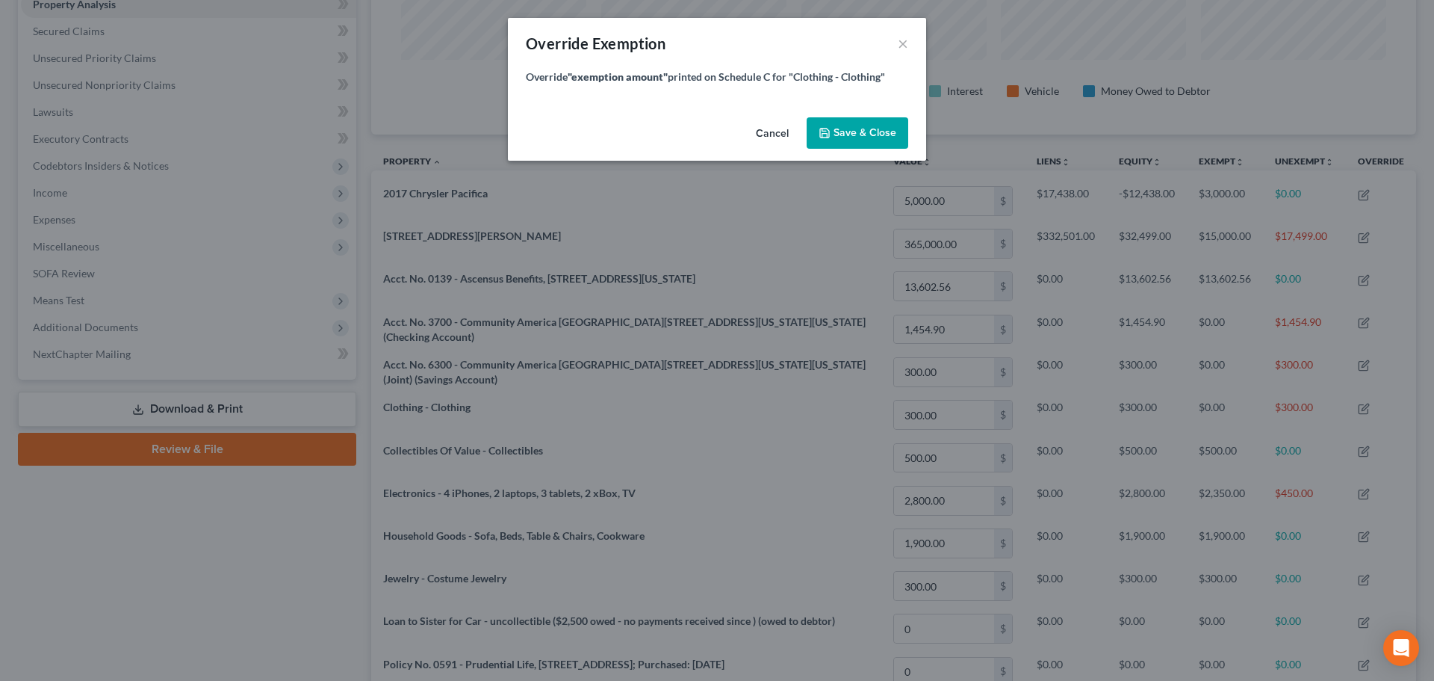
click at [857, 125] on button "Save & Close" at bounding box center [858, 132] width 102 height 31
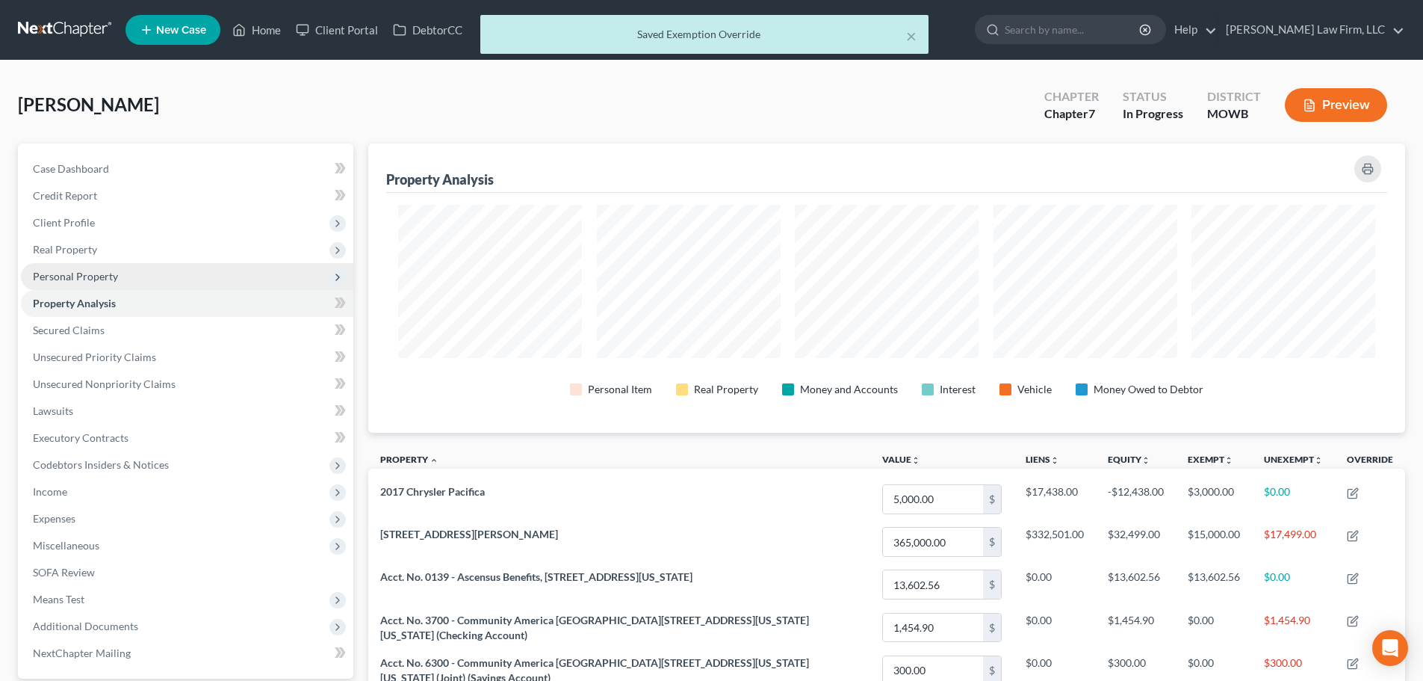
click at [99, 271] on span "Personal Property" at bounding box center [75, 276] width 85 height 13
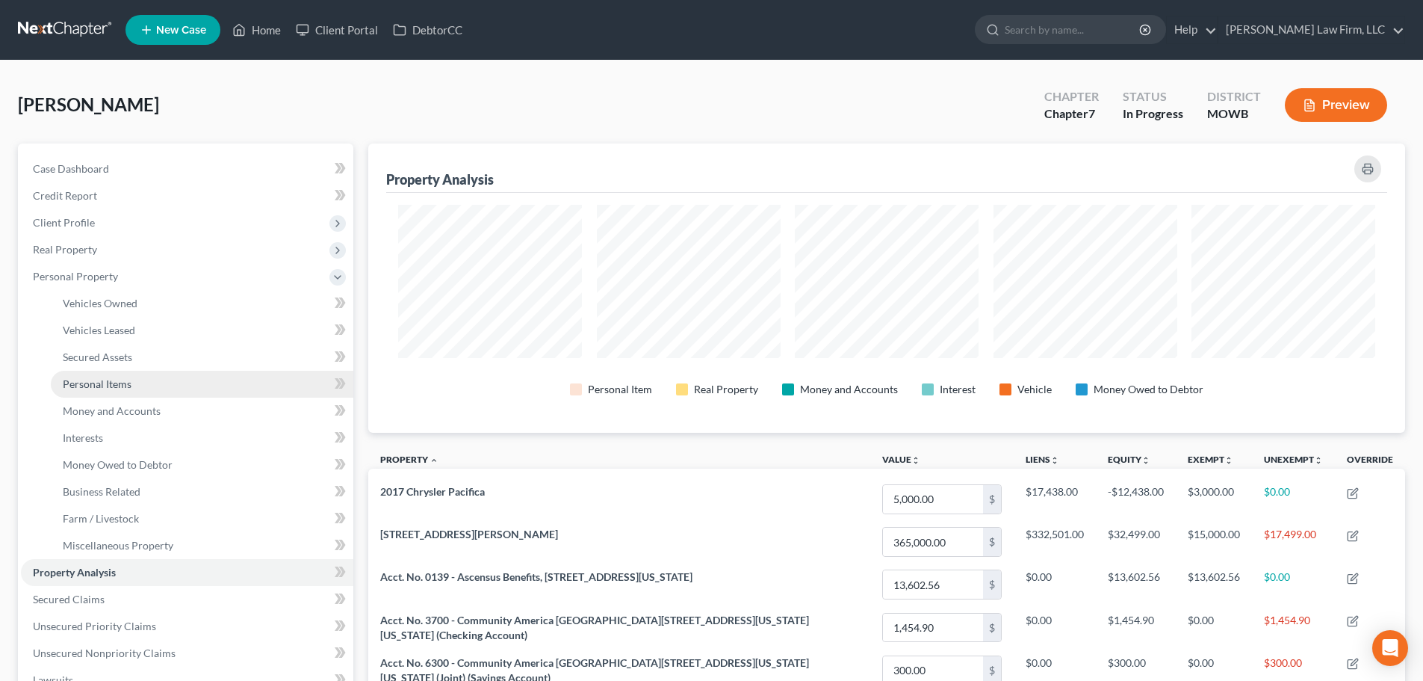
click at [113, 381] on span "Personal Items" at bounding box center [97, 383] width 69 height 13
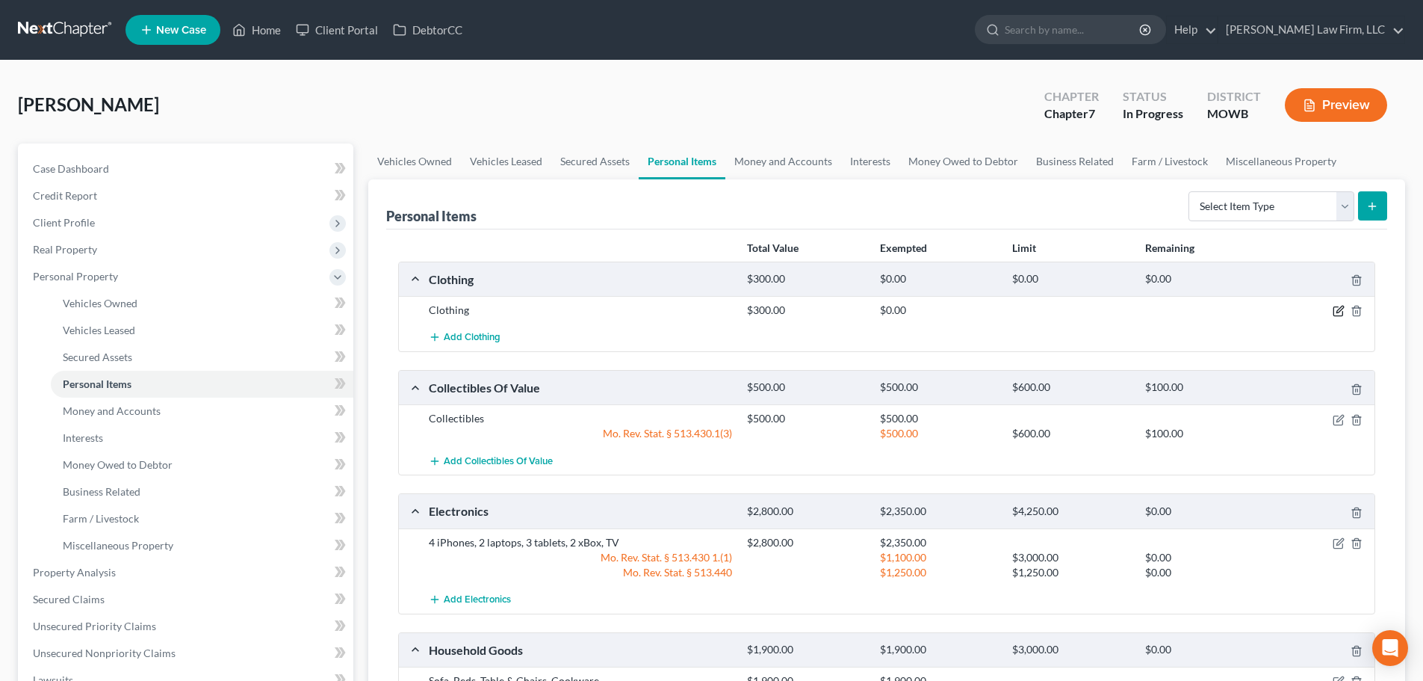
click at [1339, 311] on icon "button" at bounding box center [1339, 311] width 12 height 12
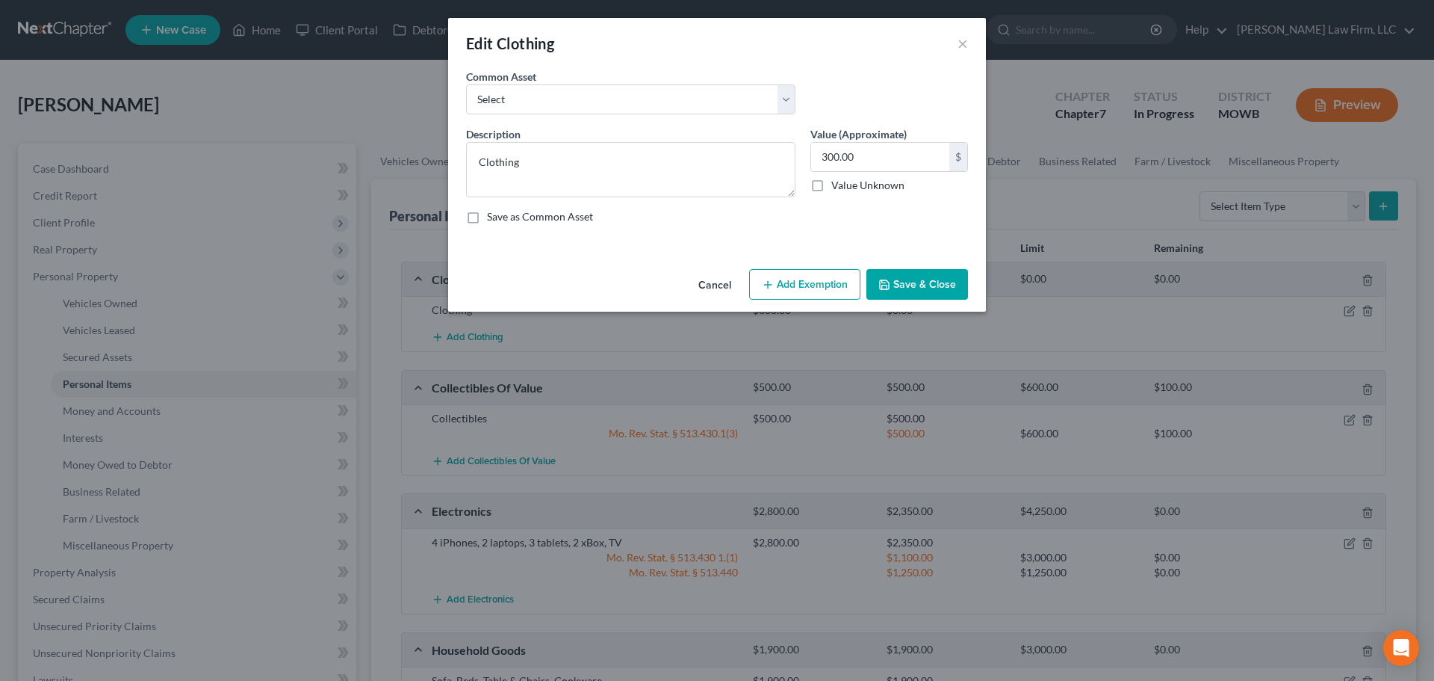
click at [791, 274] on button "Add Exemption" at bounding box center [804, 284] width 111 height 31
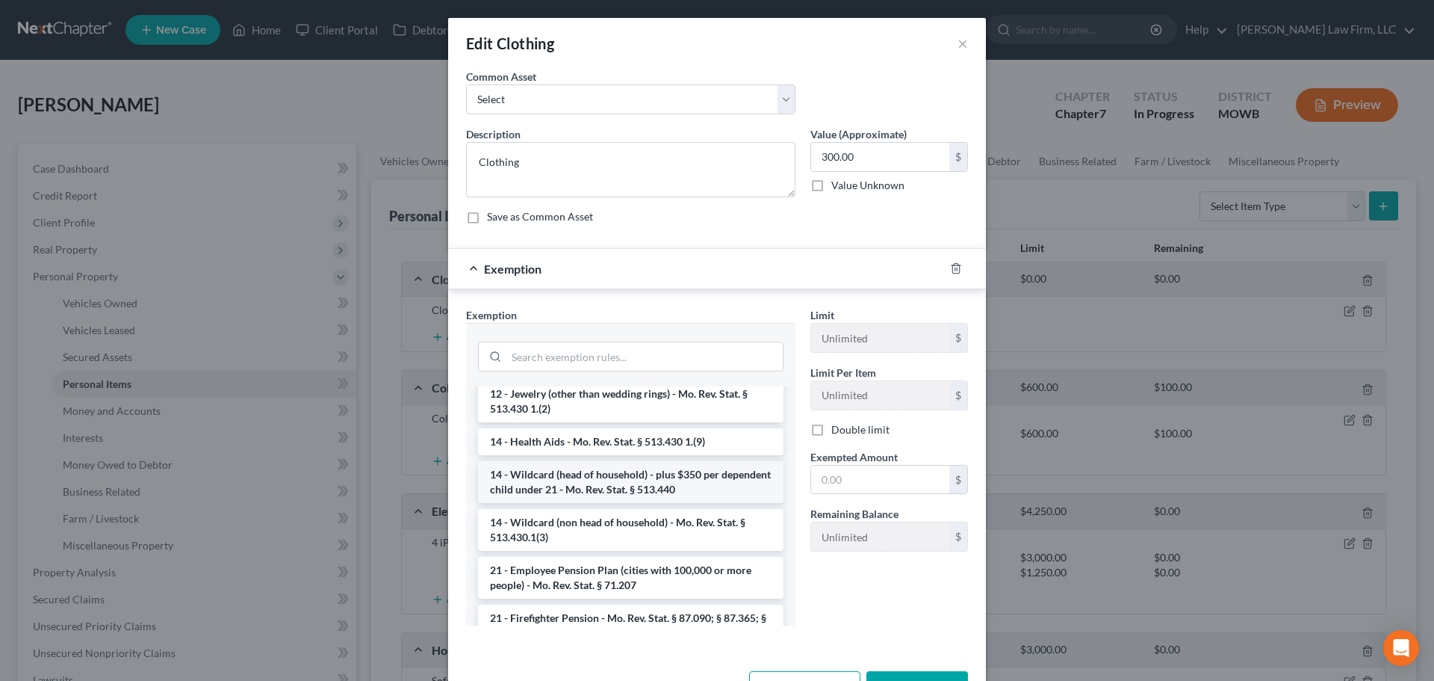
click at [606, 480] on li "14 - Wildcard (head of household) - plus $350 per dependent child under 21 - Mo…" at bounding box center [631, 482] width 306 height 42
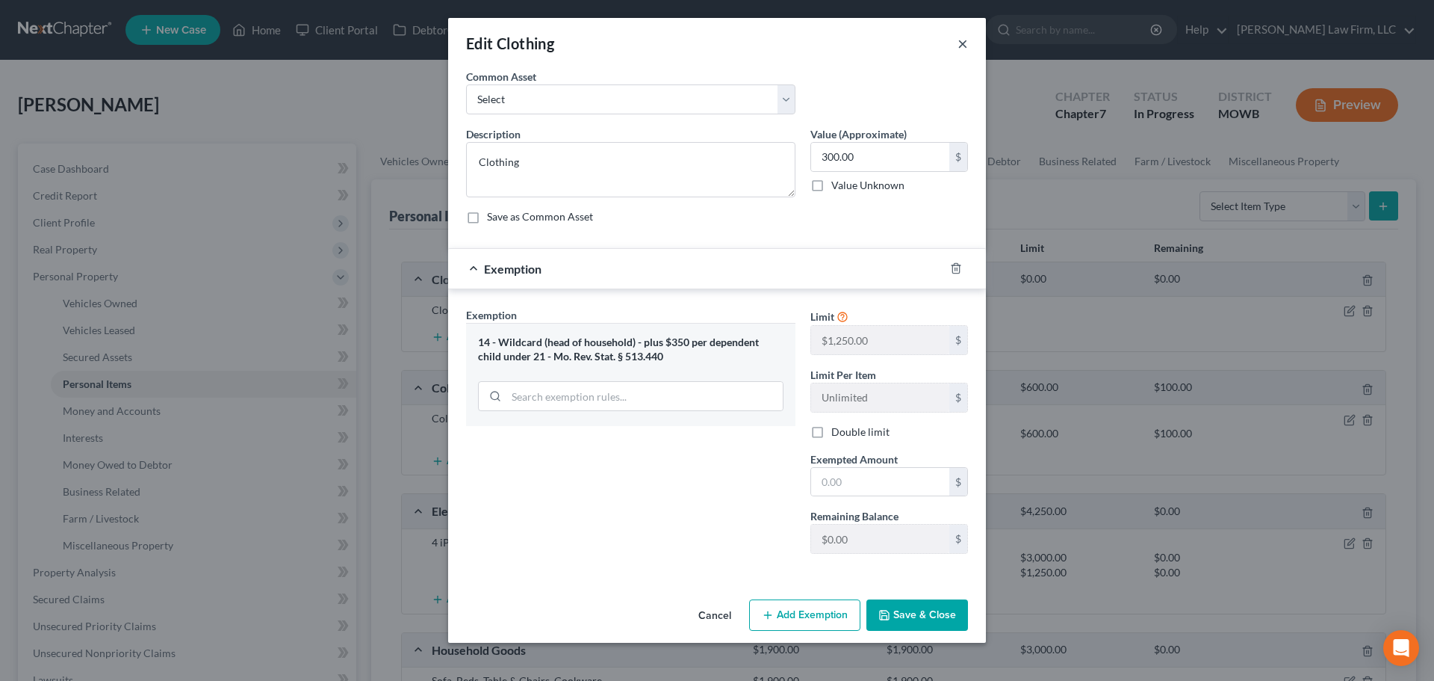
click at [961, 37] on button "×" at bounding box center [963, 43] width 10 height 18
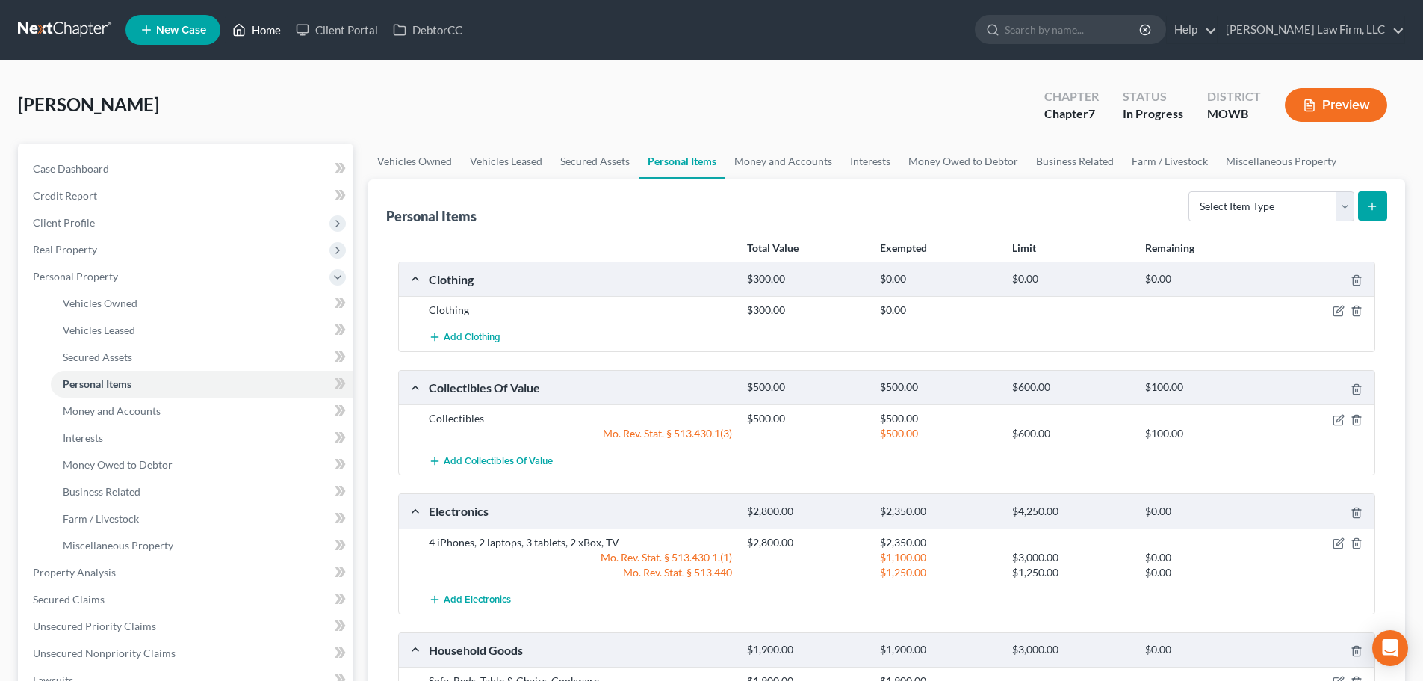
click at [261, 25] on link "Home" at bounding box center [256, 29] width 63 height 27
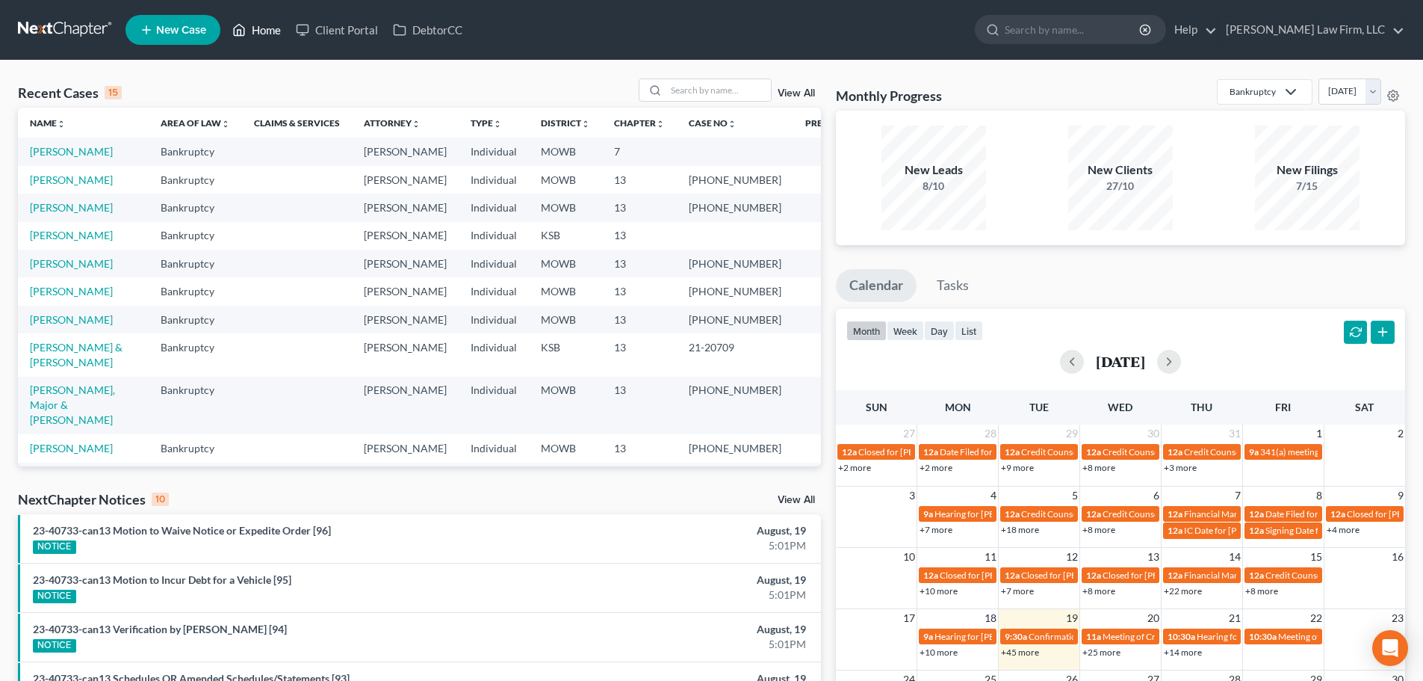
click at [258, 25] on link "Home" at bounding box center [256, 29] width 63 height 27
click at [686, 90] on input "search" at bounding box center [718, 90] width 105 height 22
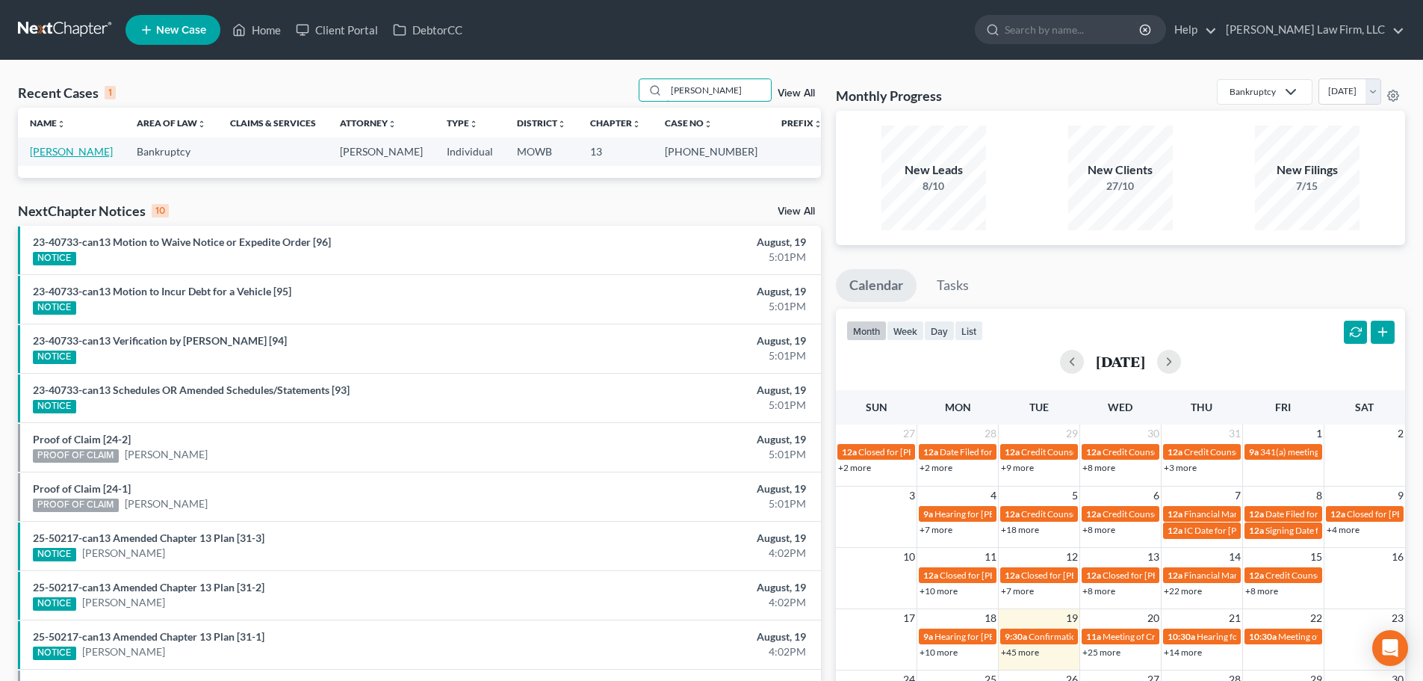
type input "[PERSON_NAME]"
click at [63, 151] on link "[PERSON_NAME]" at bounding box center [71, 151] width 83 height 13
select select "3"
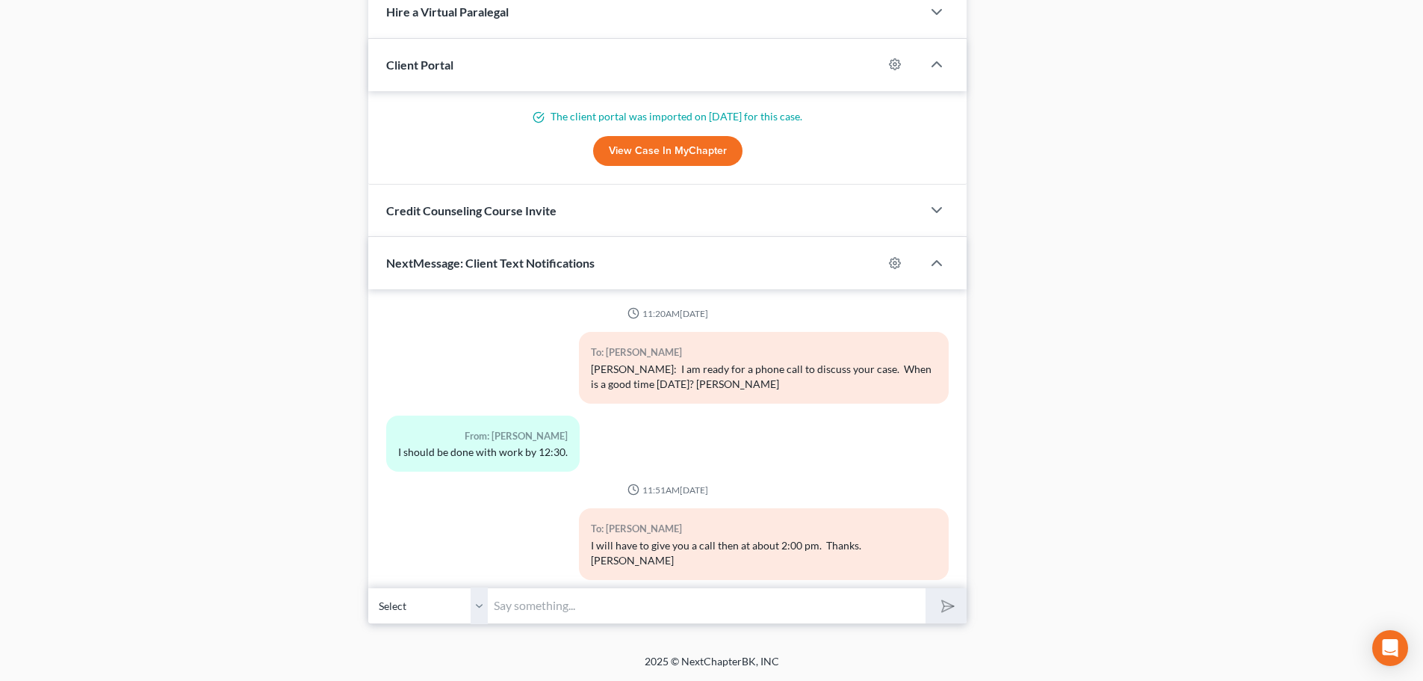
scroll to position [2343, 0]
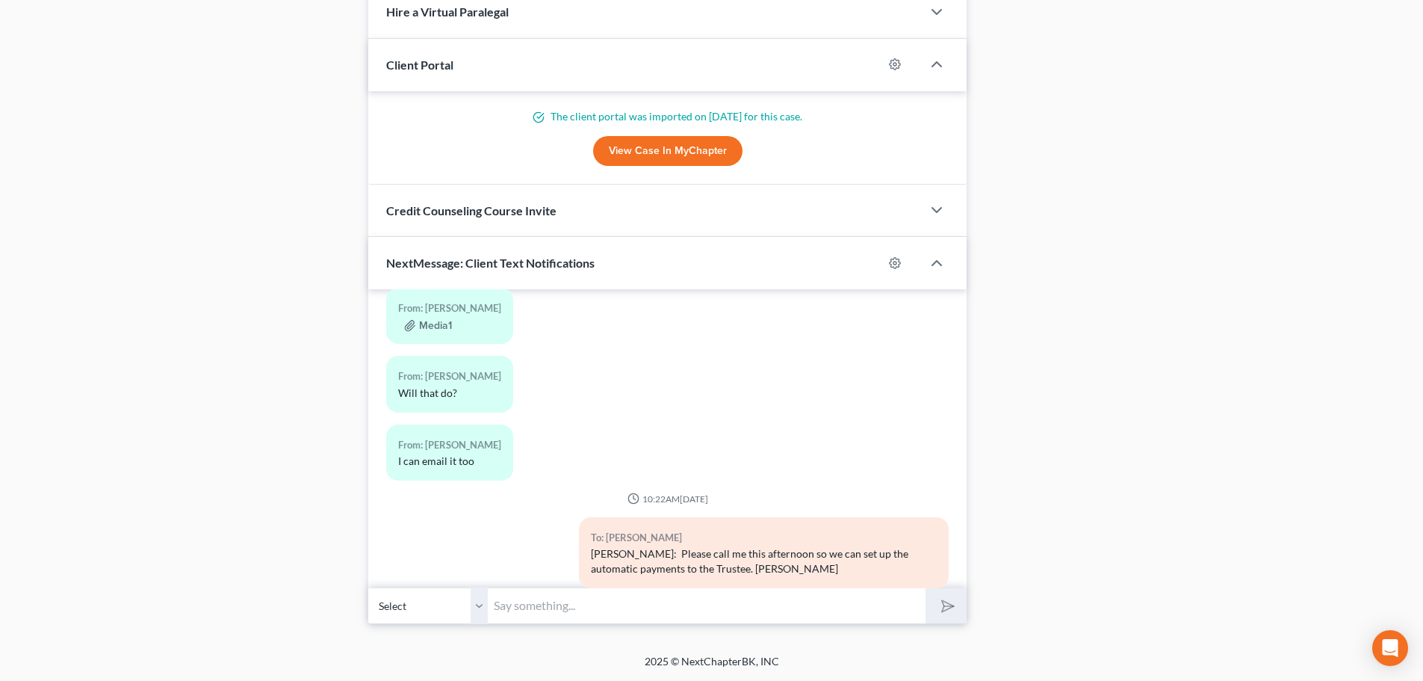
drag, startPoint x: 497, startPoint y: 604, endPoint x: 486, endPoint y: 604, distance: 11.2
click at [497, 604] on input "text" at bounding box center [707, 605] width 438 height 37
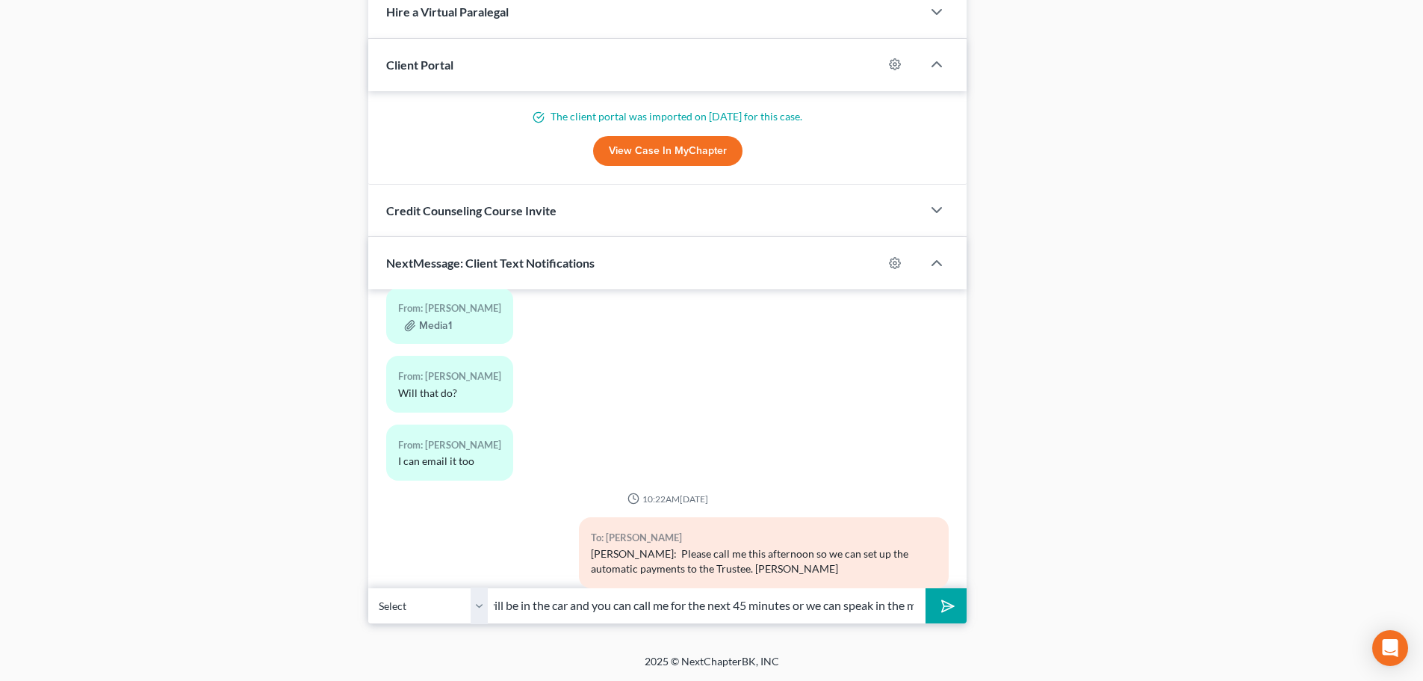
scroll to position [0, 367]
type input "[PERSON_NAME]: I just emailed you for esignature an Amended Plan. I will be in …"
click at [940, 601] on icon "submit" at bounding box center [944, 605] width 21 height 21
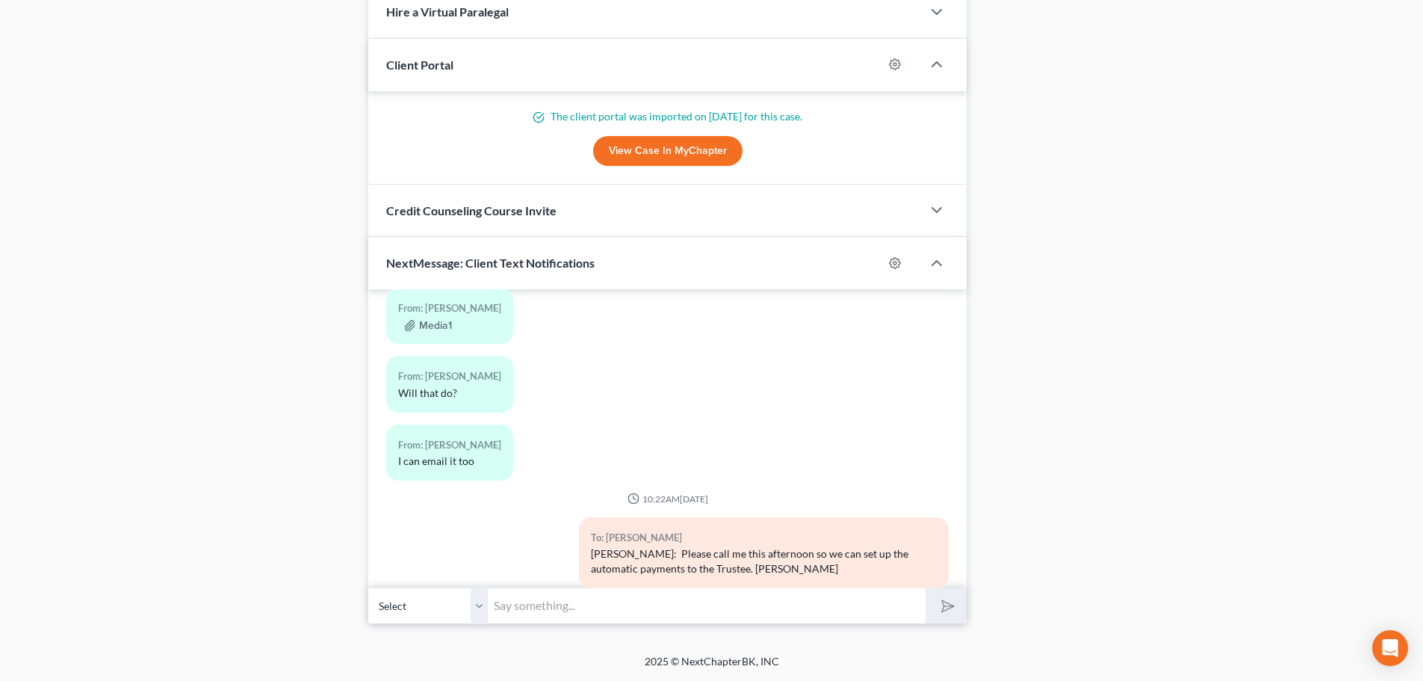
click at [496, 606] on input "text" at bounding box center [707, 605] width 438 height 37
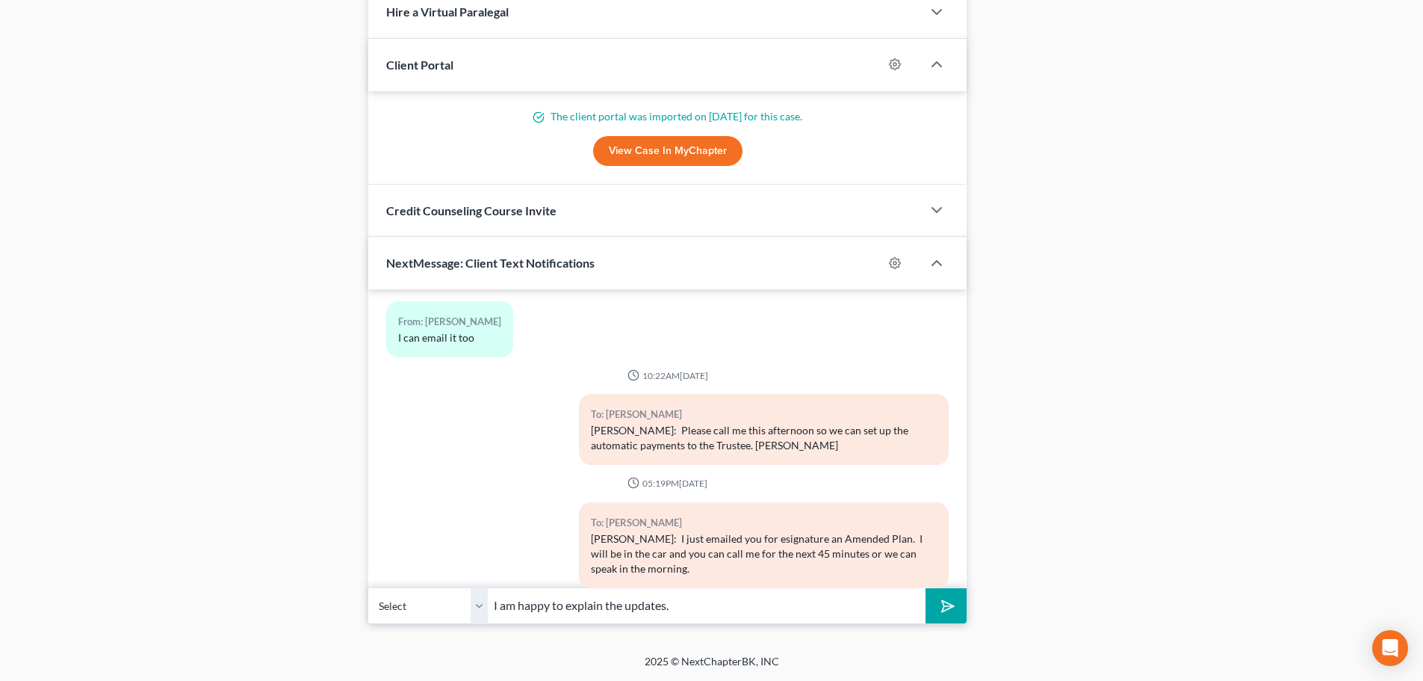
type input "I am happy to explain the updates."
click at [946, 600] on icon "submit" at bounding box center [944, 605] width 21 height 21
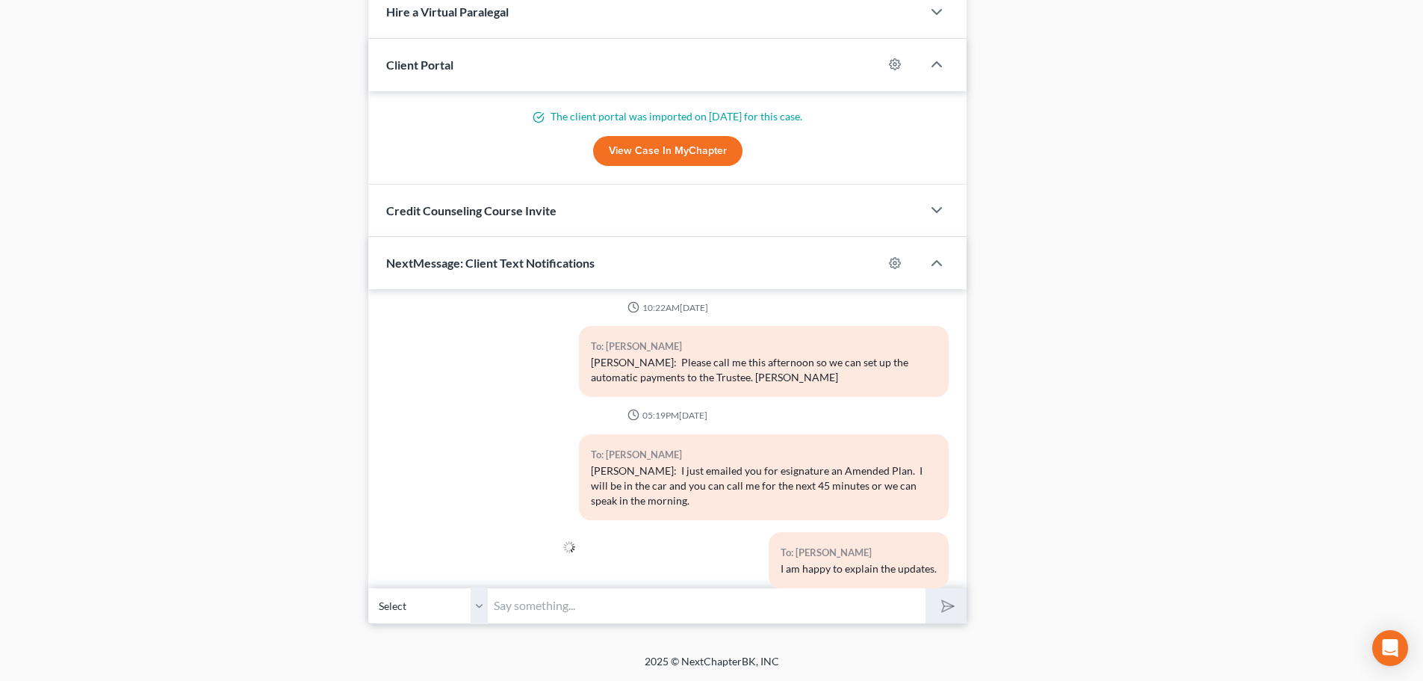
click at [495, 604] on input "text" at bounding box center [707, 605] width 438 height 37
type input "[PERSON_NAME] [PHONE_NUMBER]"
click at [944, 601] on polygon "submit" at bounding box center [945, 606] width 18 height 18
